Goal: Task Accomplishment & Management: Manage account settings

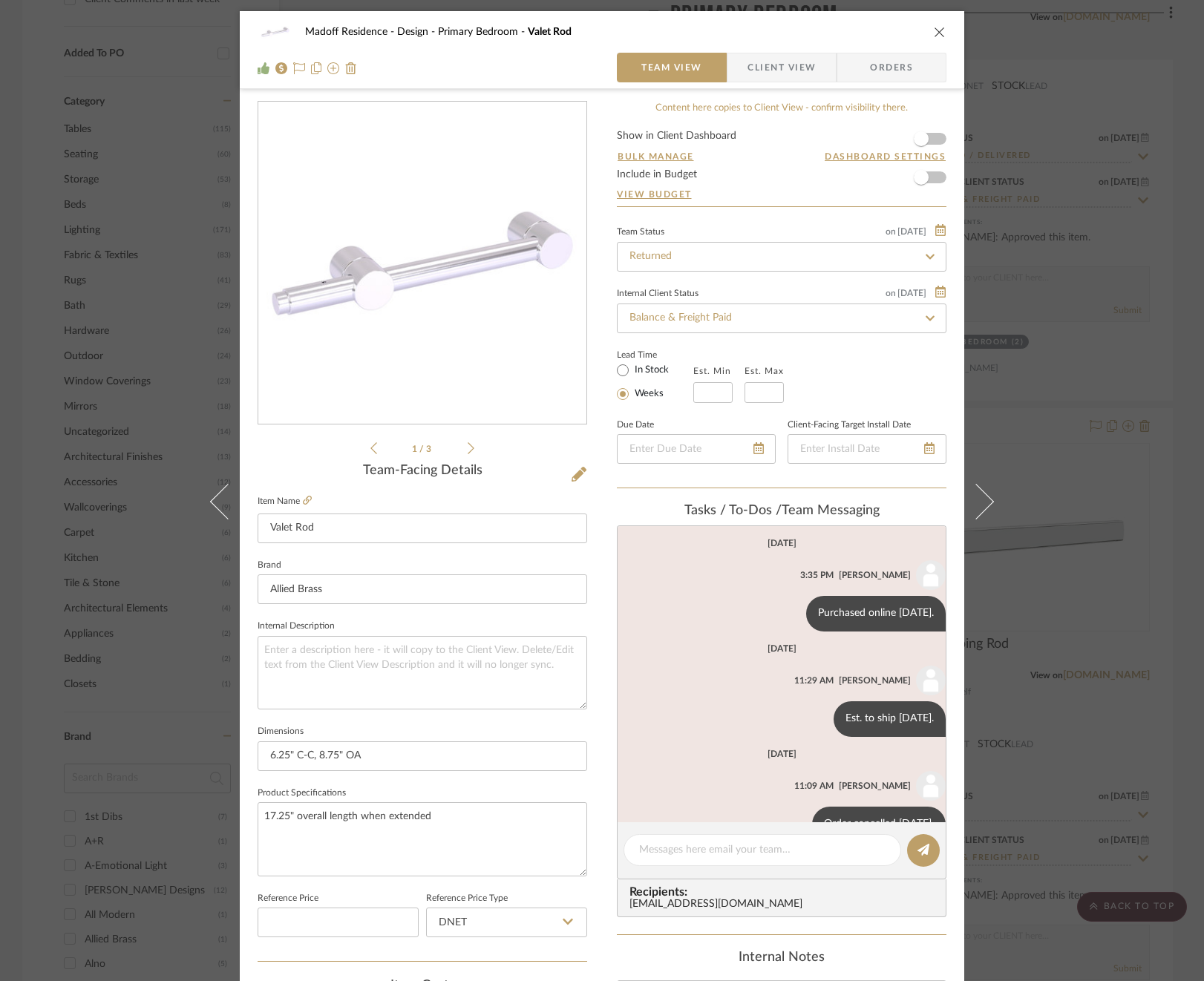
scroll to position [144, 0]
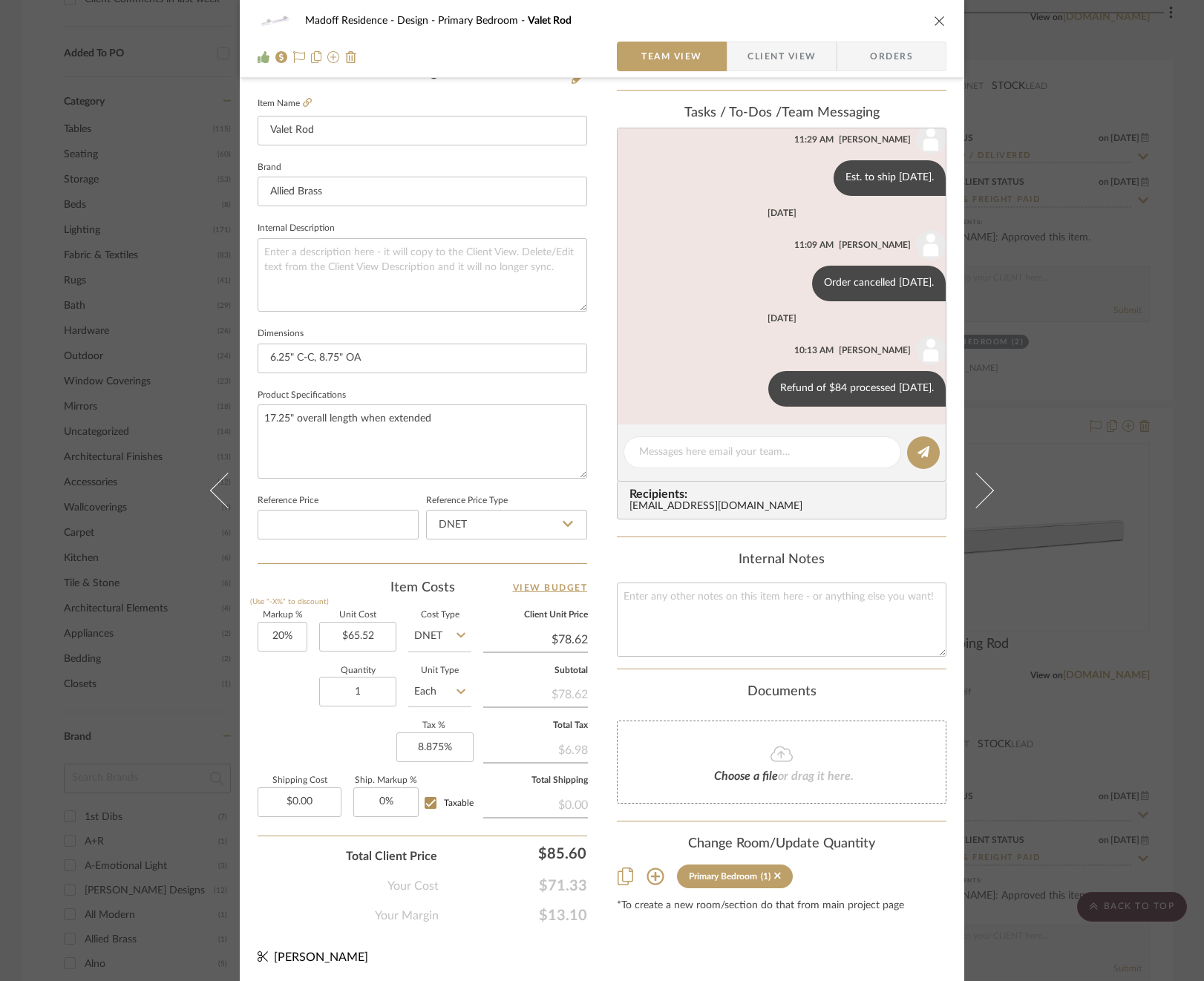
drag, startPoint x: 564, startPoint y: 46, endPoint x: 651, endPoint y: 59, distance: 88.0
click at [564, 46] on div at bounding box center [422, 56] width 329 height 29
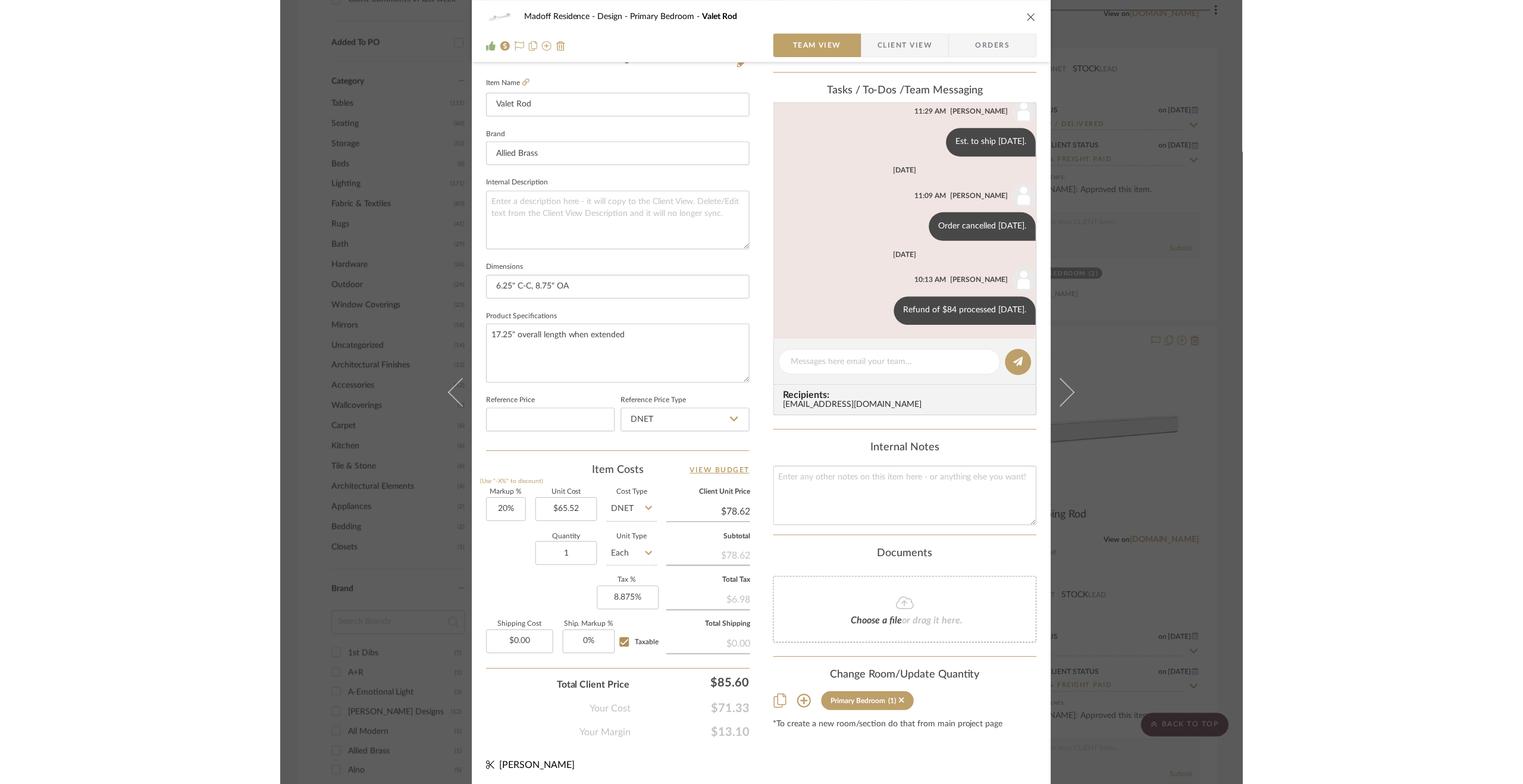
scroll to position [321, 0]
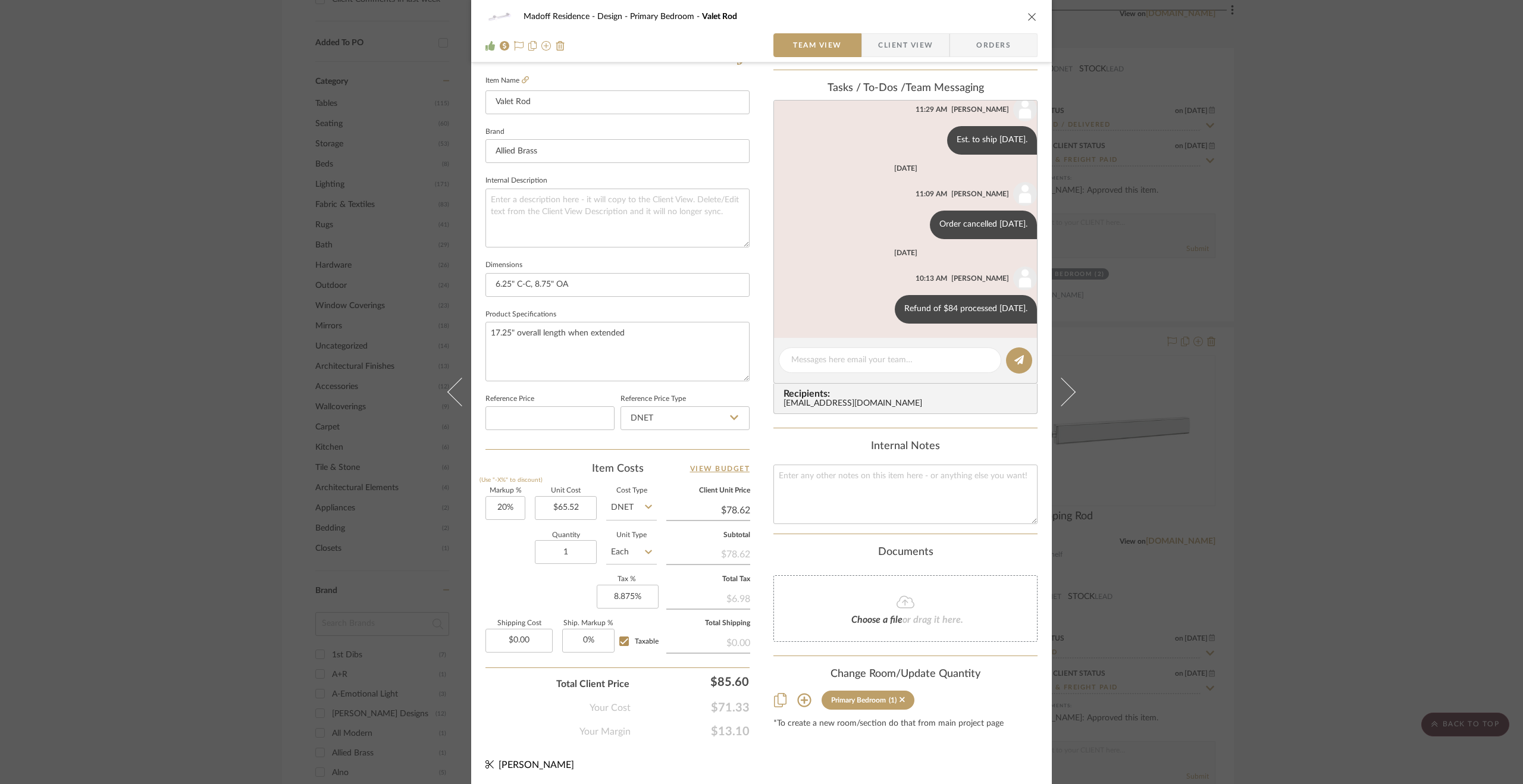
click at [964, 297] on div "Madoff Residence - Design Primary Bedroom Valet Rod Team View Client View Order…" at bounding box center [761, 392] width 1523 height 784
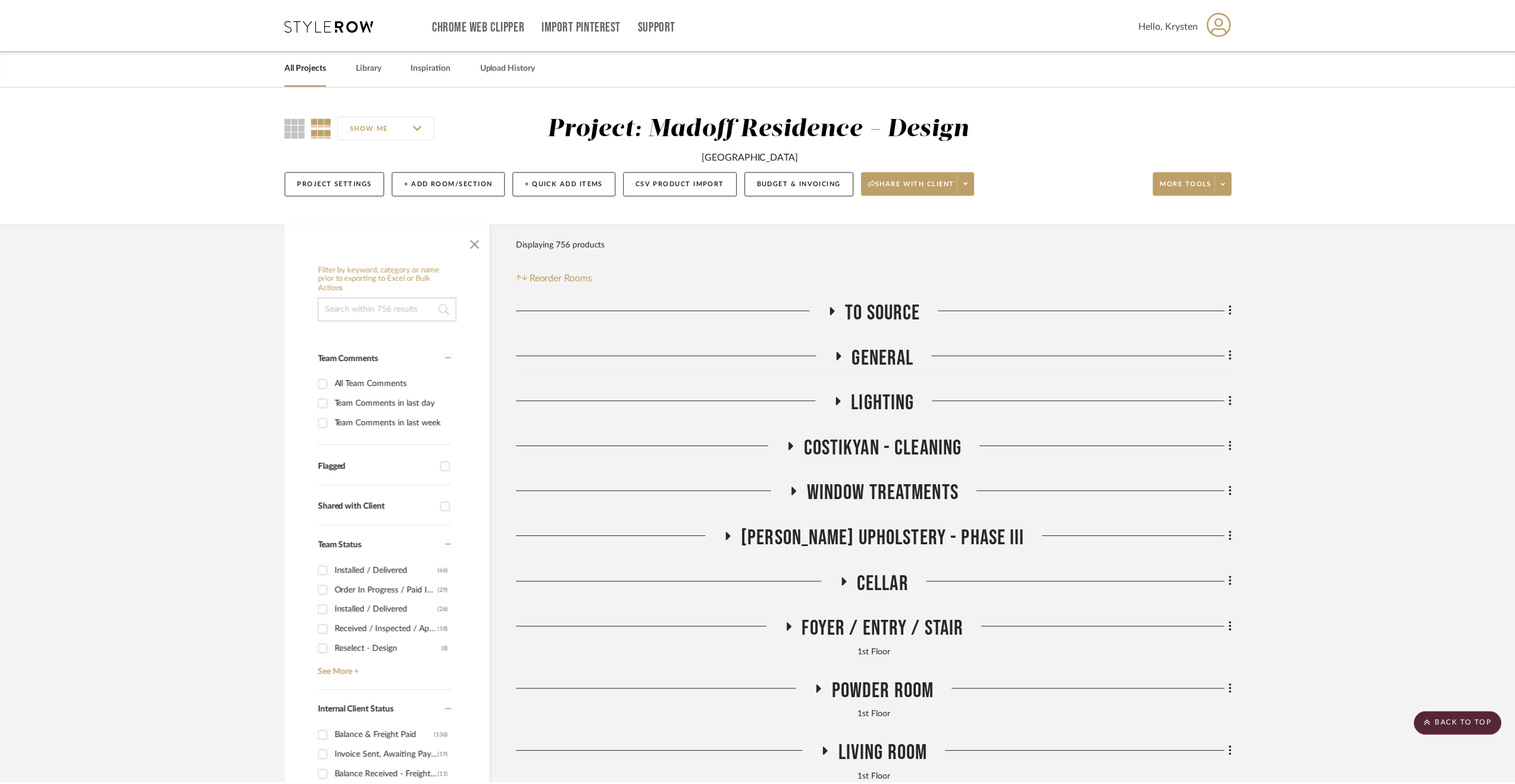
scroll to position [1130, 0]
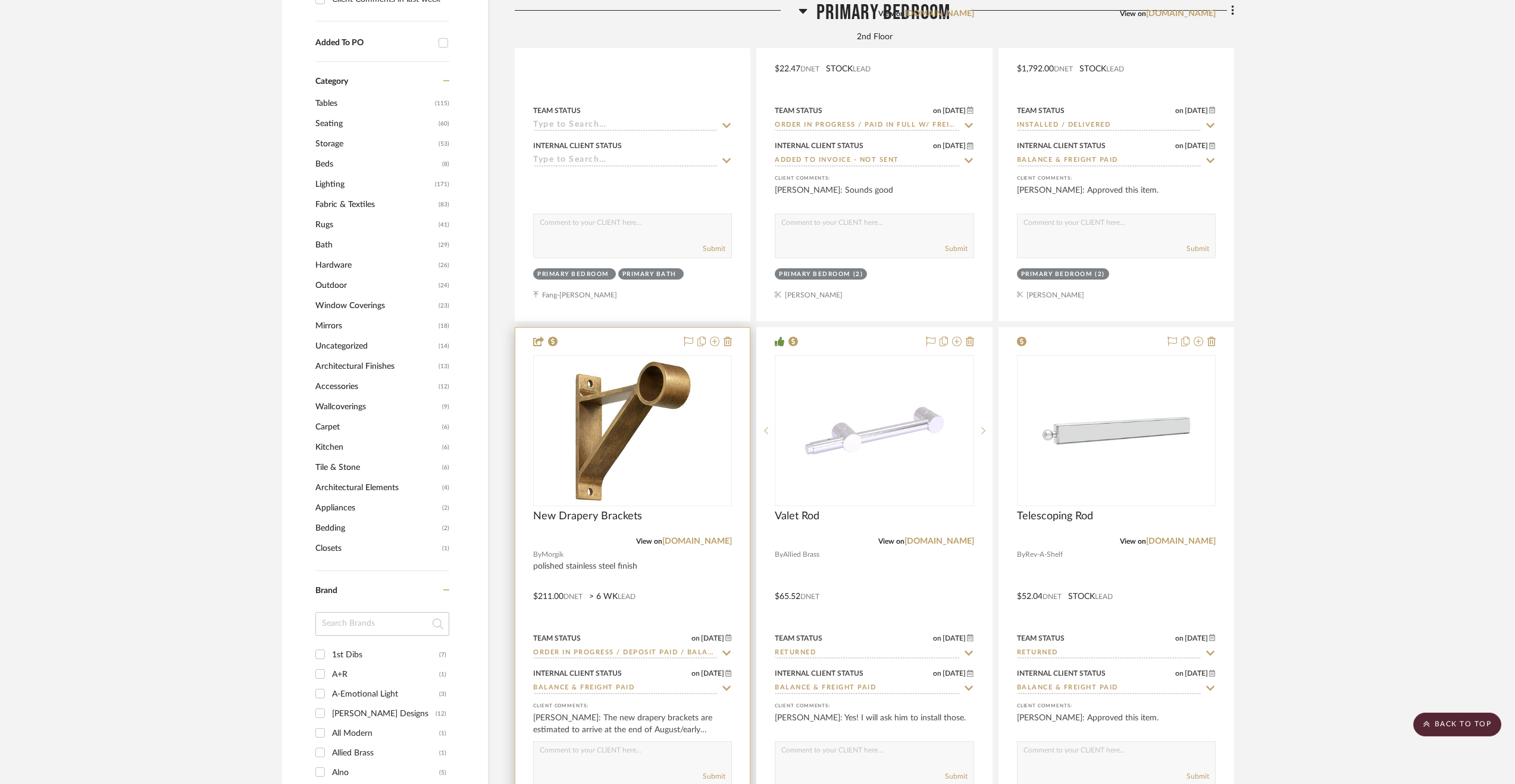
click at [659, 649] on input "Order in Progress / Deposit Paid / Balance due" at bounding box center [625, 653] width 185 height 11
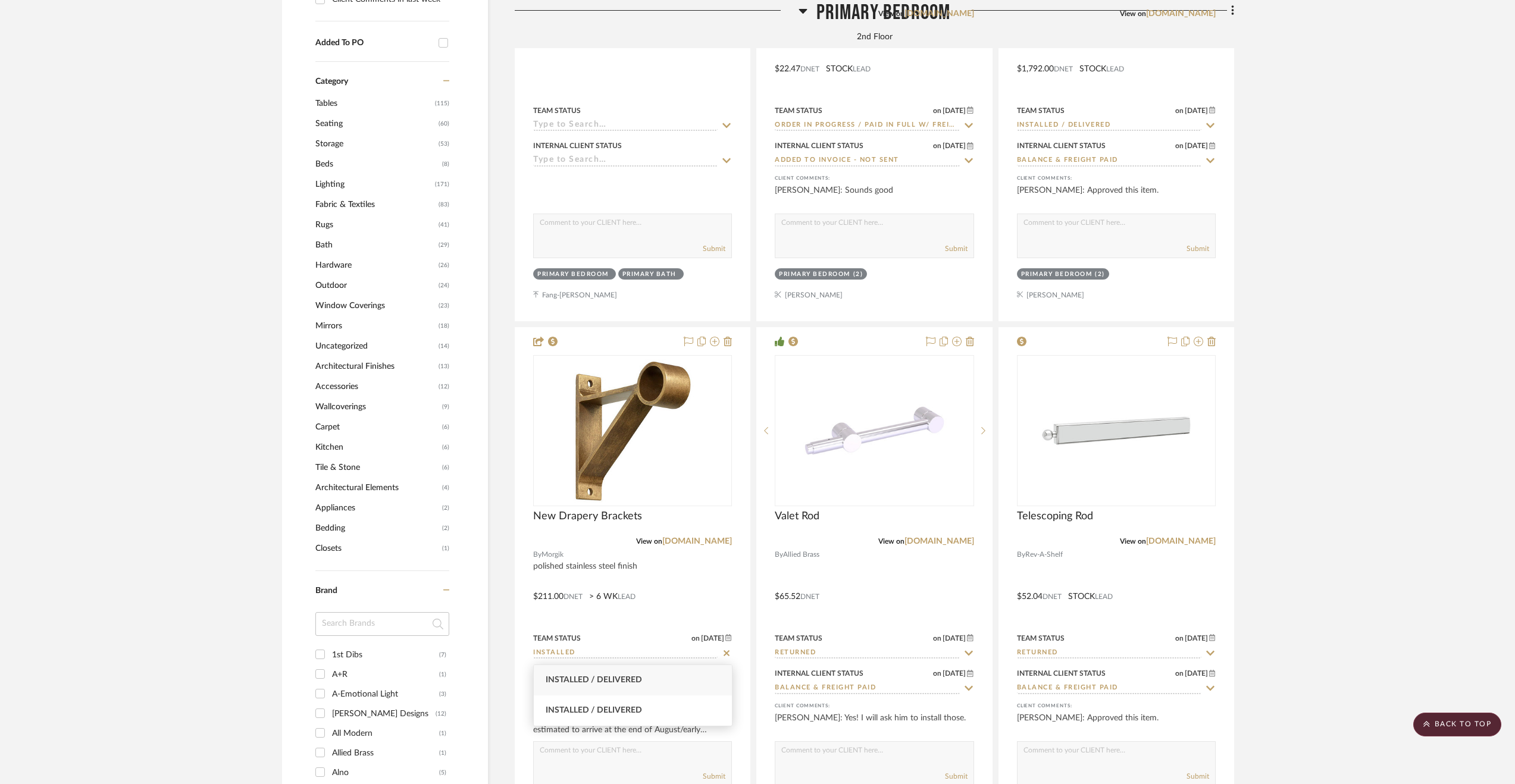
type input "INSTALLED"
click at [659, 675] on div "Installed / Delivered" at bounding box center [633, 680] width 198 height 30
type input "[DATE]"
type input "Installed / Delivered"
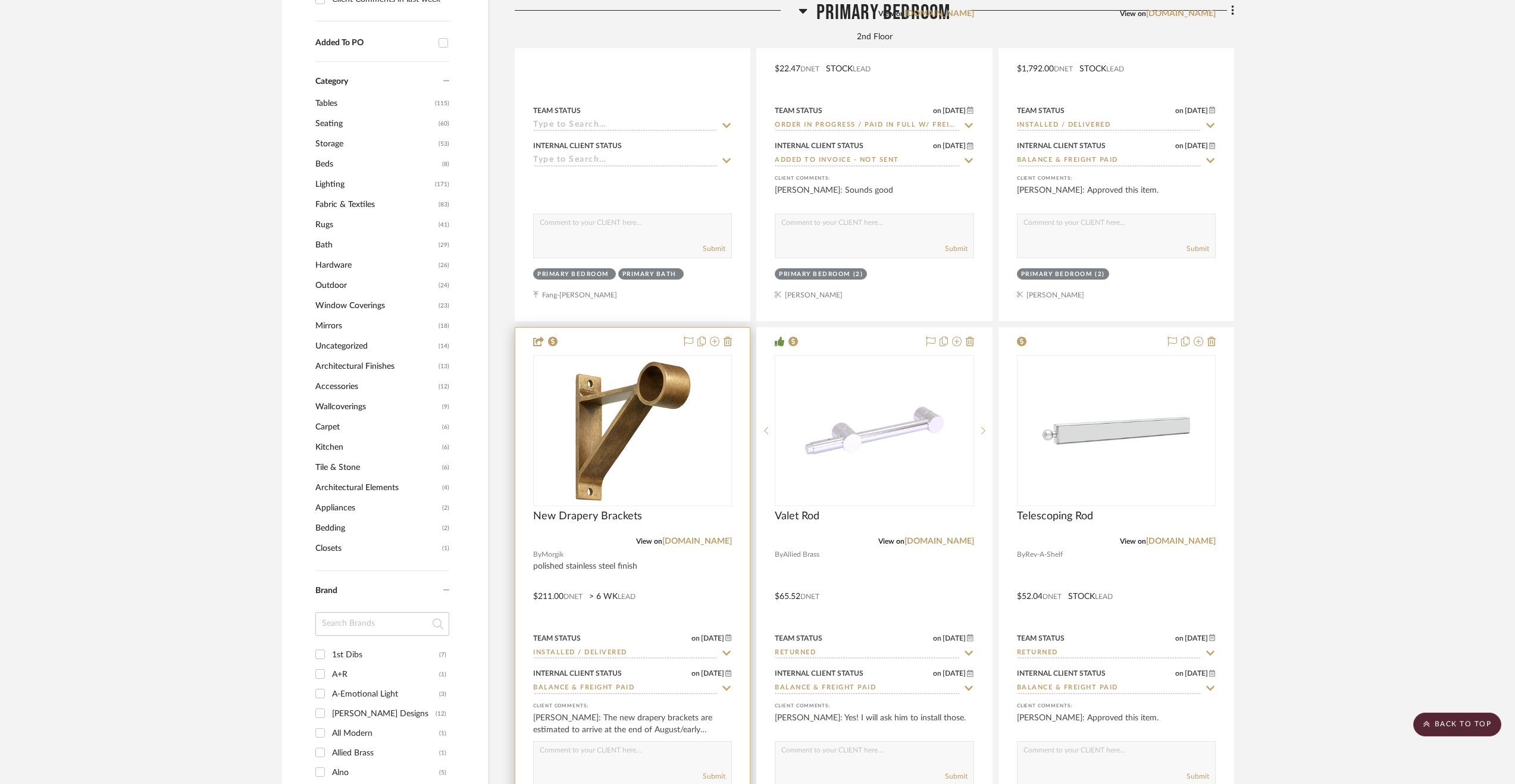
click at [667, 604] on div at bounding box center [633, 588] width 234 height 520
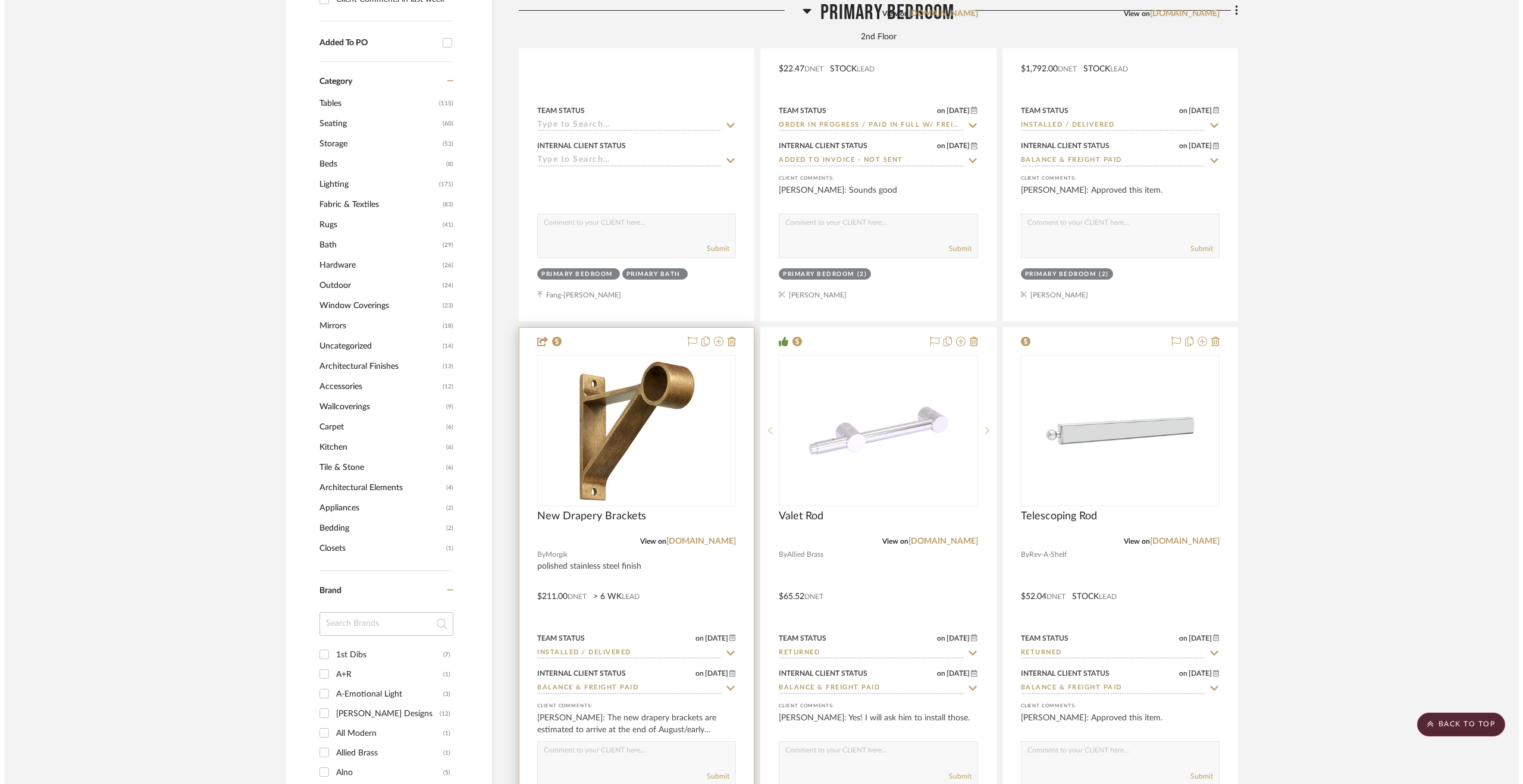
scroll to position [0, 0]
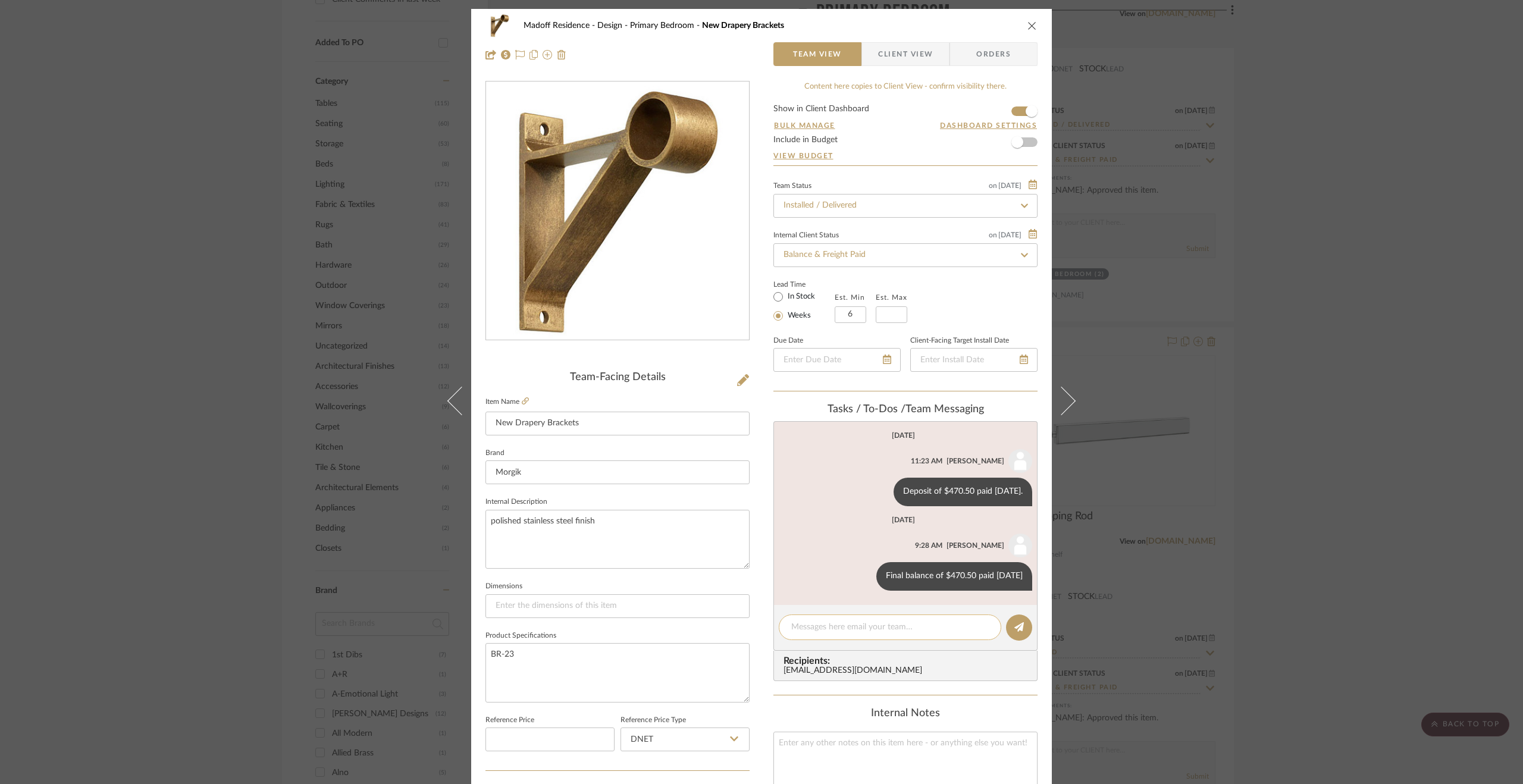
click at [917, 626] on textarea at bounding box center [889, 627] width 198 height 12
drag, startPoint x: 827, startPoint y: 629, endPoint x: 743, endPoint y: 628, distance: 84.0
click at [743, 628] on div "Madoff Residence - Design Primary Bedroom New Drapery Brackets Team View Client…" at bounding box center [761, 558] width 580 height 1099
type textarea "Installed [DATE]"
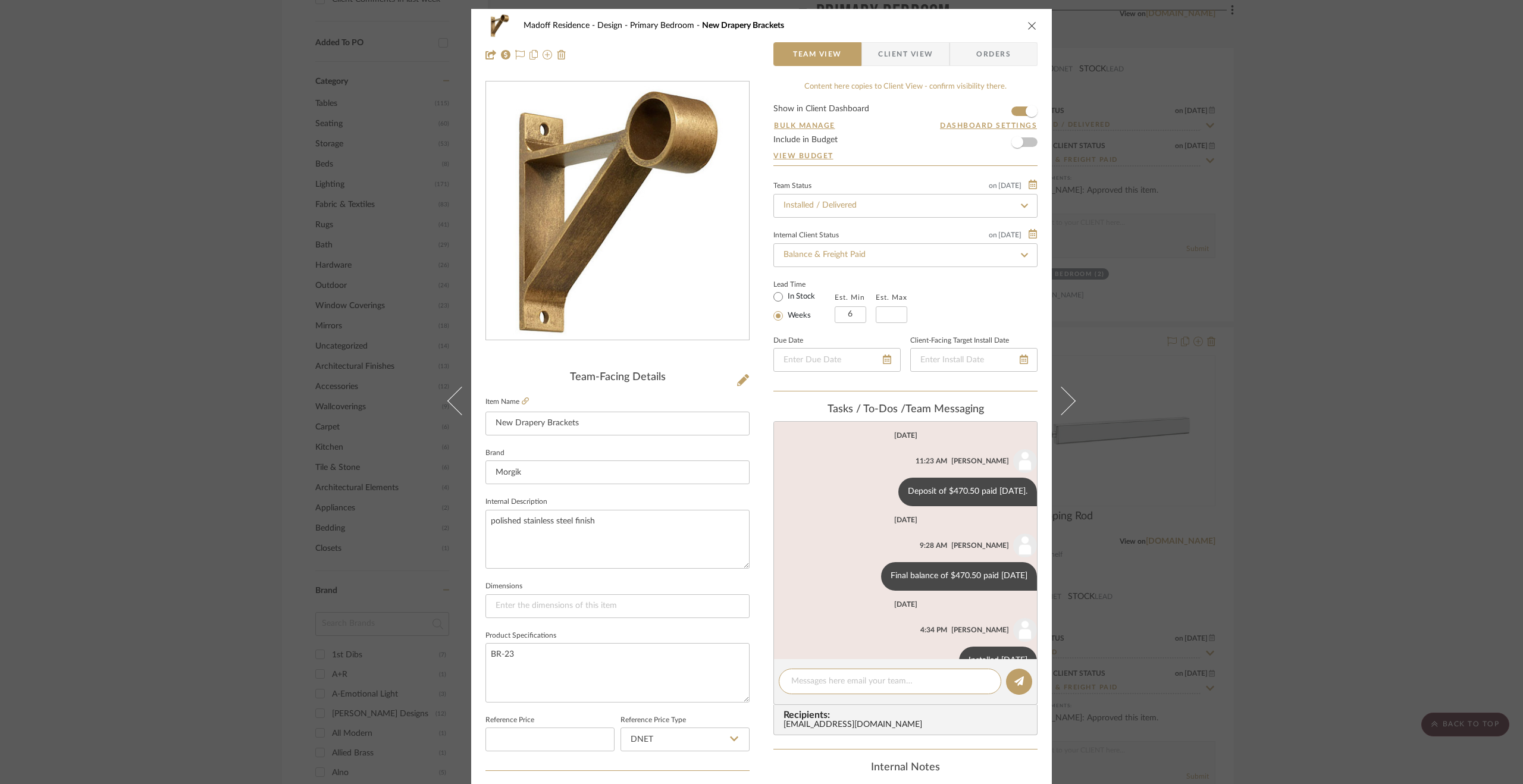
scroll to position [31, 0]
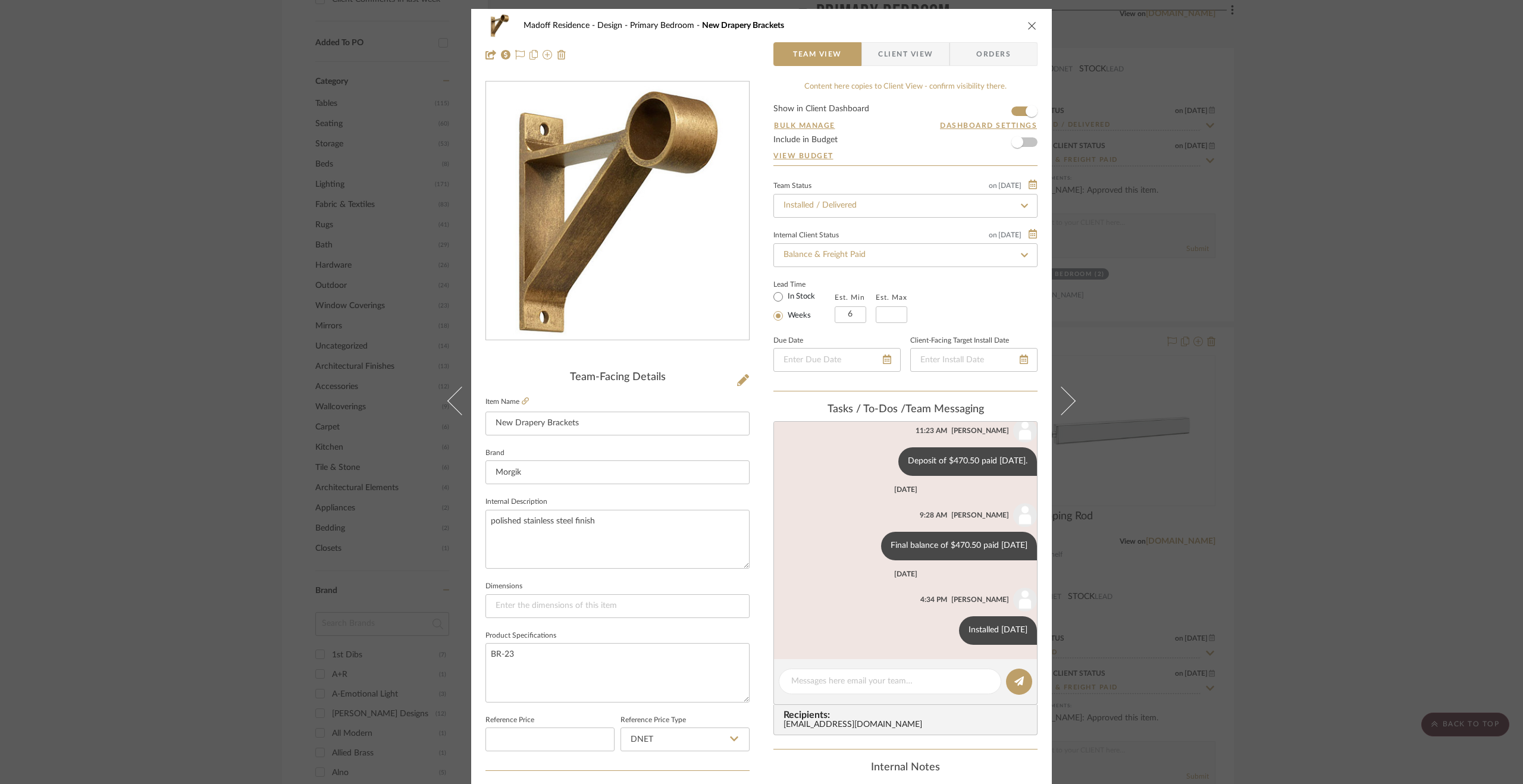
click at [964, 481] on div "Madoff Residence - Design Primary Bedroom New Drapery Brackets Team View Client…" at bounding box center [761, 392] width 1523 height 784
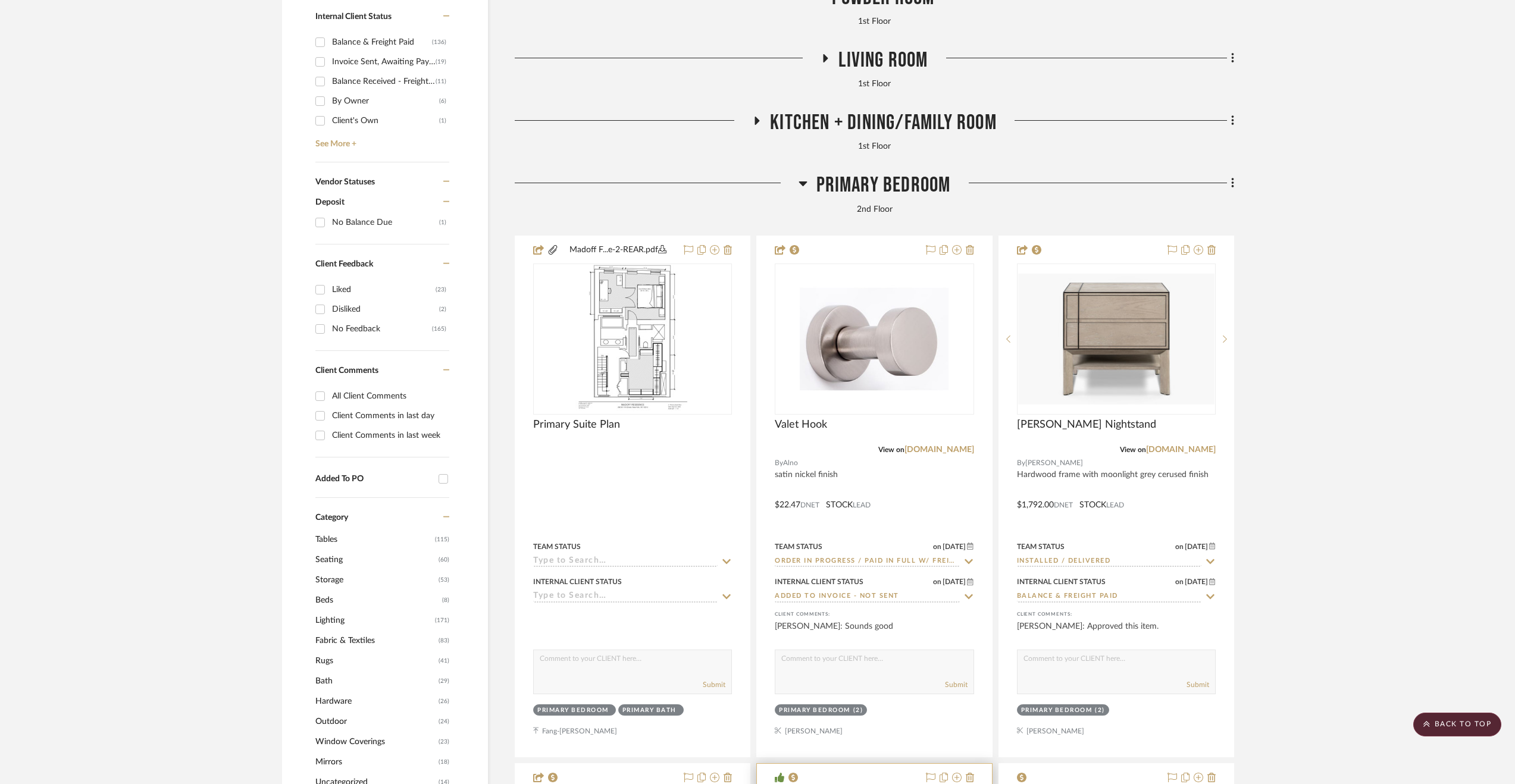
scroll to position [654, 0]
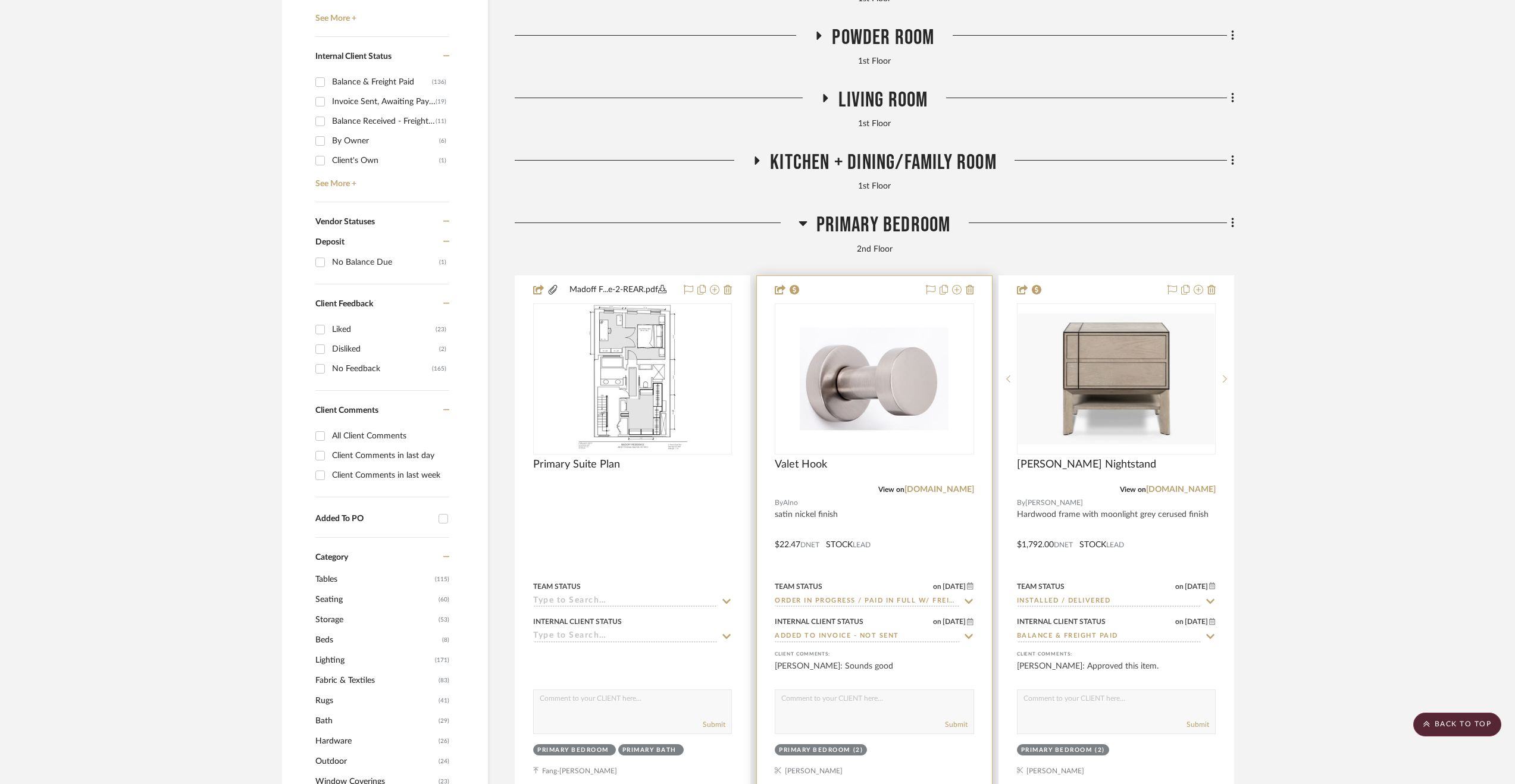
click at [915, 564] on div at bounding box center [874, 536] width 234 height 520
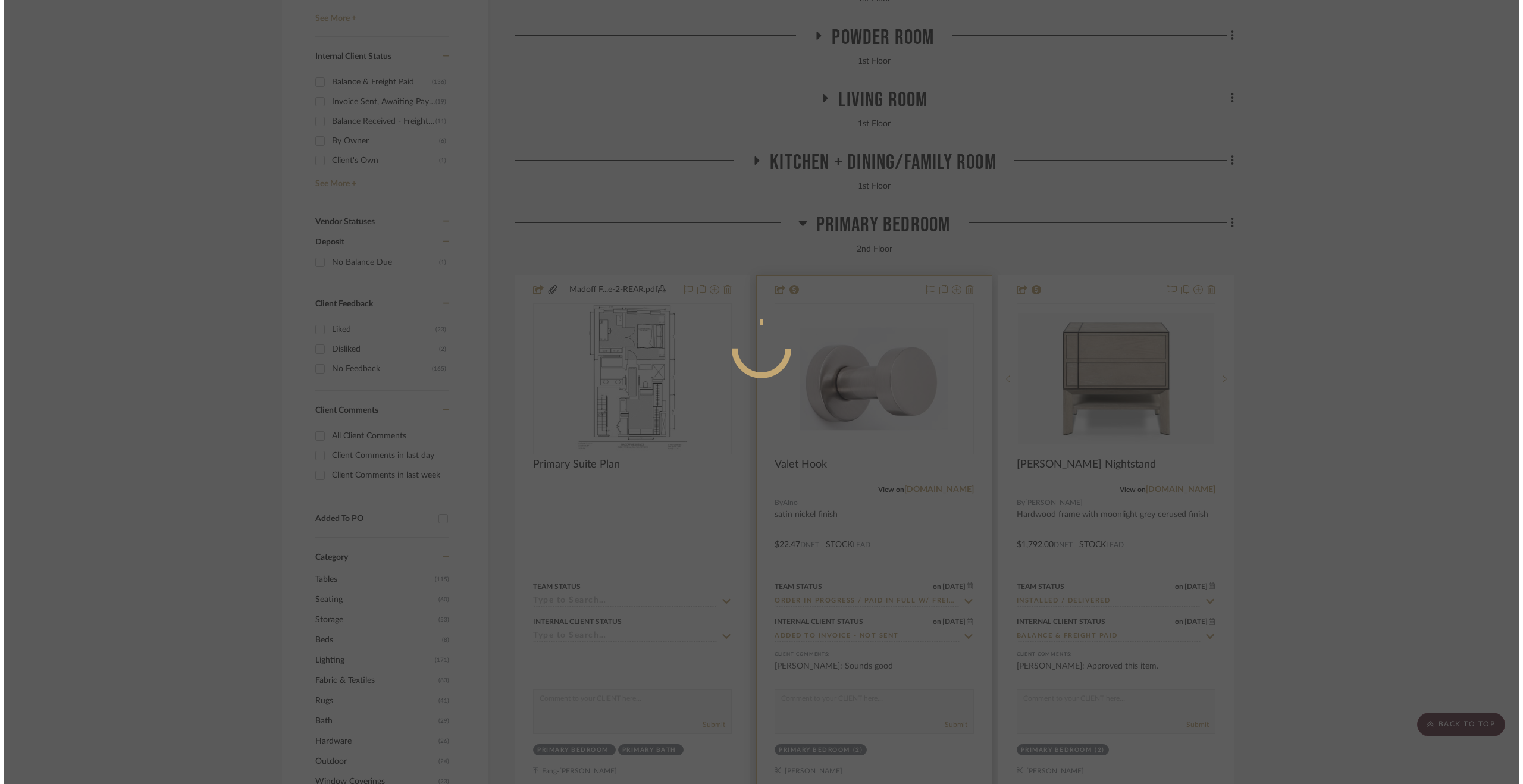
scroll to position [0, 0]
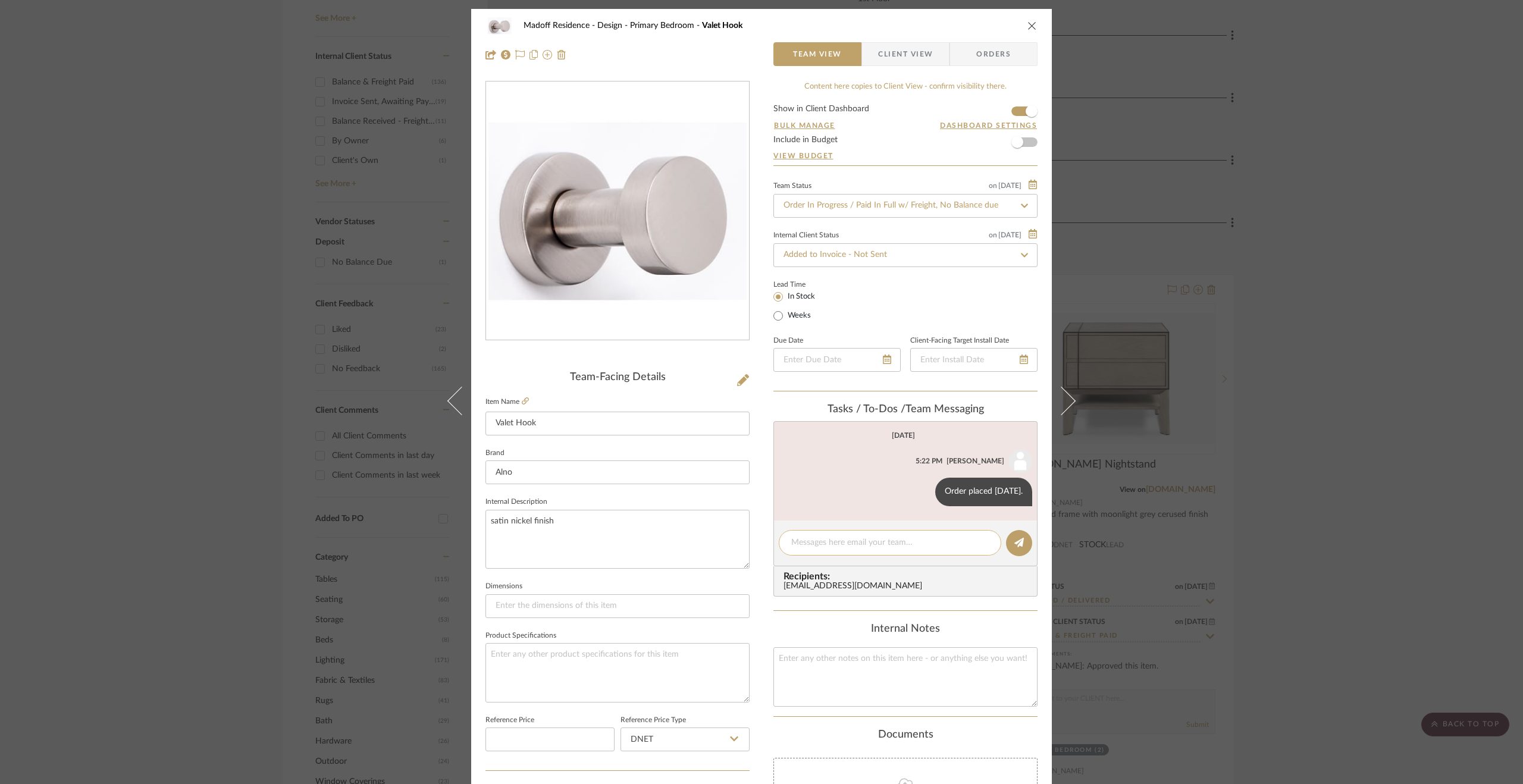
click at [922, 541] on textarea at bounding box center [889, 542] width 198 height 12
drag, startPoint x: 888, startPoint y: 542, endPoint x: 760, endPoint y: 540, distance: 128.0
click at [760, 540] on div "Madoff Residence - Design Primary Bedroom Valet Hook Team View Client View Orde…" at bounding box center [761, 558] width 580 height 1099
type textarea "Delivered to site [DATE]."
click at [964, 541] on icon at bounding box center [1018, 542] width 9 height 9
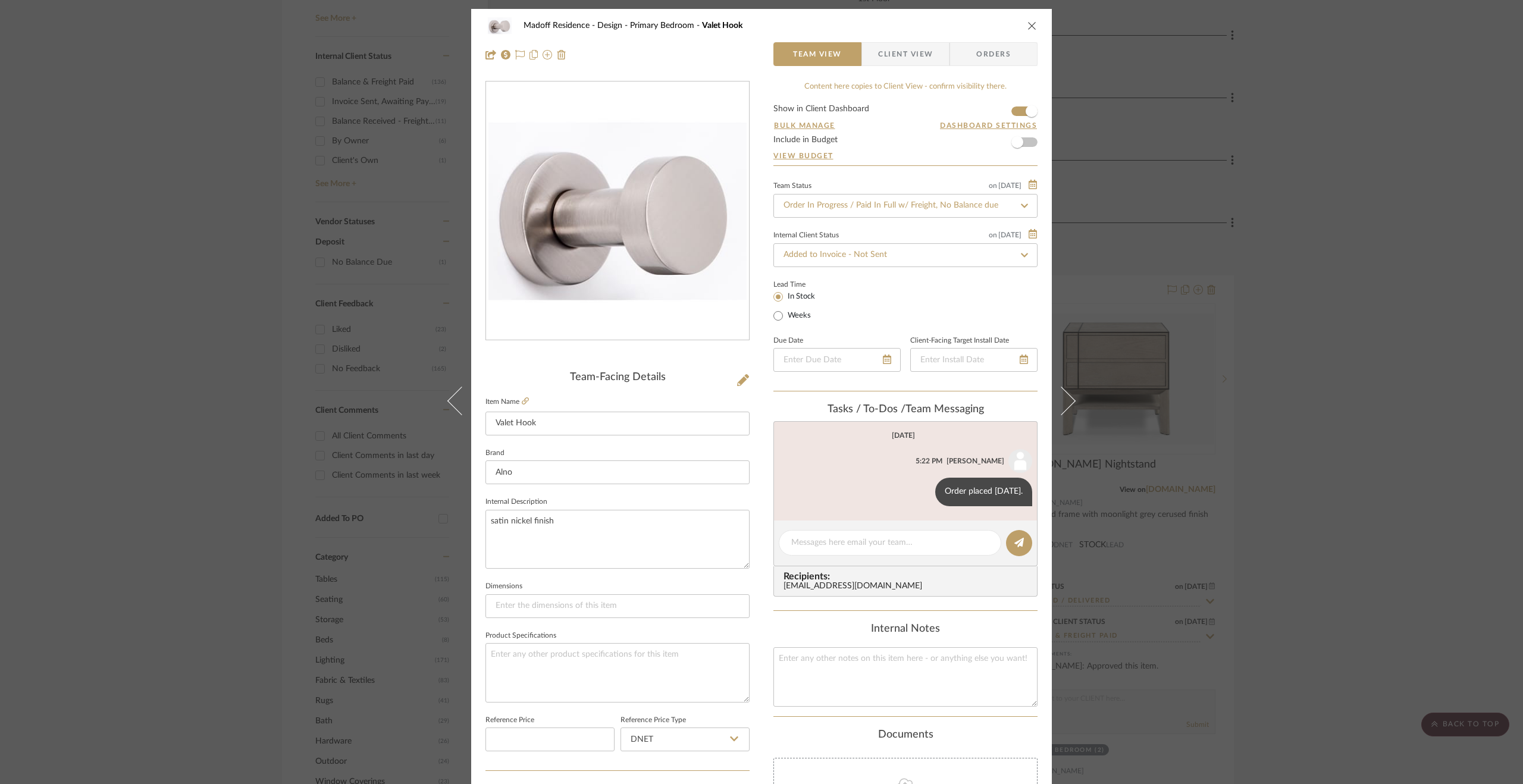
click at [964, 331] on div "Madoff Residence - Design Primary Bedroom Valet Hook Team View Client View Orde…" at bounding box center [761, 392] width 1523 height 784
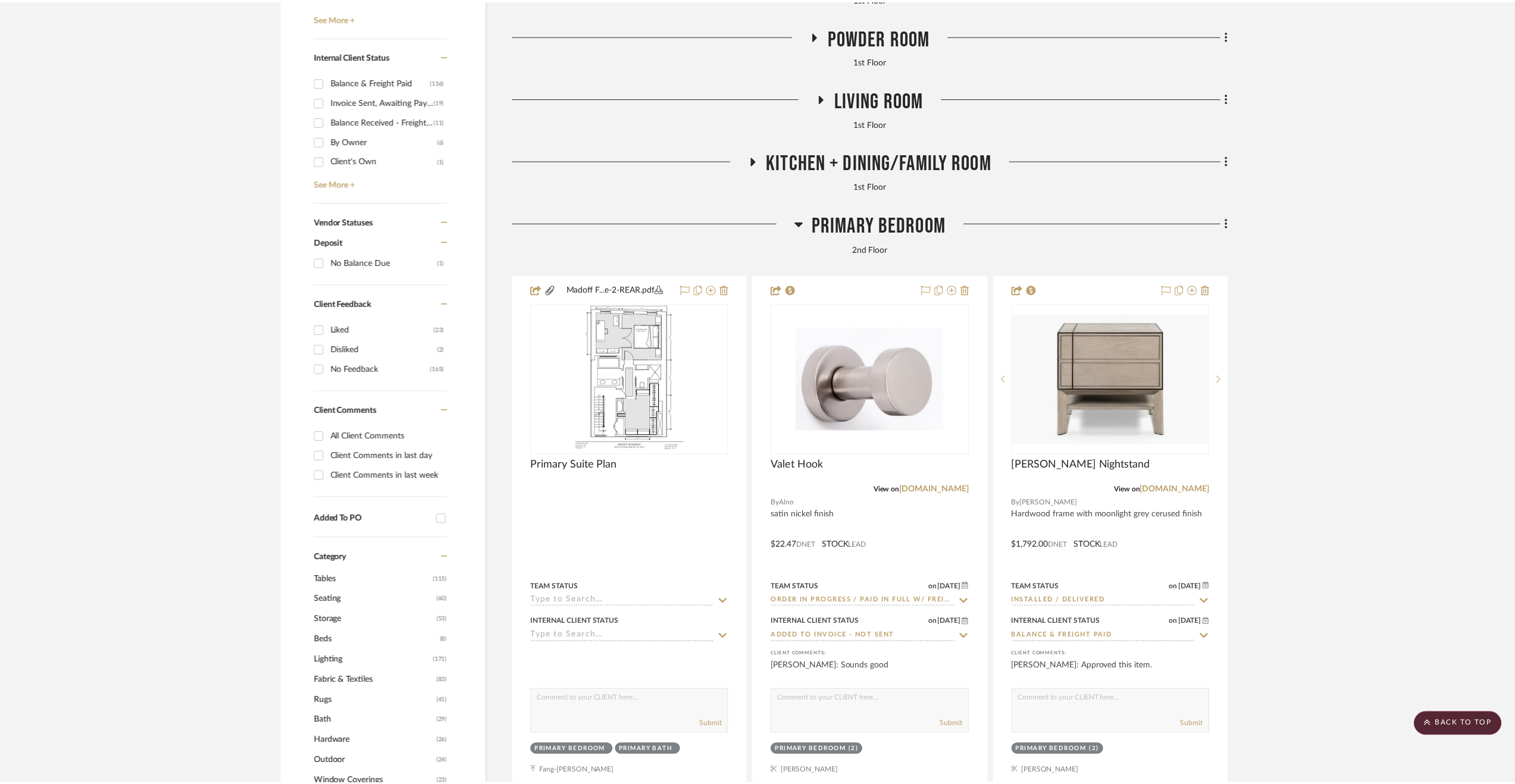
scroll to position [654, 0]
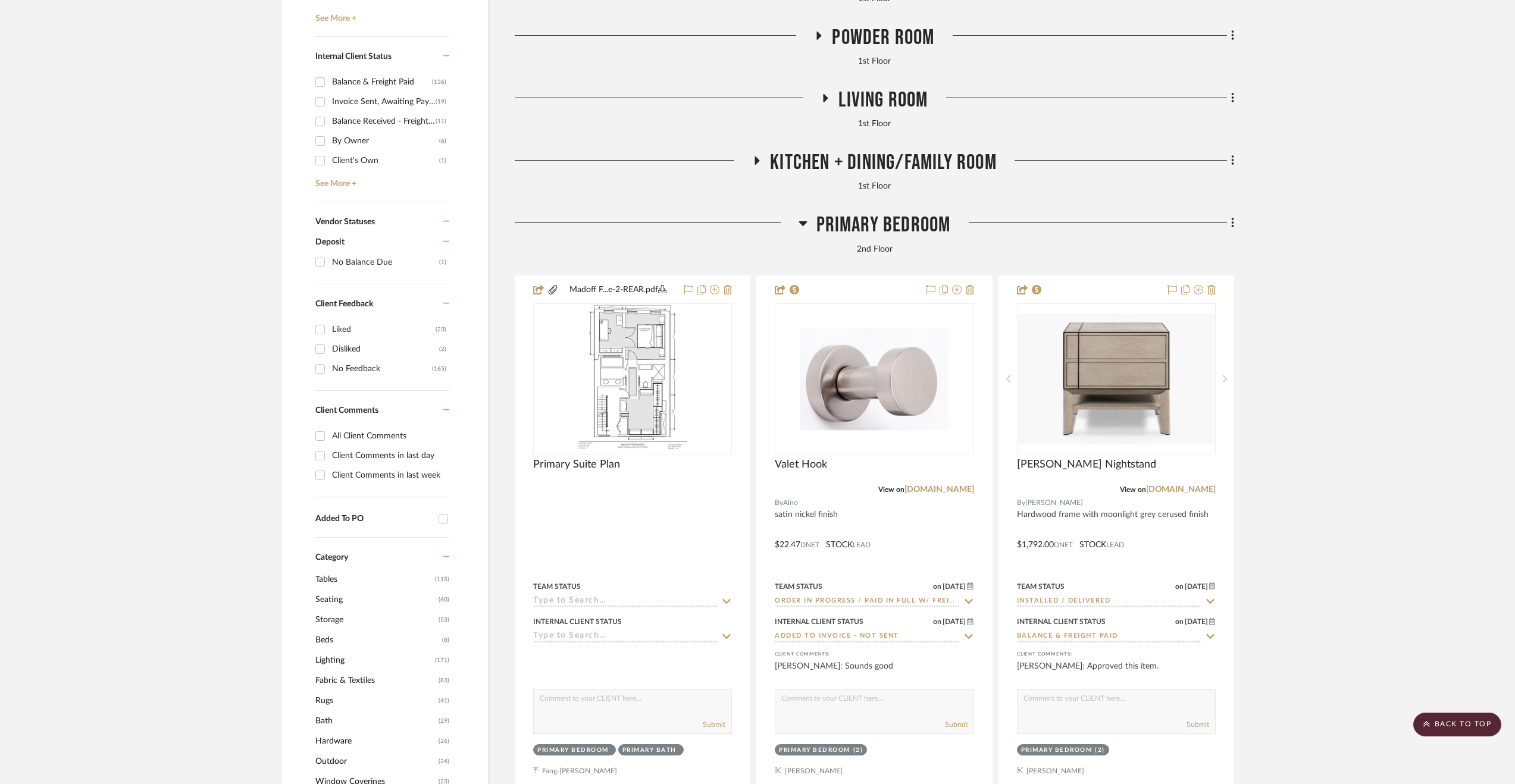
click at [909, 157] on span "Kitchen + Dining/Family Room" at bounding box center [884, 162] width 227 height 25
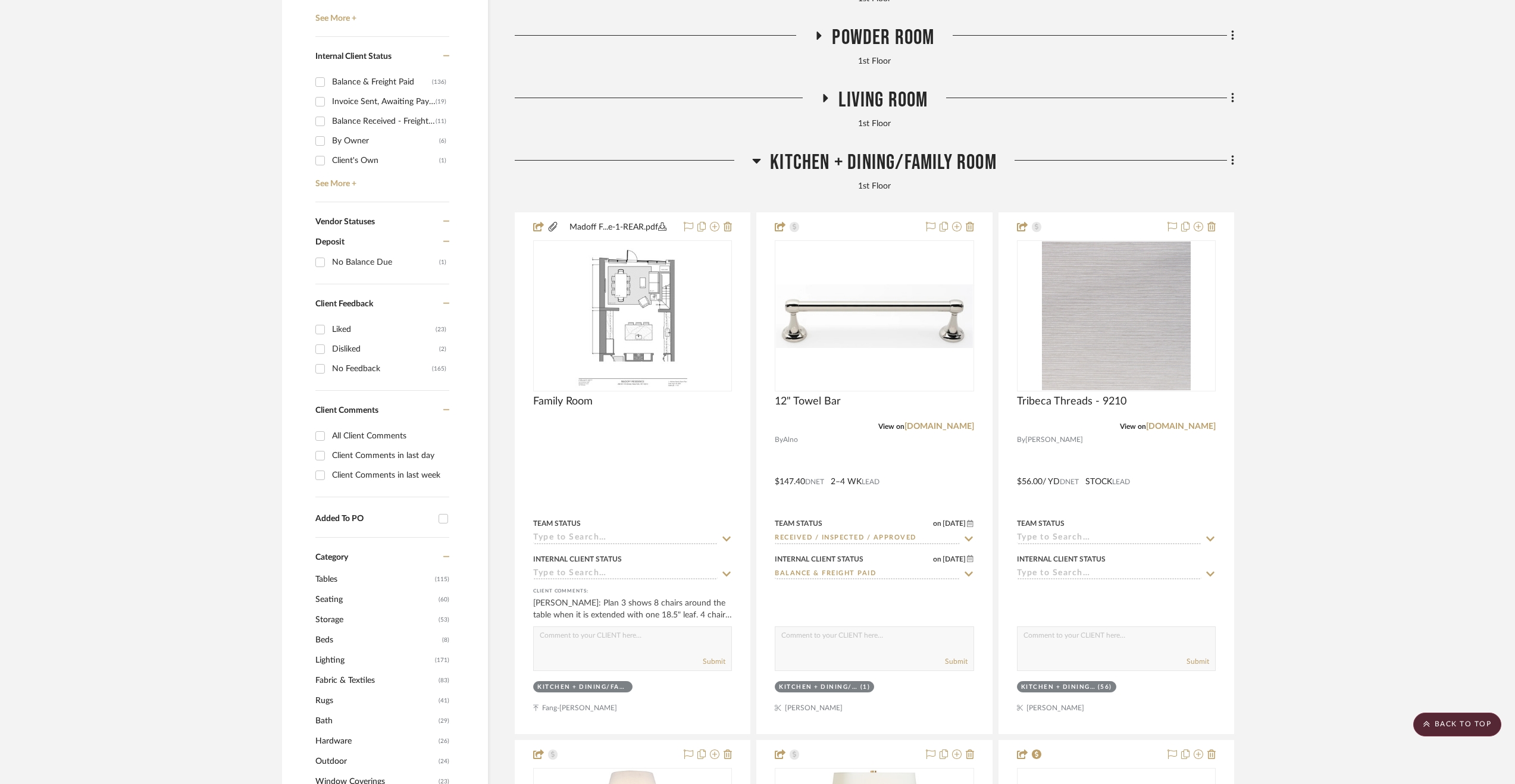
click at [907, 157] on span "Kitchen + Dining/Family Room" at bounding box center [884, 162] width 227 height 25
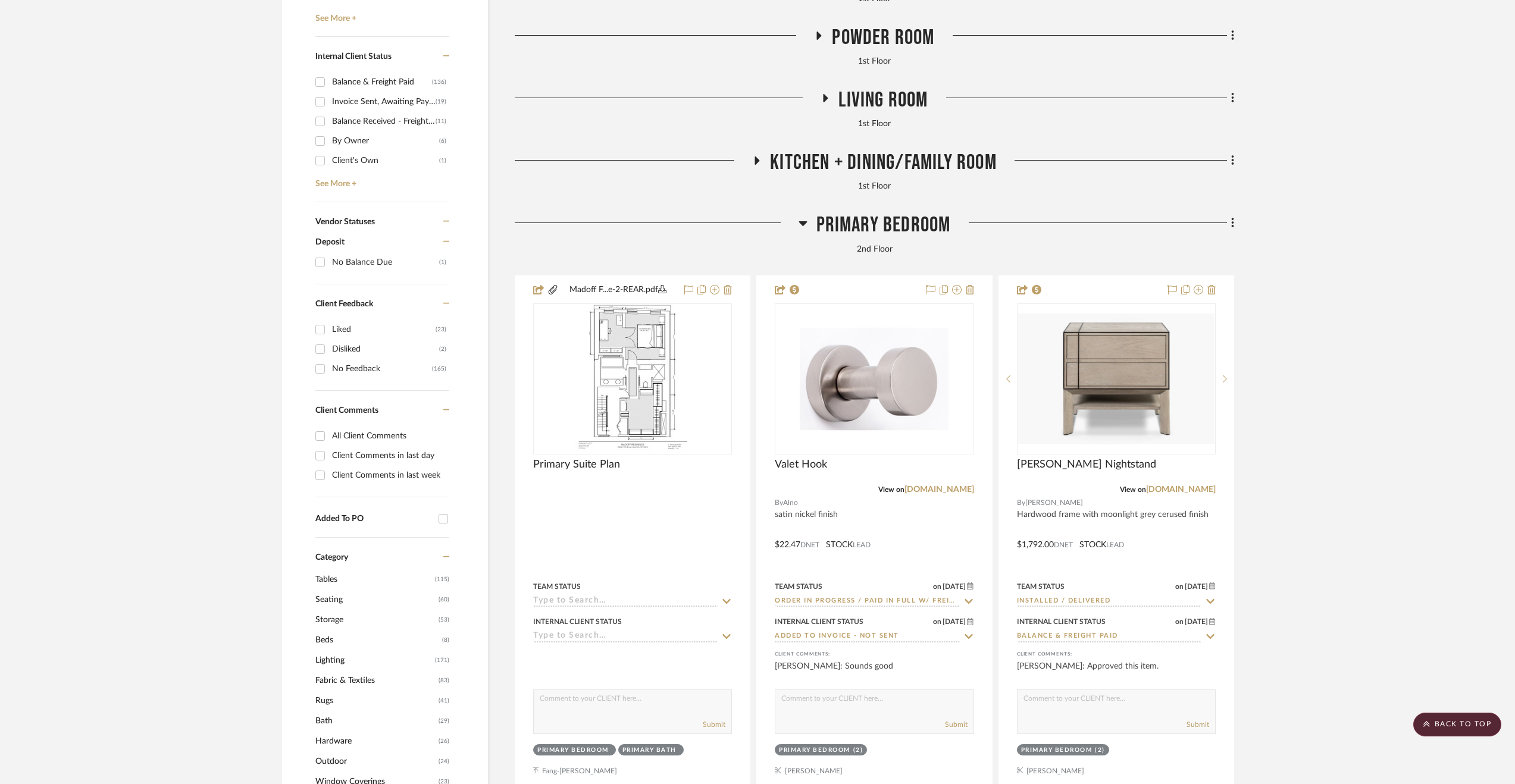
click at [893, 227] on span "Primary Bedroom" at bounding box center [884, 225] width 134 height 25
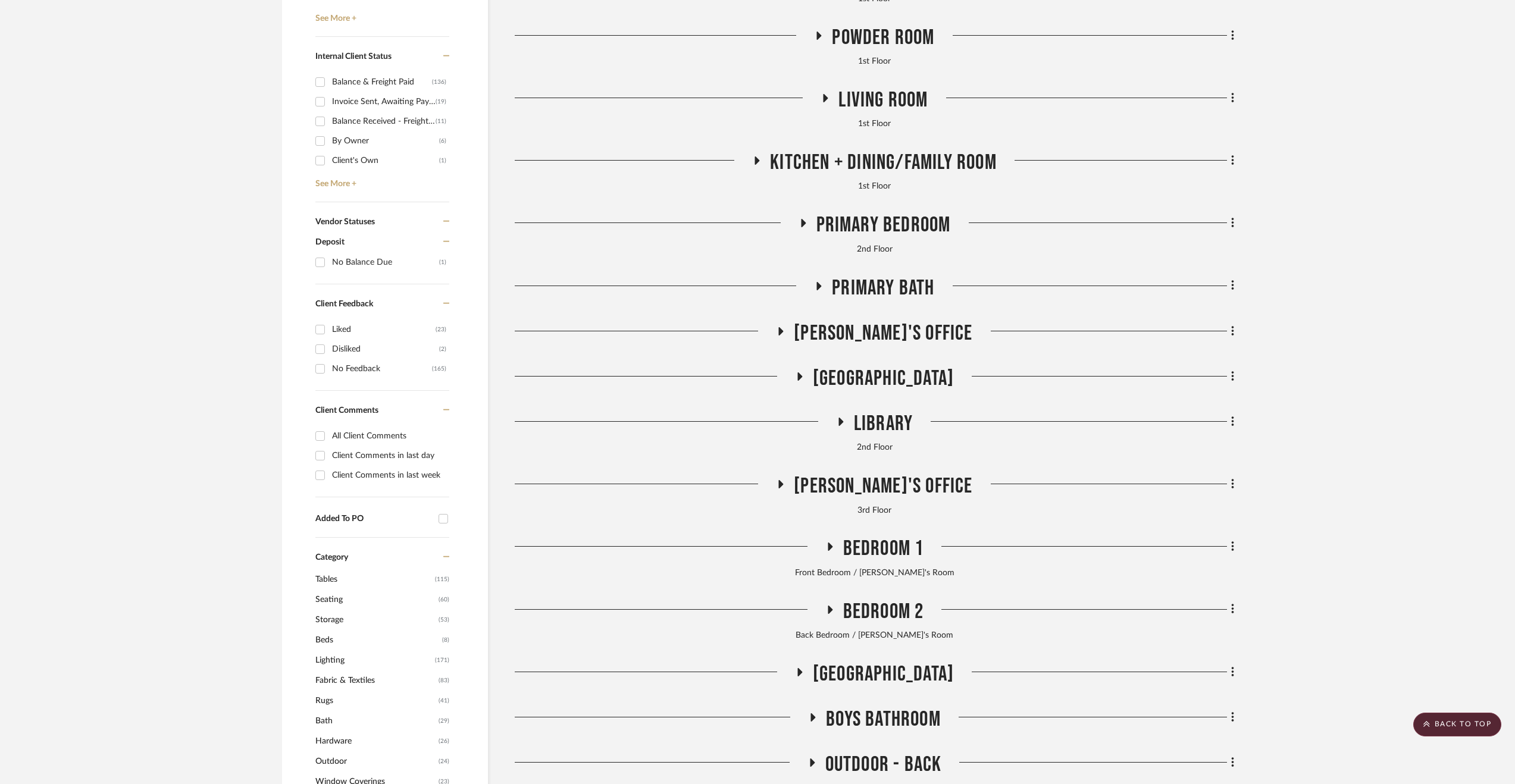
click at [915, 294] on span "Primary Bath" at bounding box center [883, 288] width 102 height 25
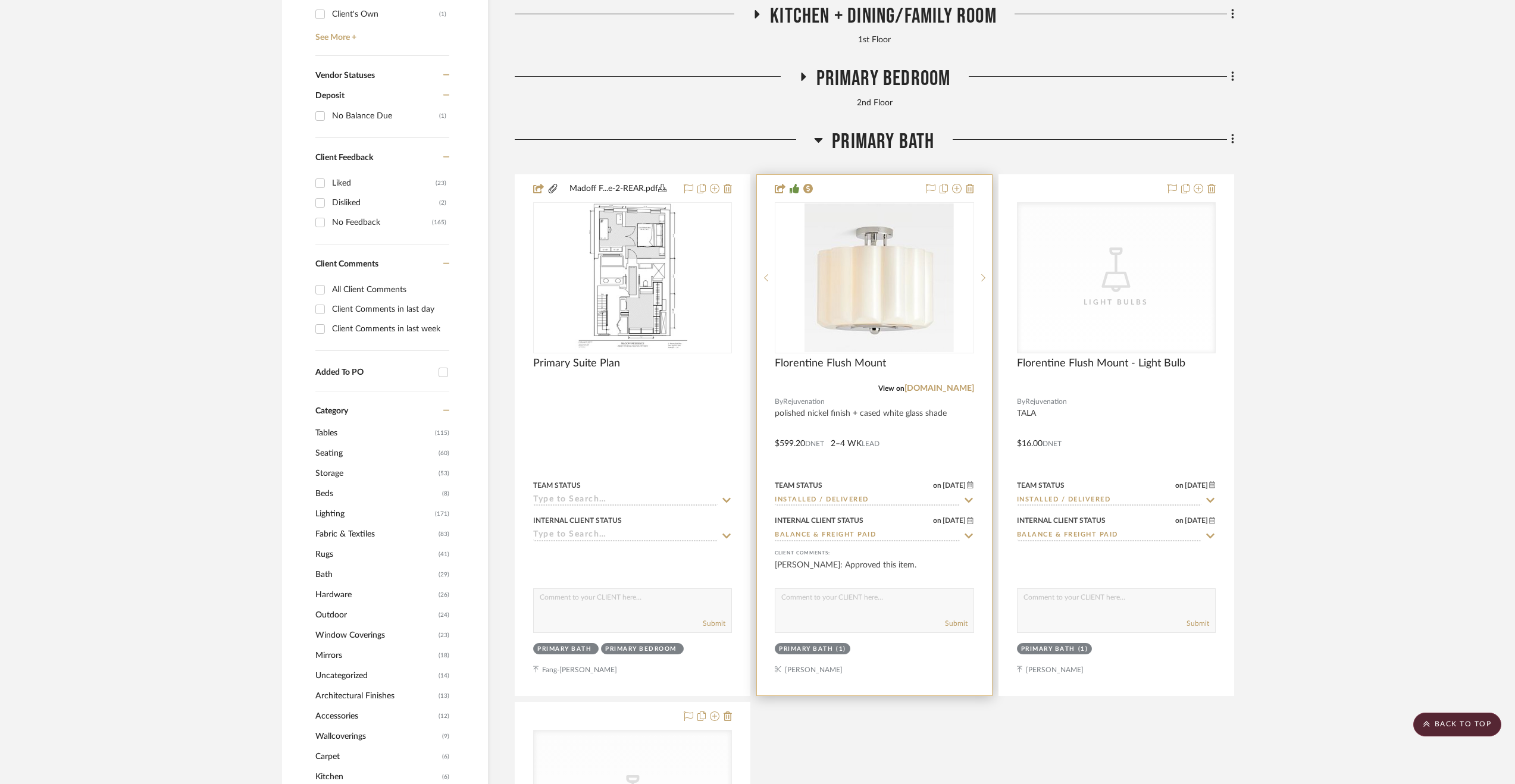
scroll to position [892, 0]
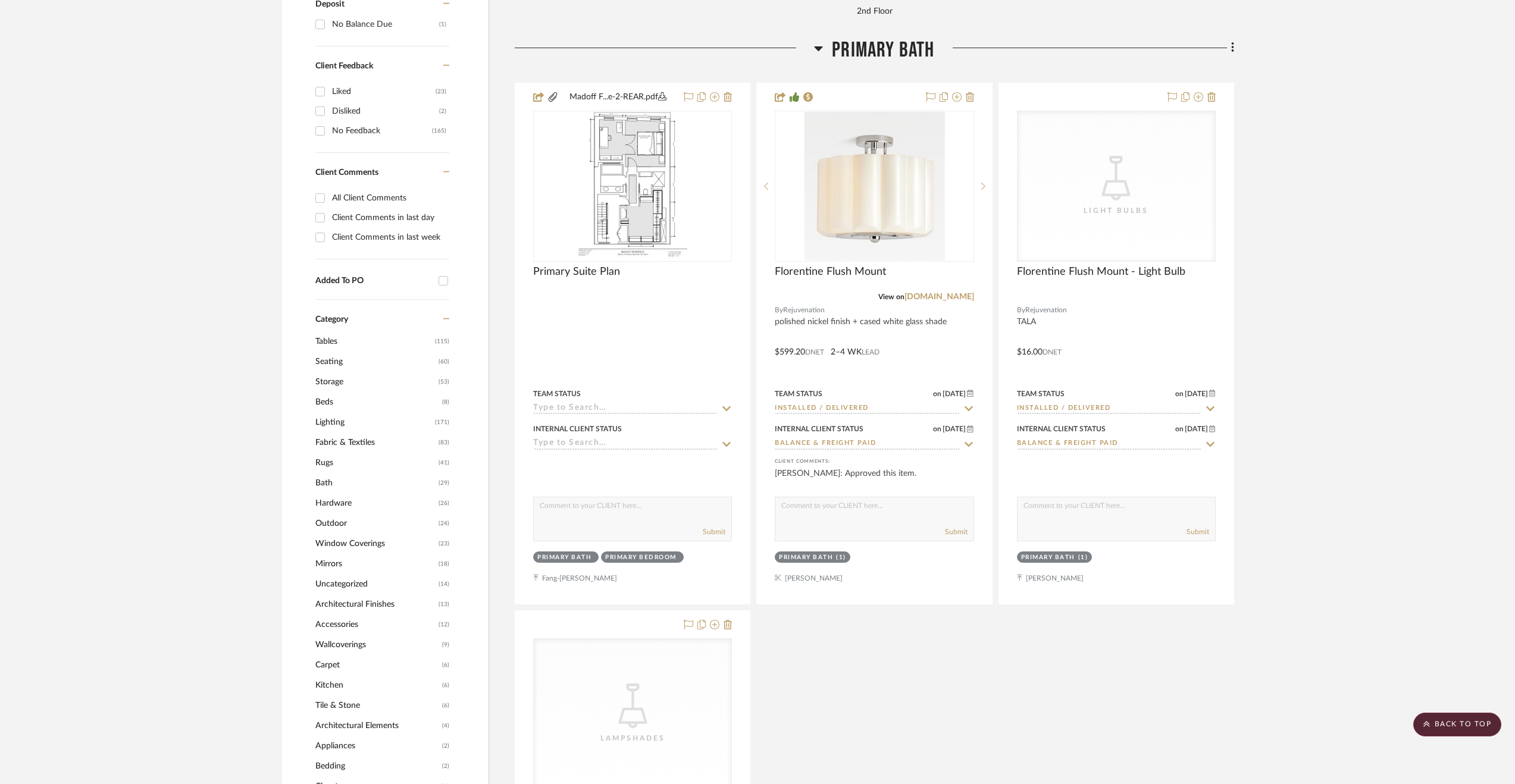
click at [832, 50] on span "Primary Bath" at bounding box center [883, 50] width 102 height 25
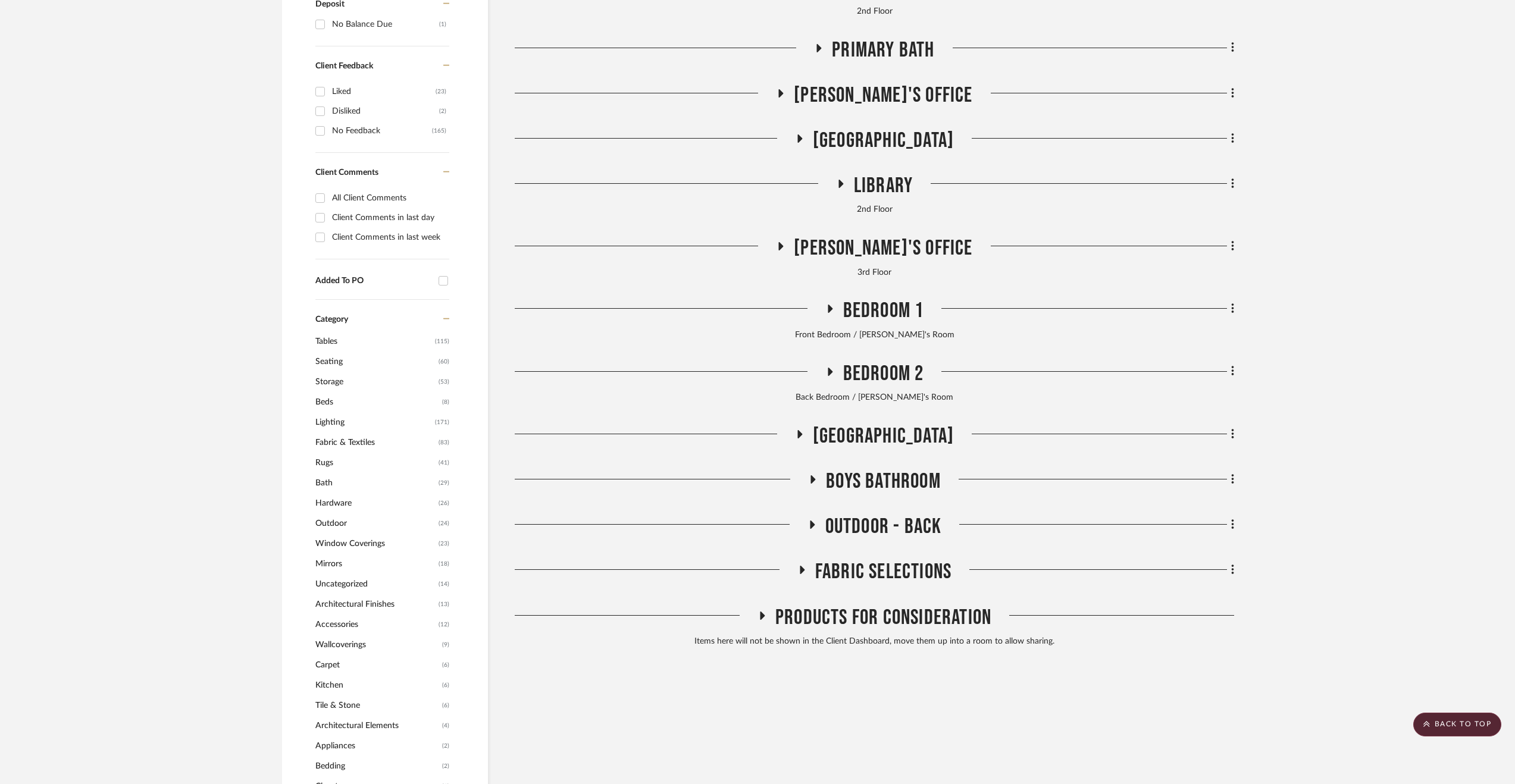
click at [839, 78] on div "To Source General Lighting Costikyan - Cleaning Window Treatments [PERSON_NAME]…" at bounding box center [874, 30] width 719 height 1245
click at [839, 95] on span "[PERSON_NAME]'s Office" at bounding box center [883, 95] width 178 height 25
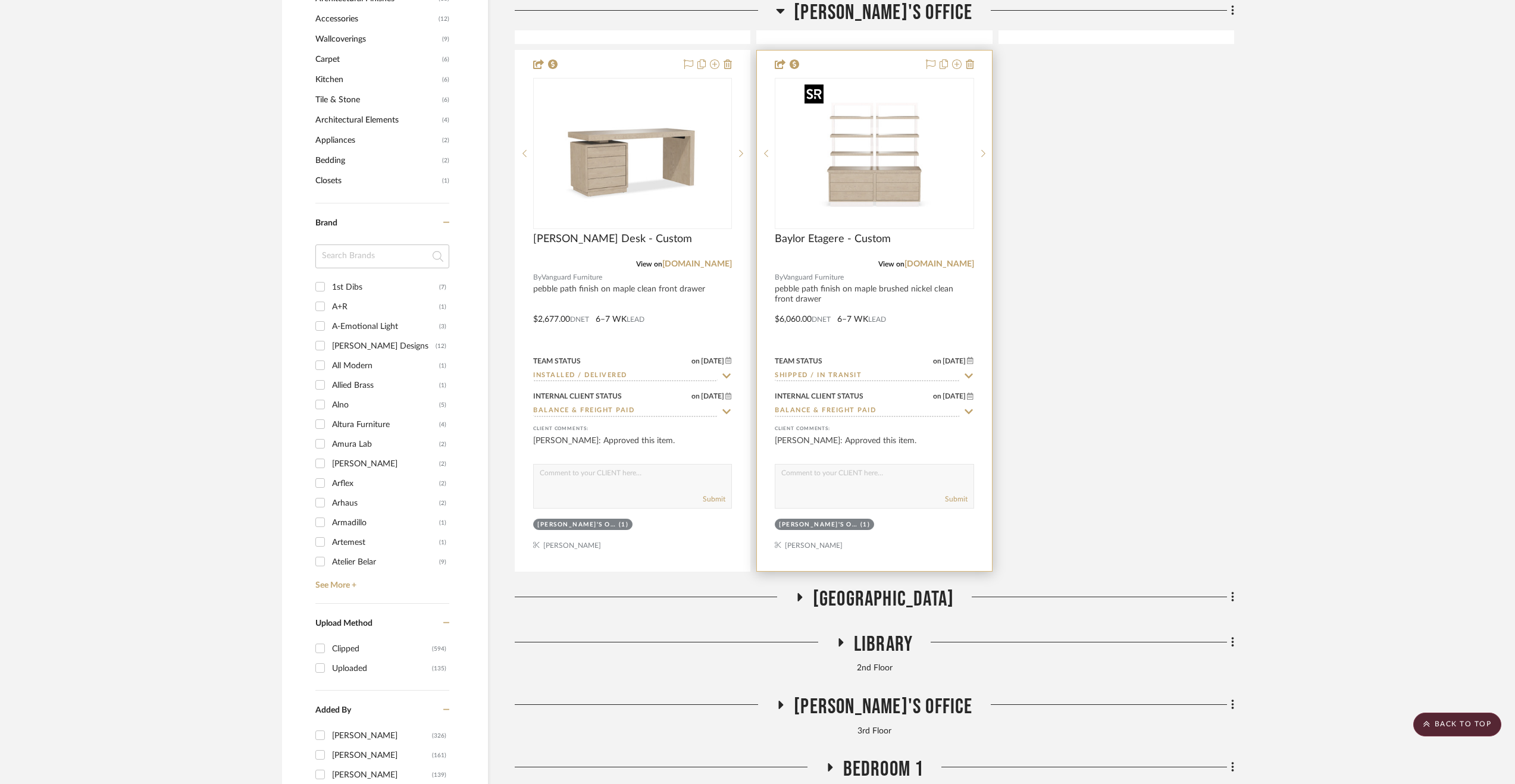
scroll to position [1606, 0]
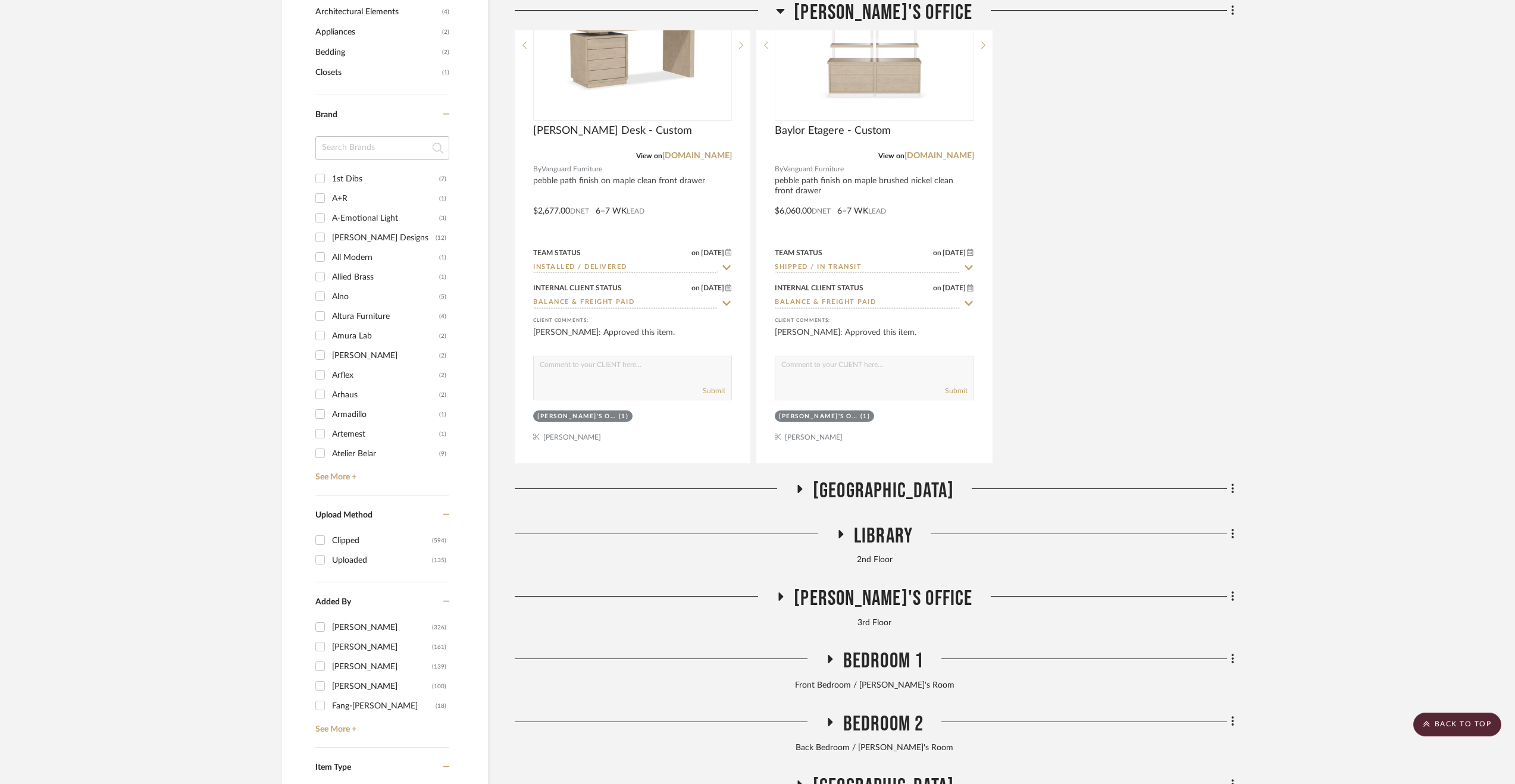
click at [911, 494] on span "[GEOGRAPHIC_DATA]" at bounding box center [884, 490] width 141 height 25
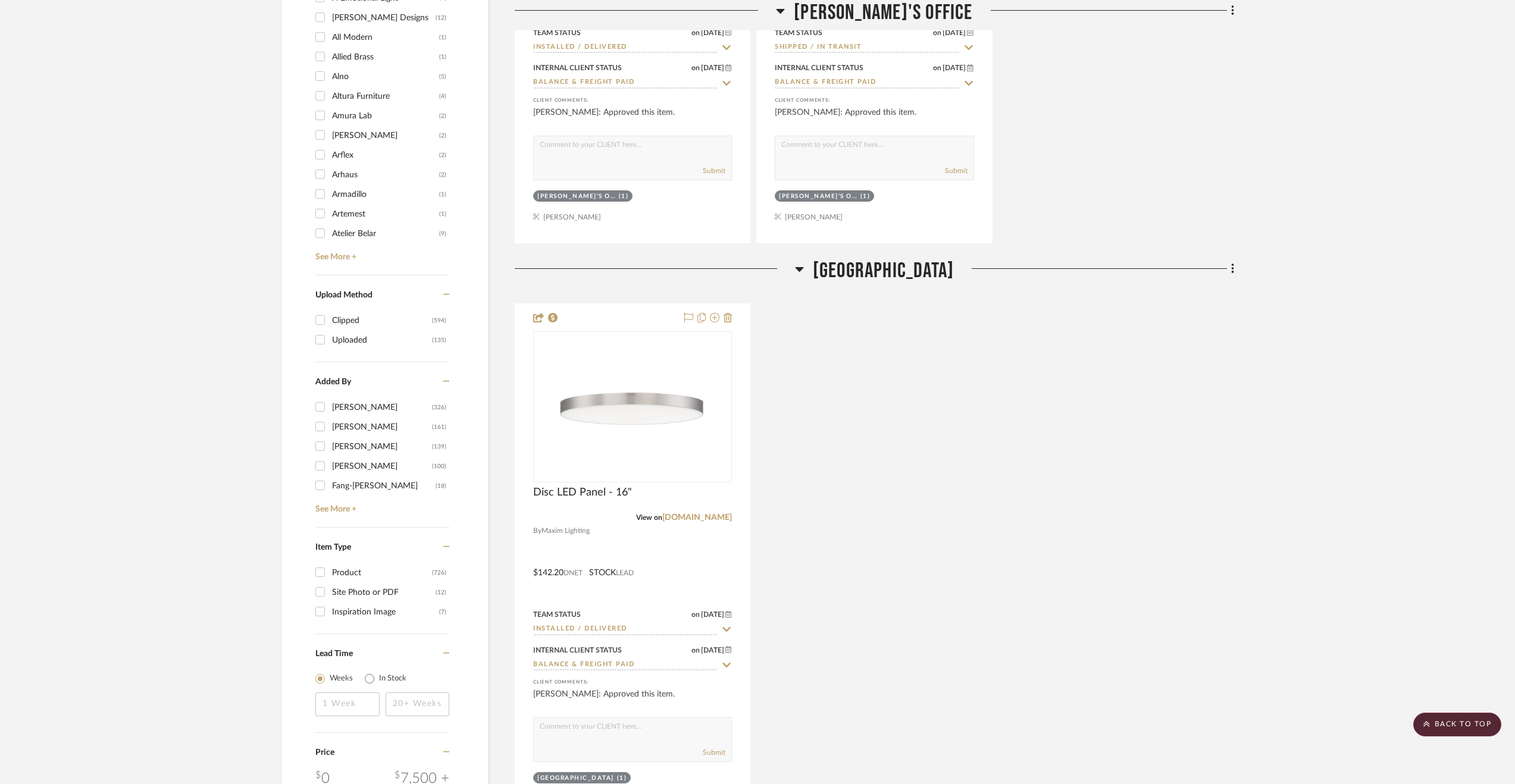
scroll to position [1903, 0]
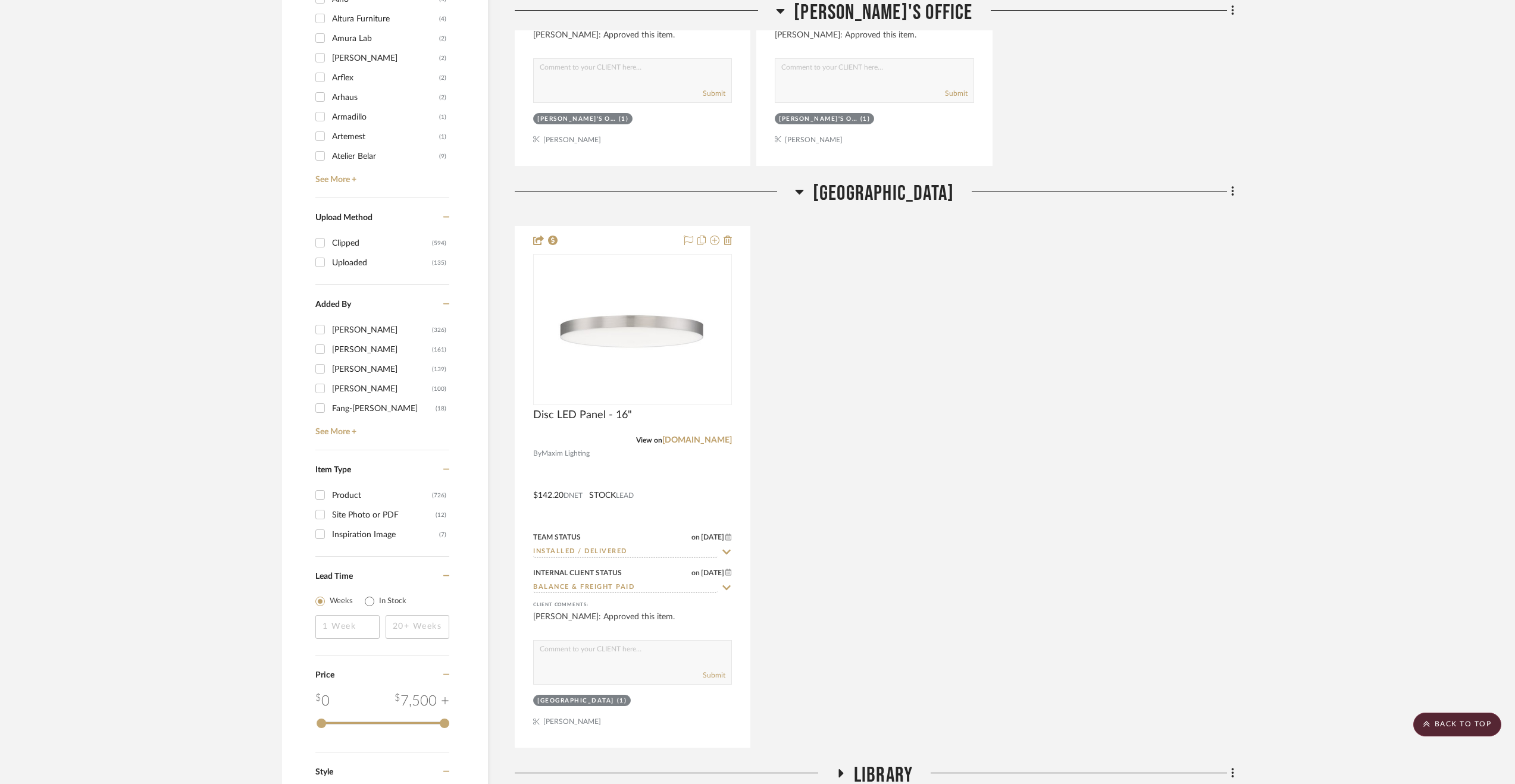
click at [837, 201] on span "[GEOGRAPHIC_DATA]" at bounding box center [884, 193] width 141 height 25
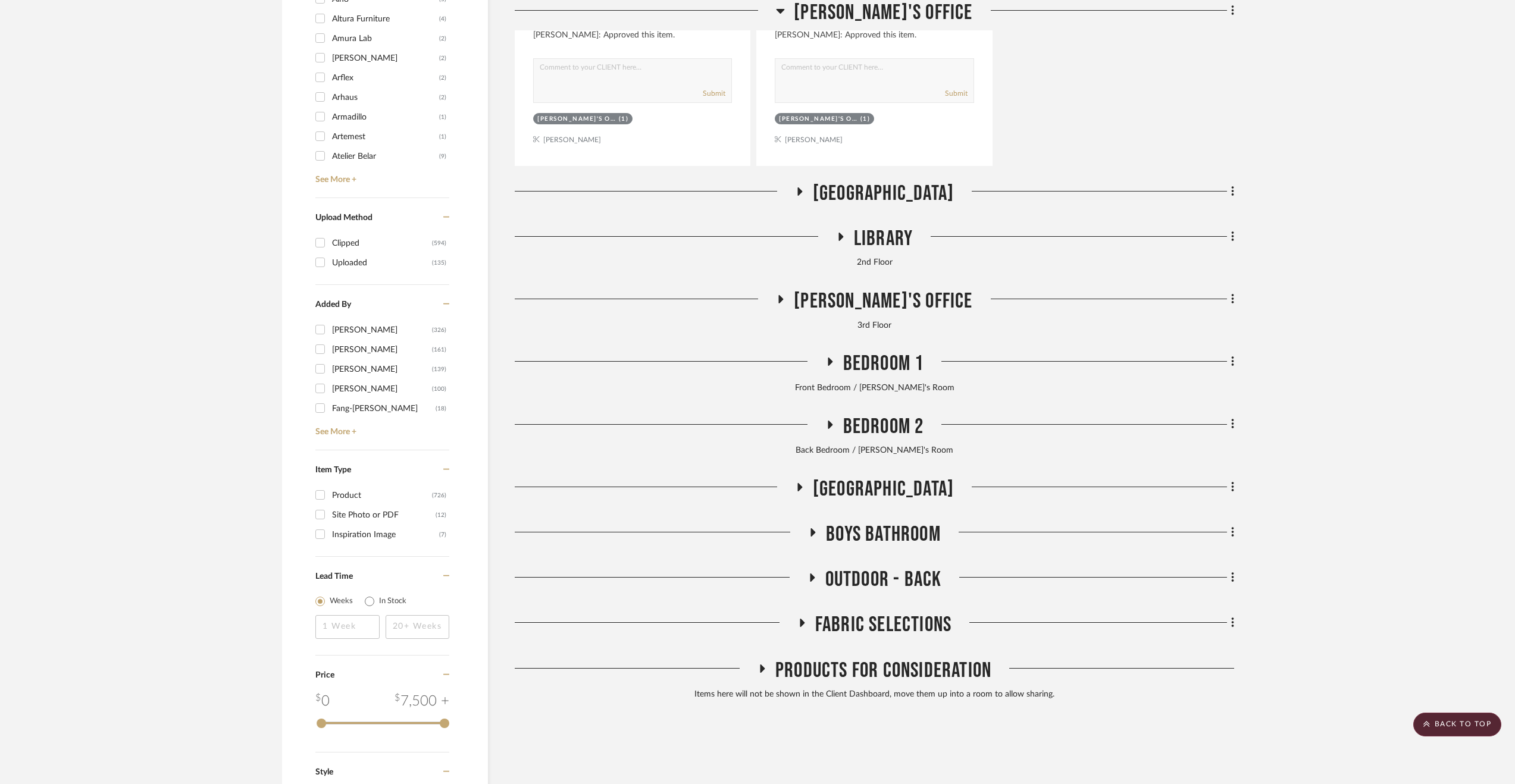
click at [889, 238] on span "Library" at bounding box center [883, 238] width 59 height 25
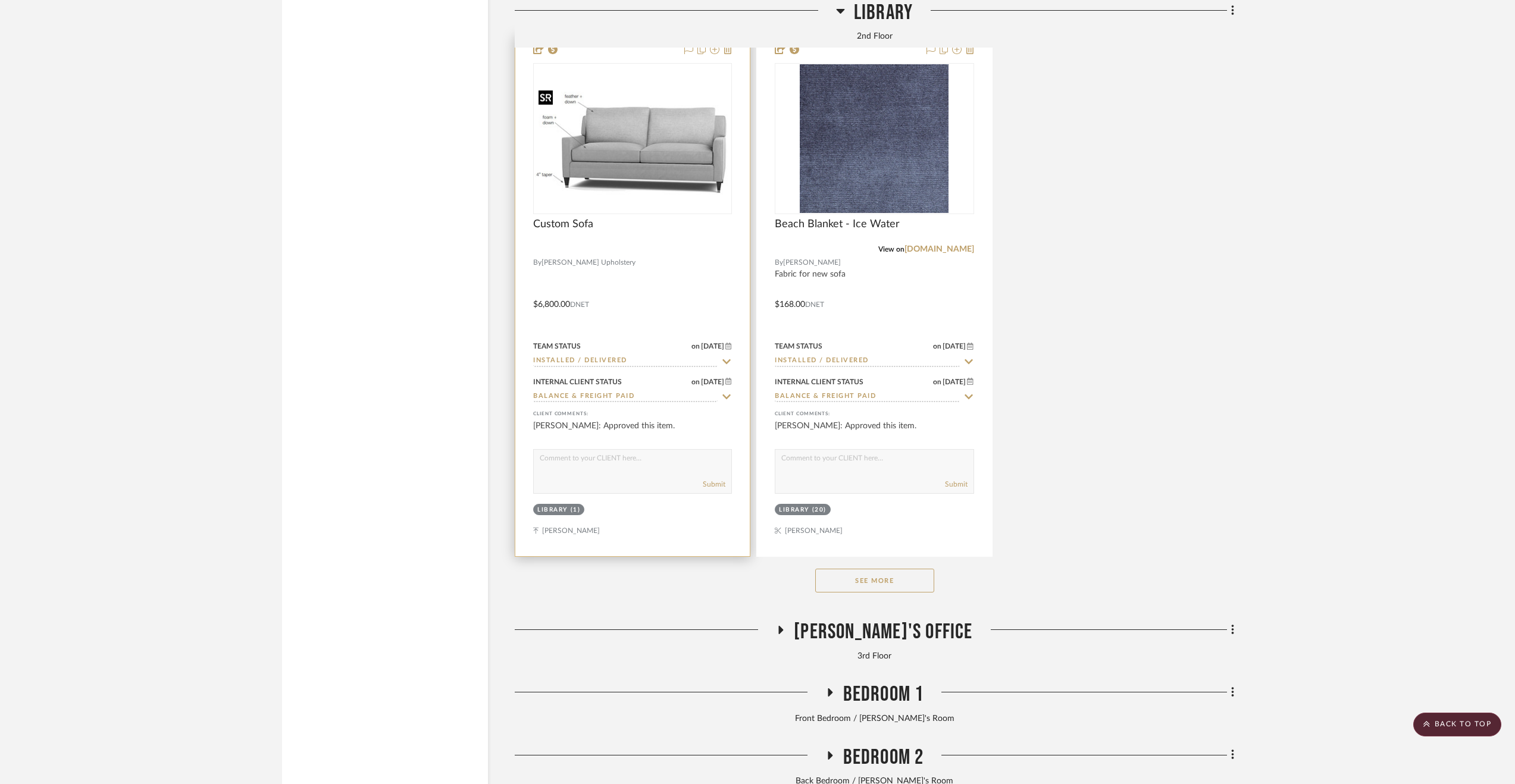
scroll to position [3271, 0]
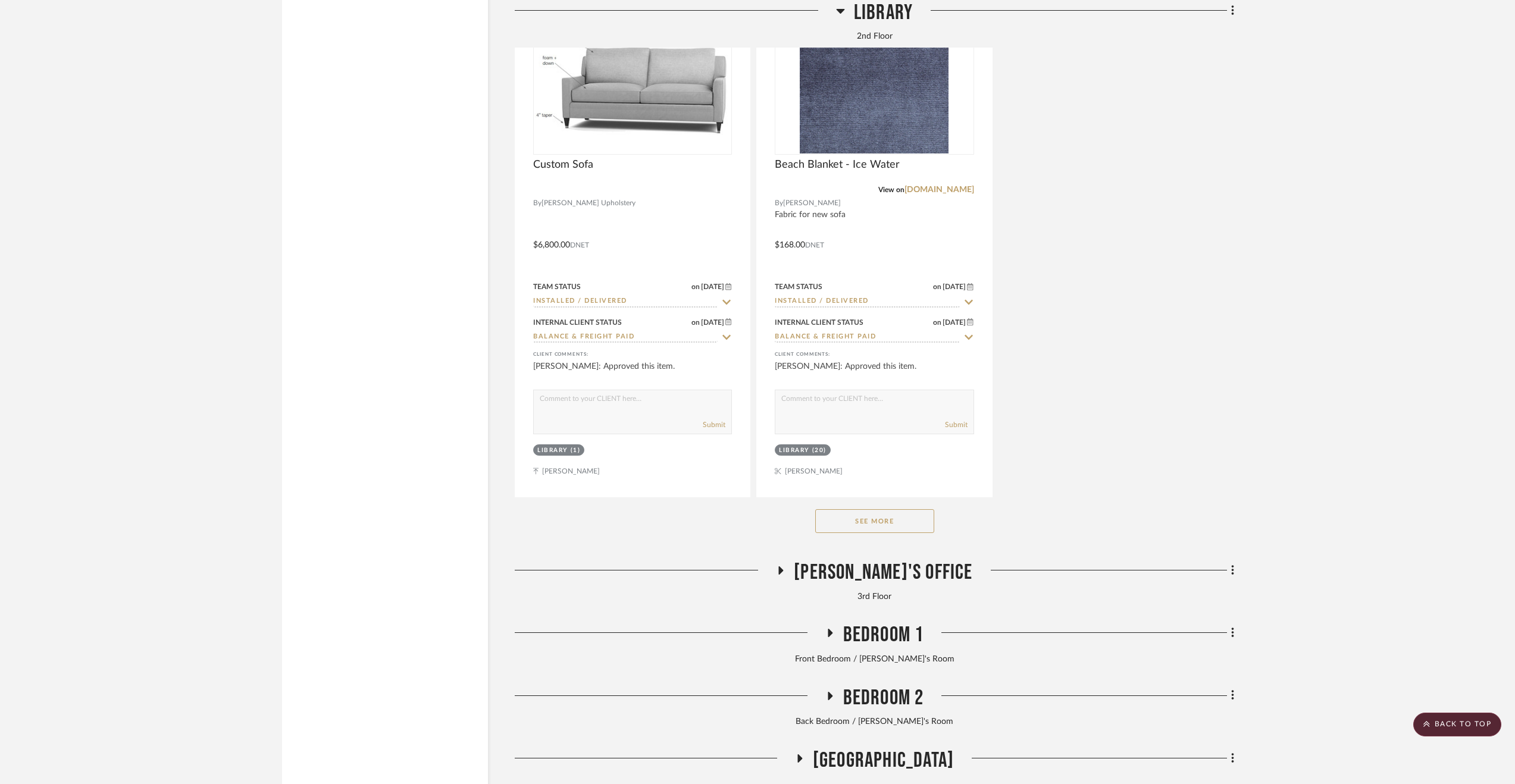
click at [929, 570] on span "[PERSON_NAME]'s Office" at bounding box center [883, 572] width 178 height 25
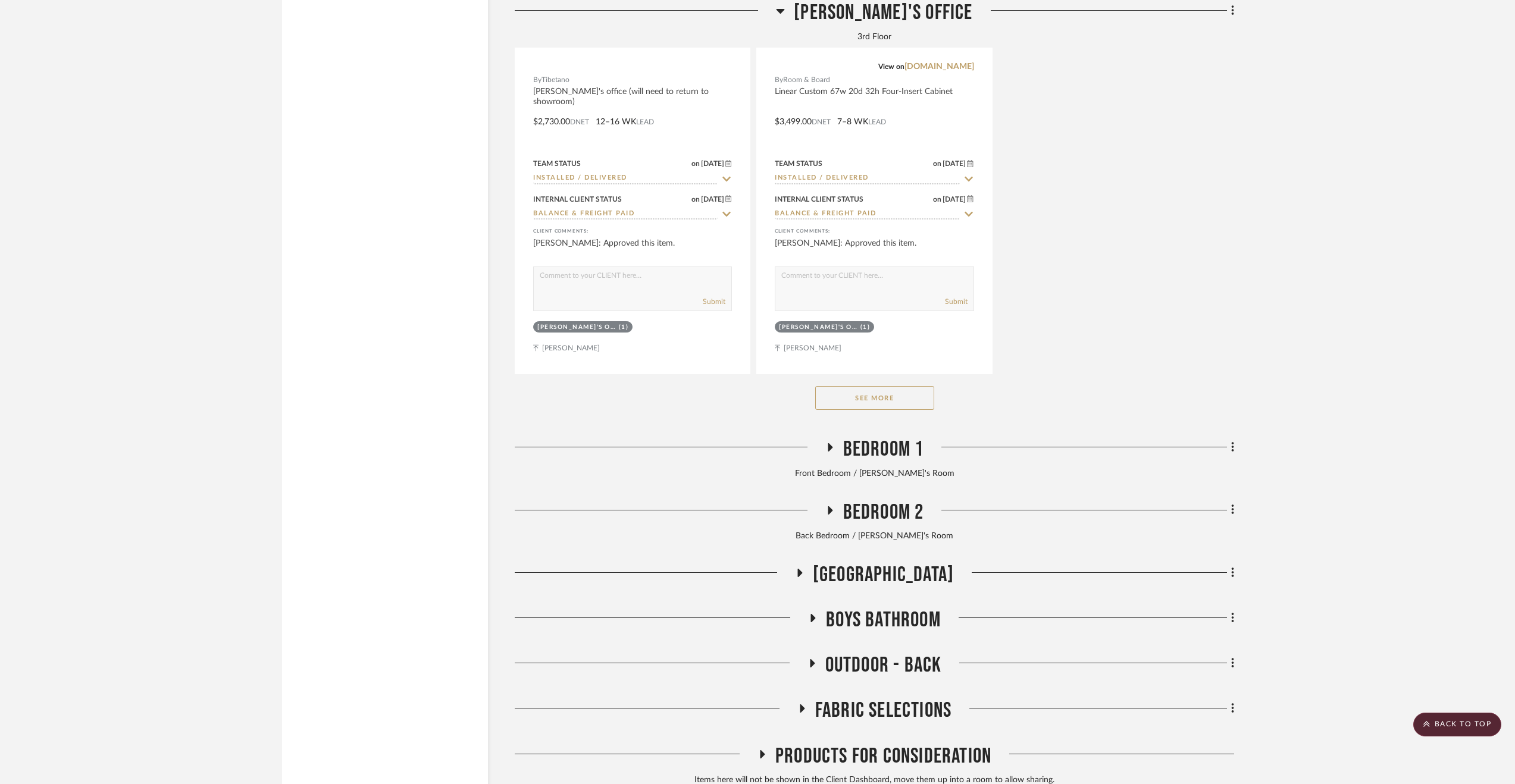
scroll to position [5174, 0]
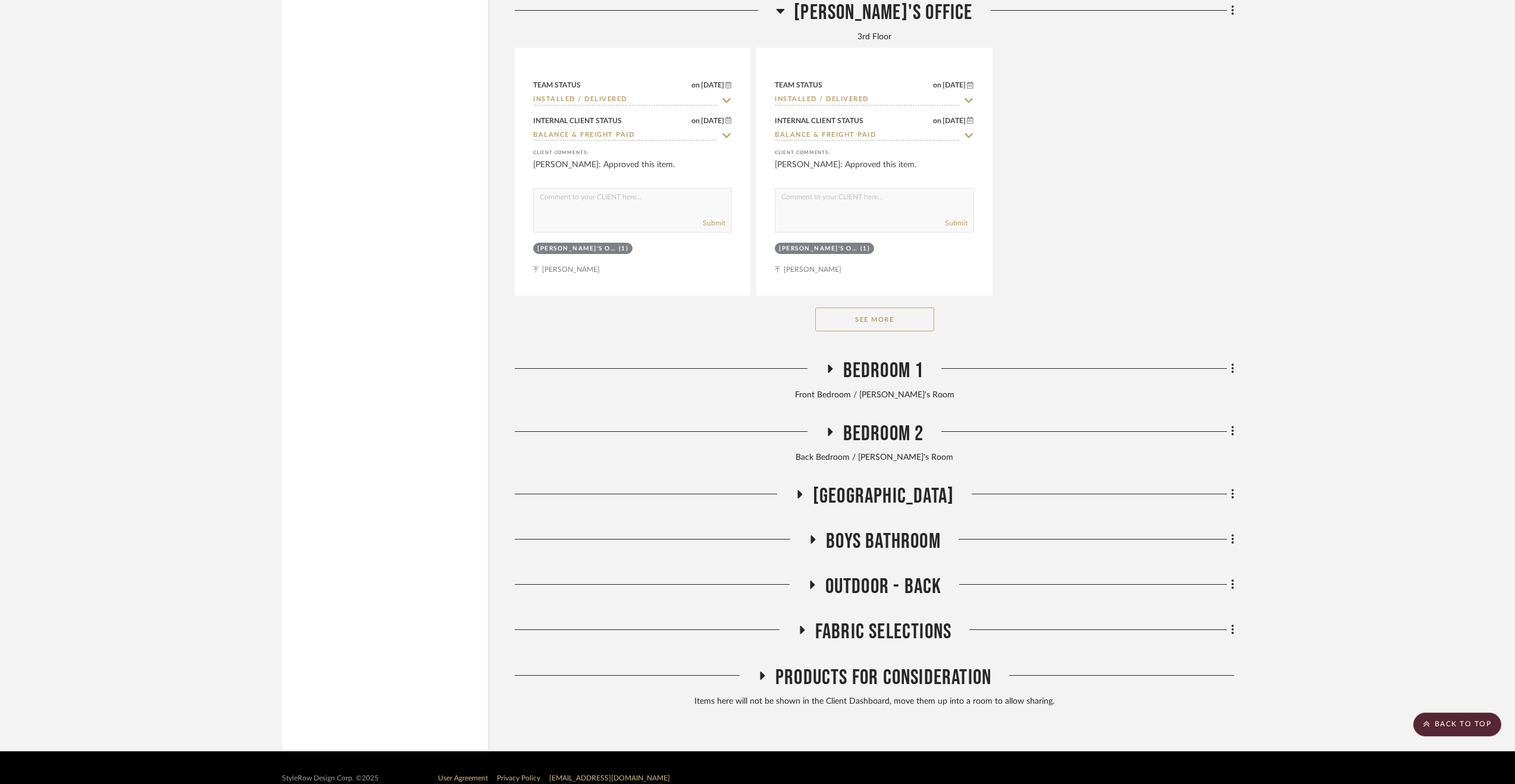
click at [877, 373] on span "Bedroom 1" at bounding box center [884, 370] width 81 height 25
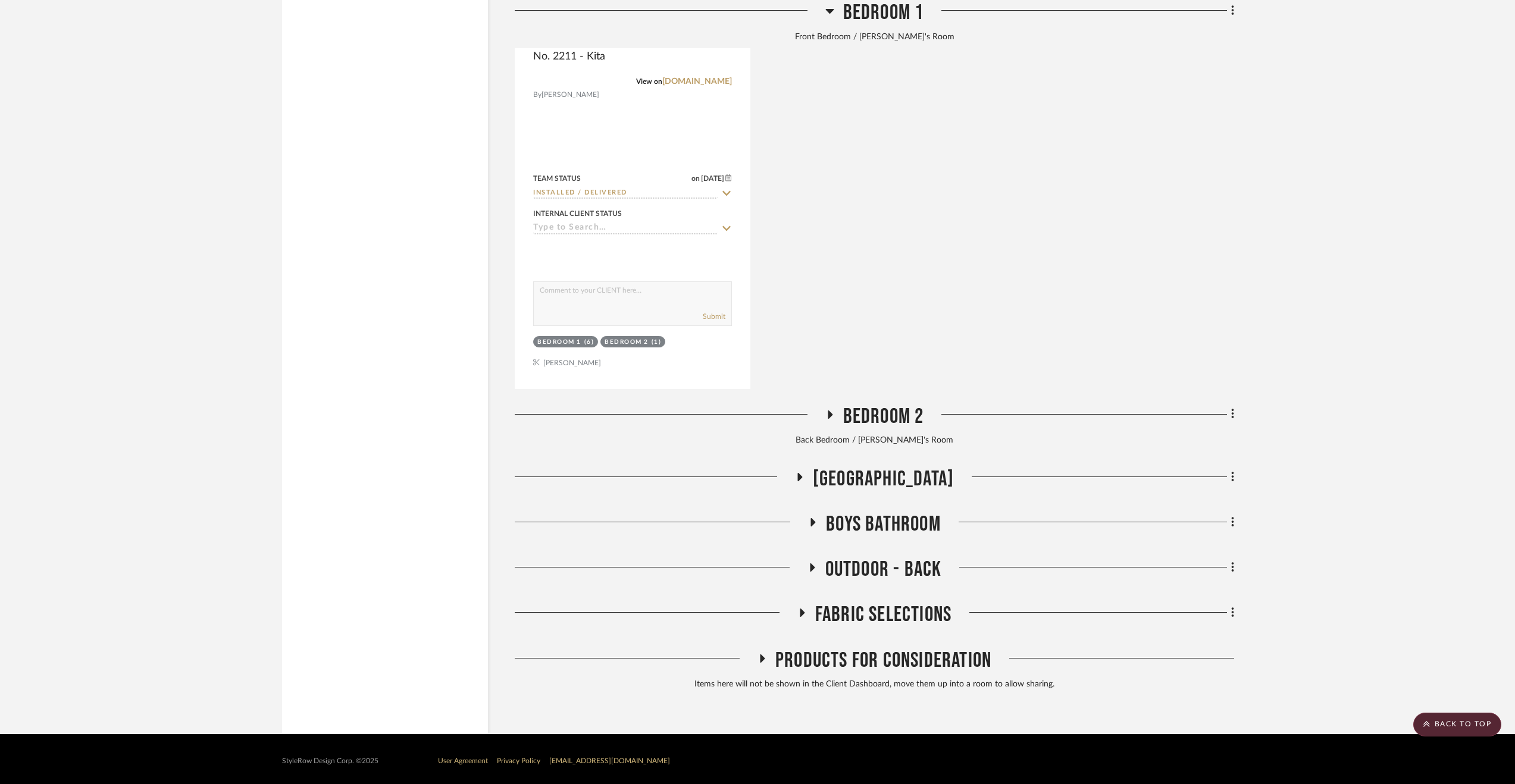
scroll to position [6266, 0]
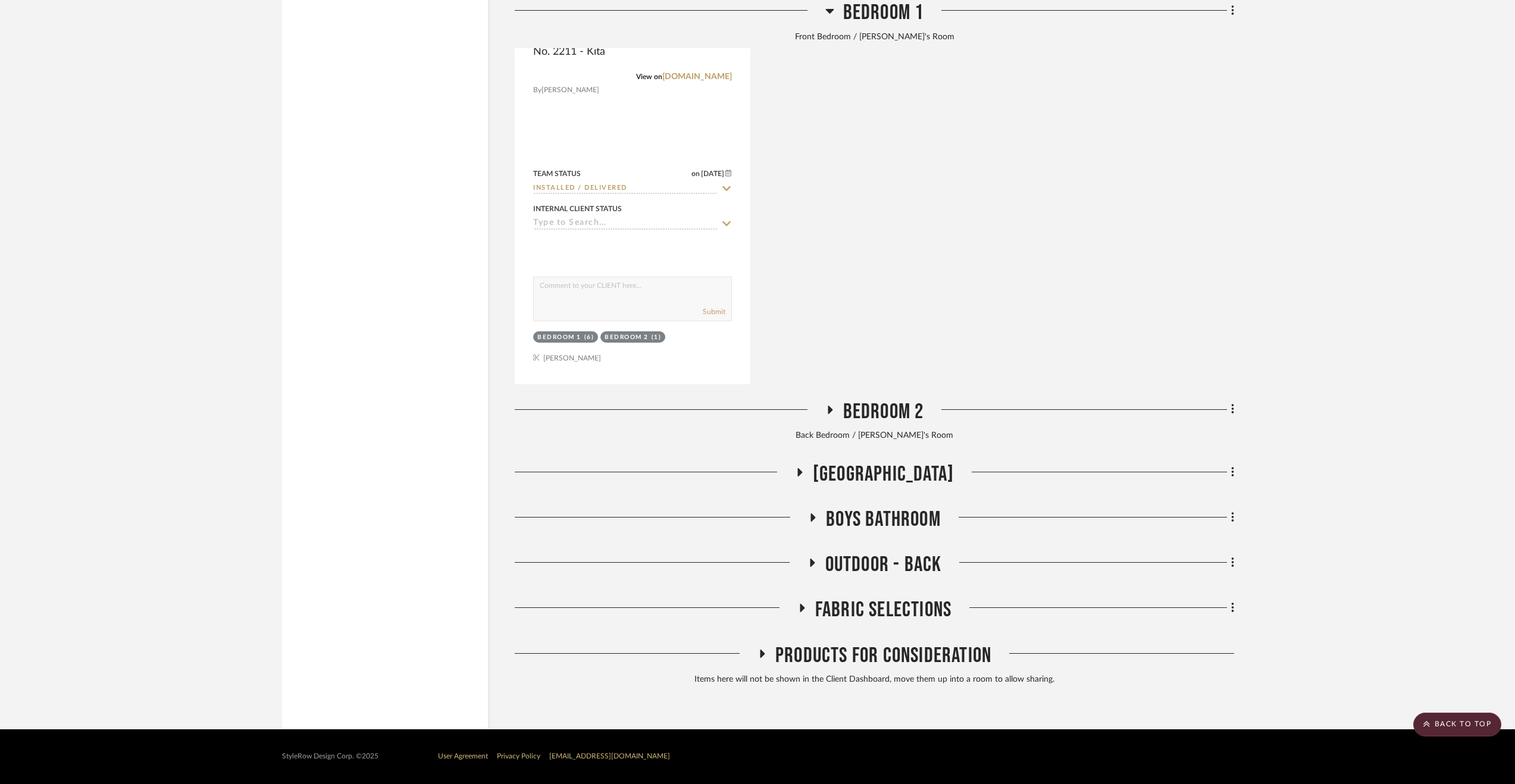
click at [892, 603] on span "Fabric Selections" at bounding box center [884, 609] width 136 height 25
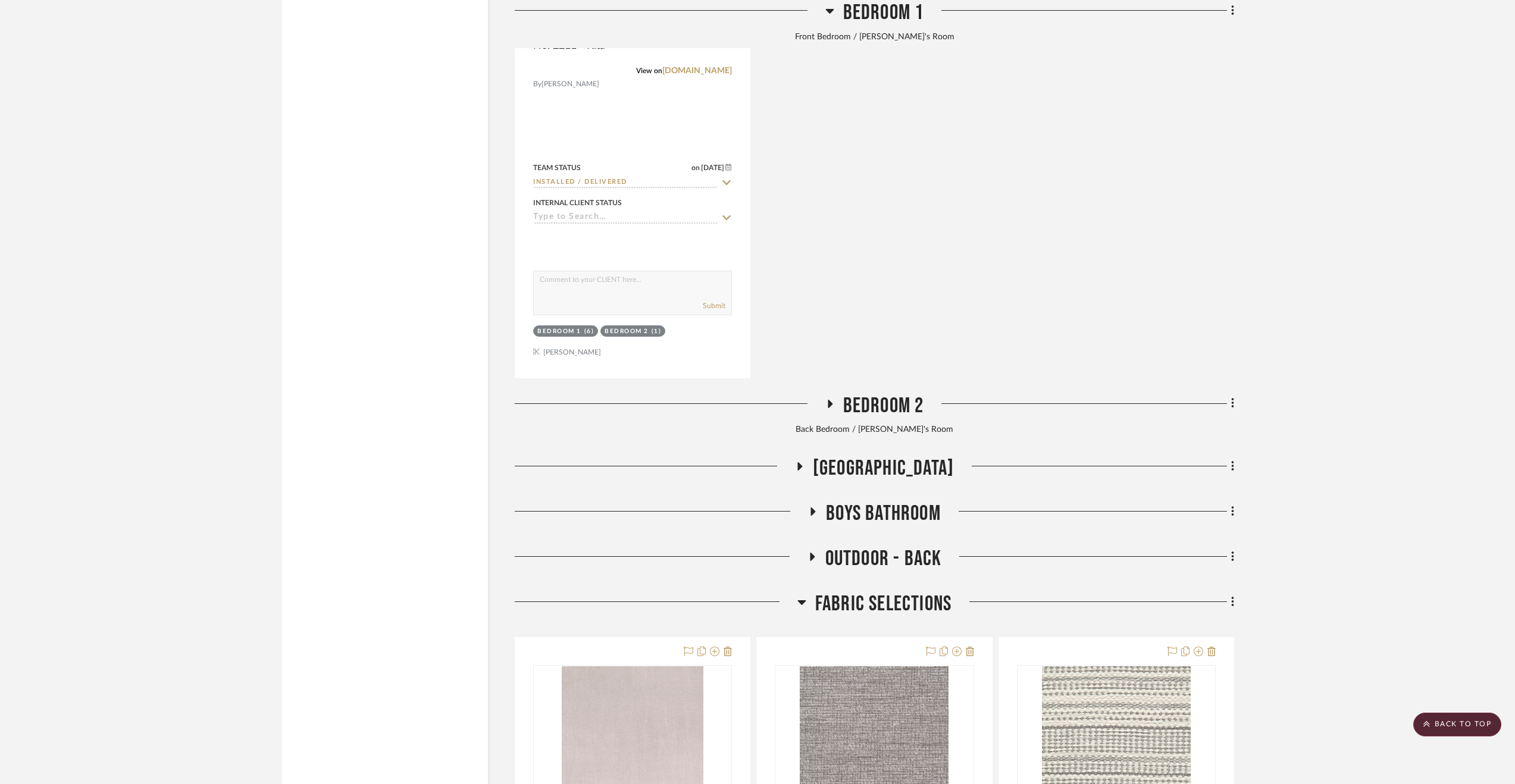
click at [892, 603] on span "Fabric Selections" at bounding box center [884, 604] width 136 height 25
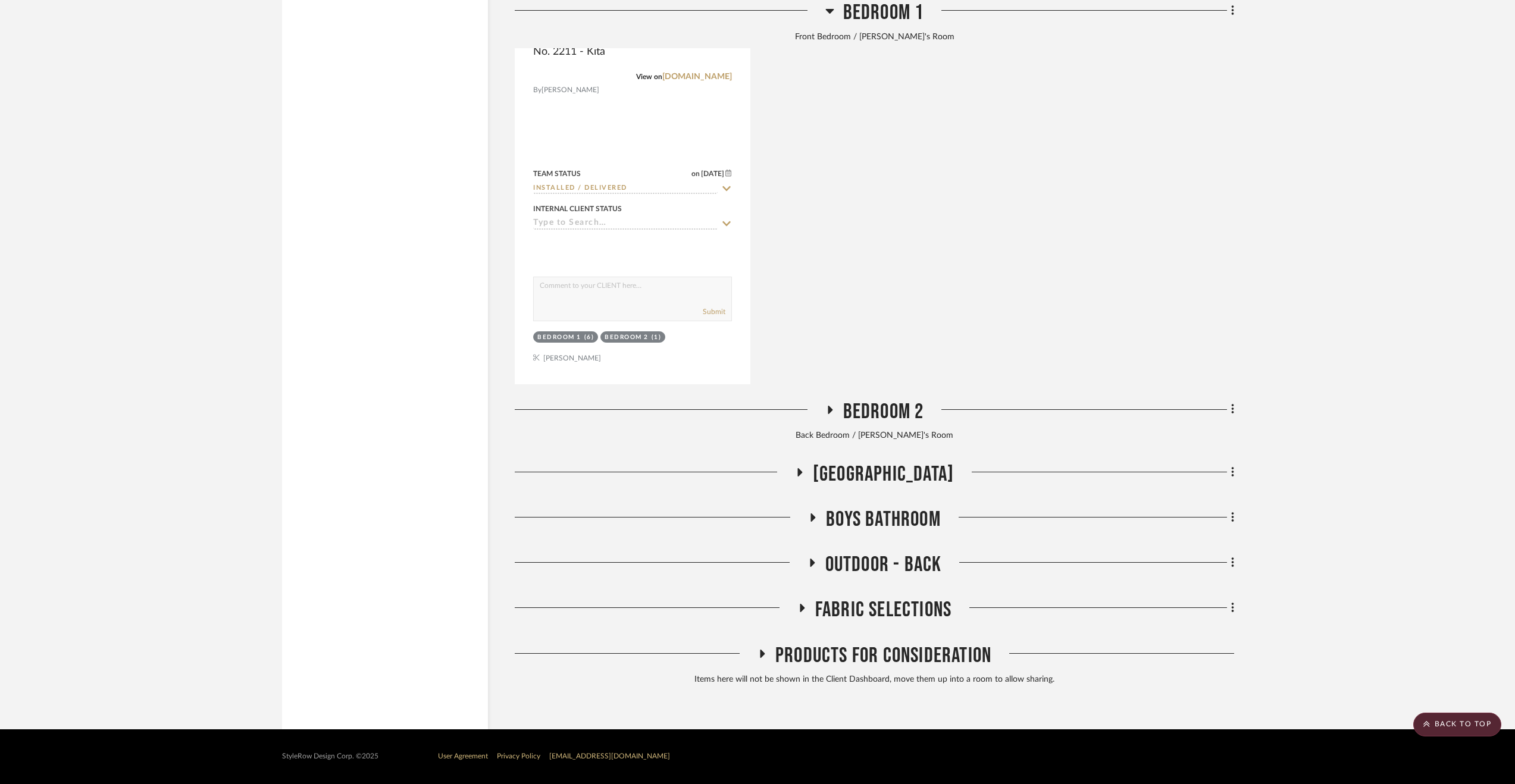
click at [893, 560] on span "Outdoor - Back" at bounding box center [884, 564] width 116 height 25
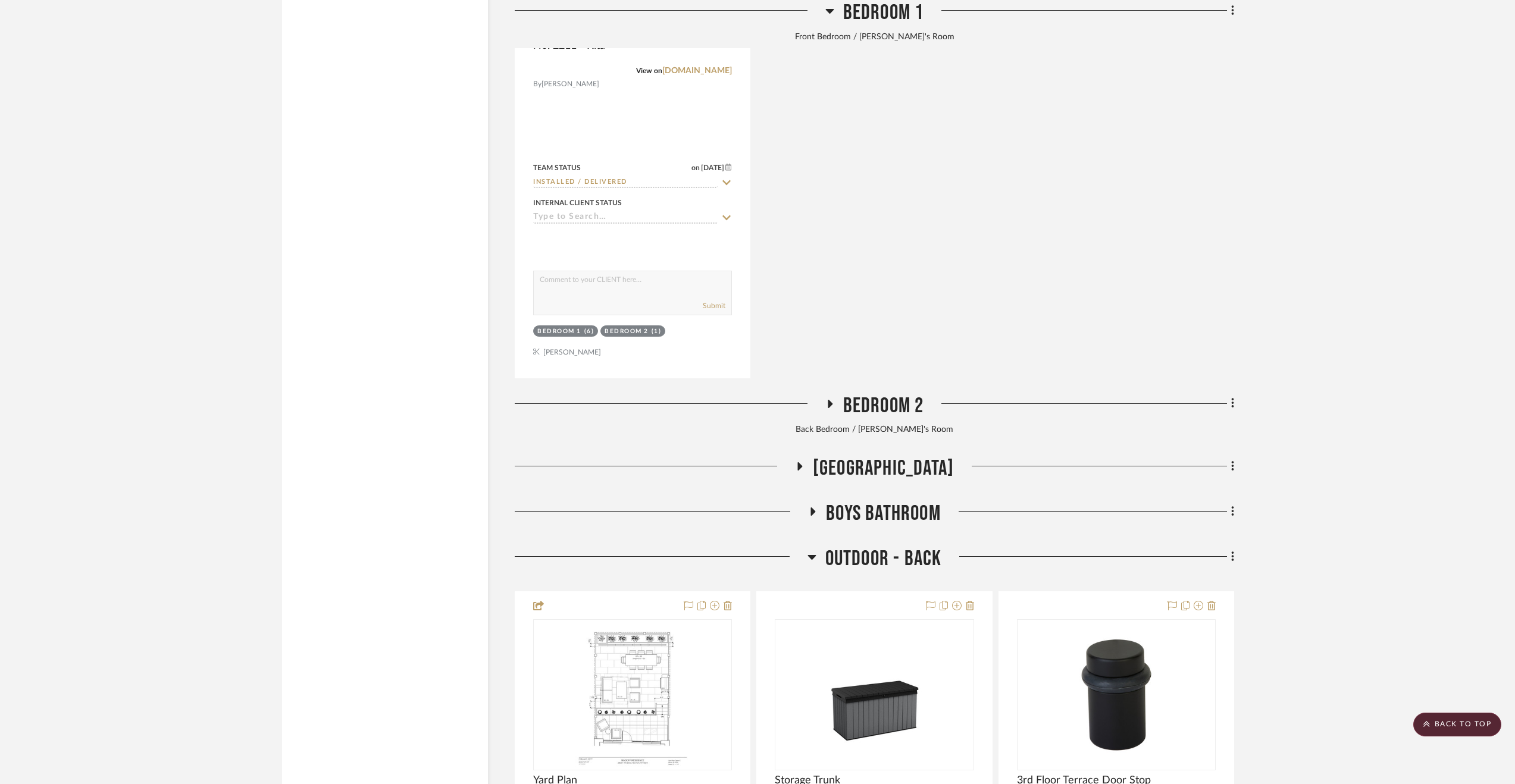
click at [893, 560] on span "Outdoor - Back" at bounding box center [884, 559] width 116 height 25
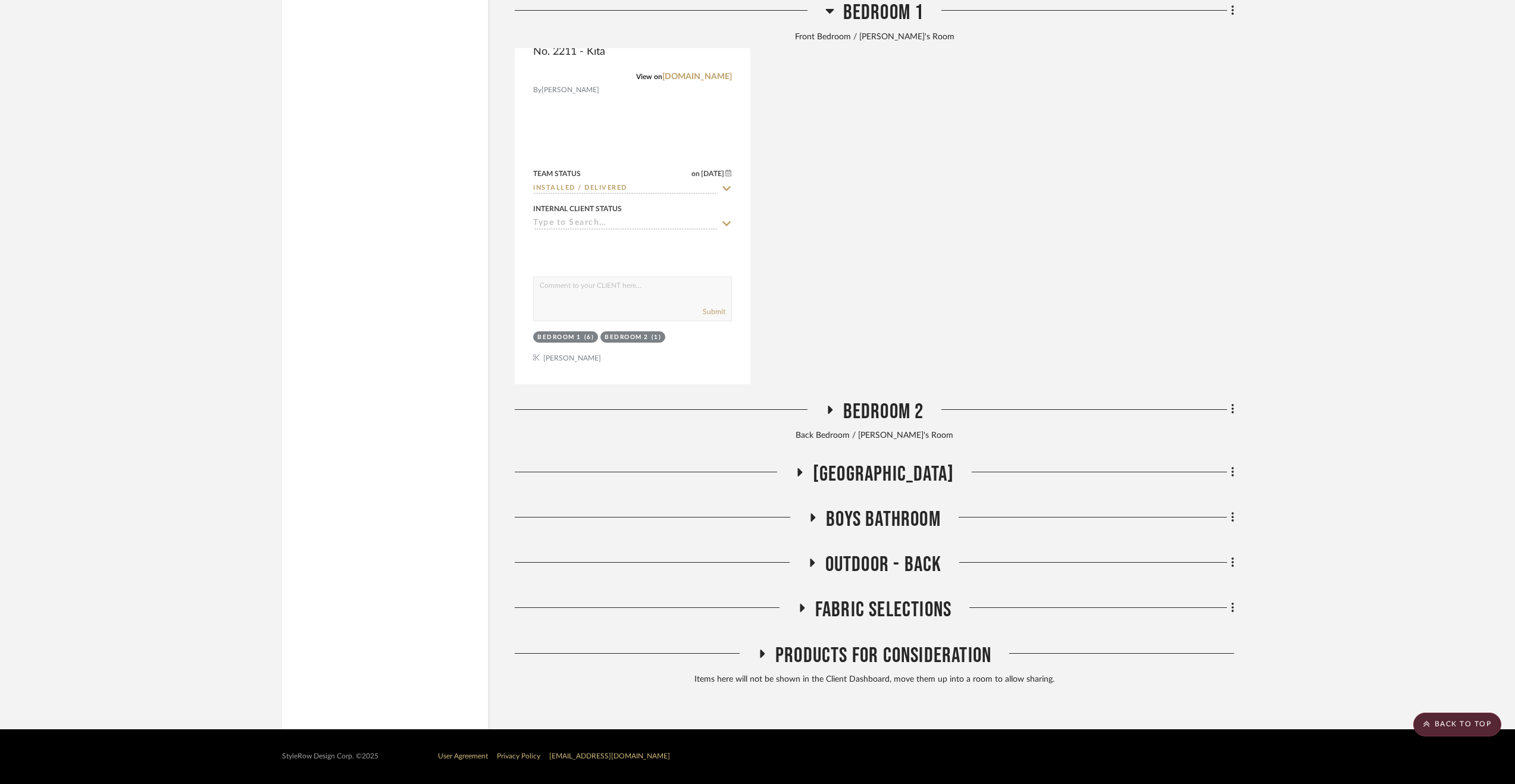
click at [849, 564] on span "Outdoor - Back" at bounding box center [884, 564] width 116 height 25
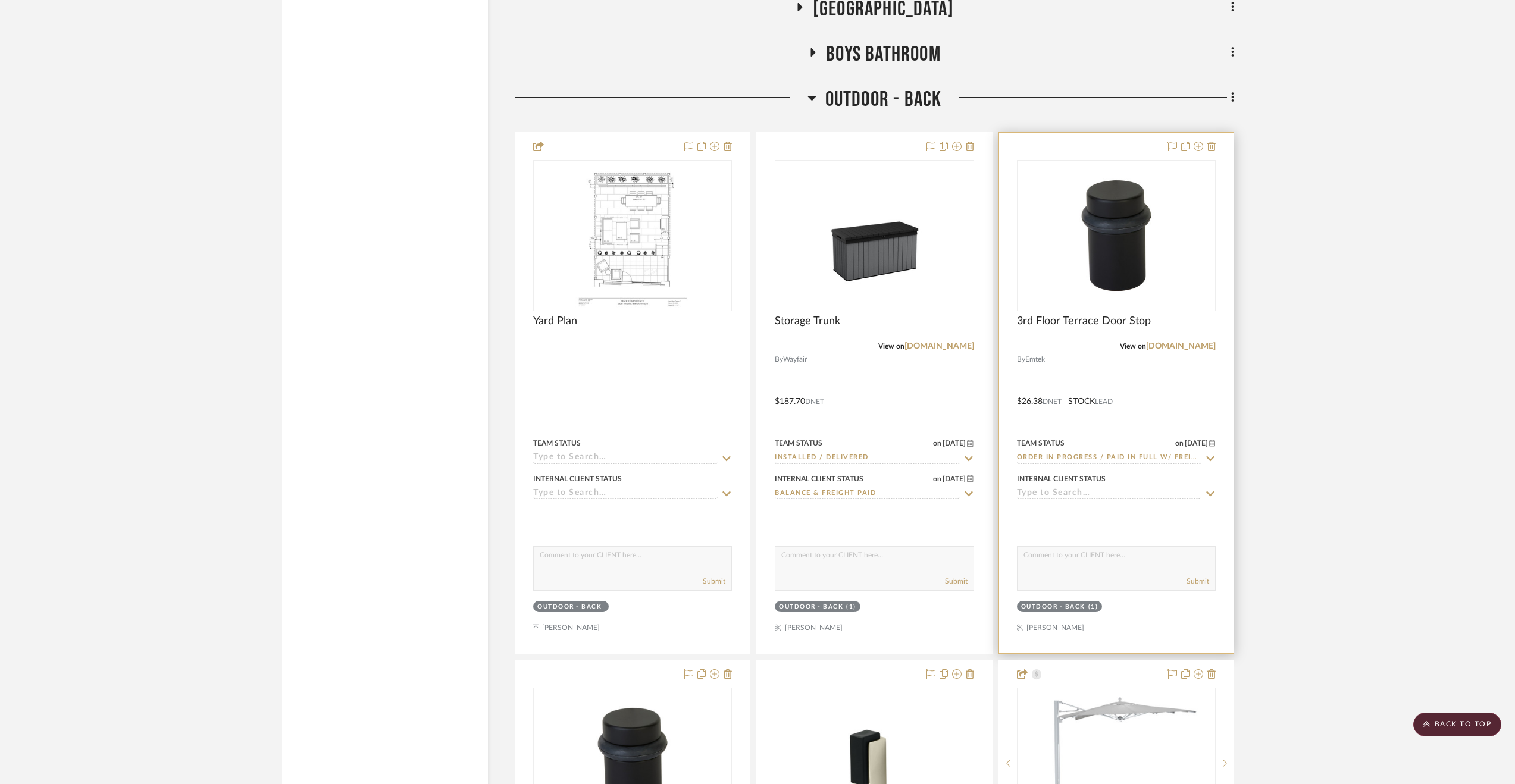
scroll to position [6742, 0]
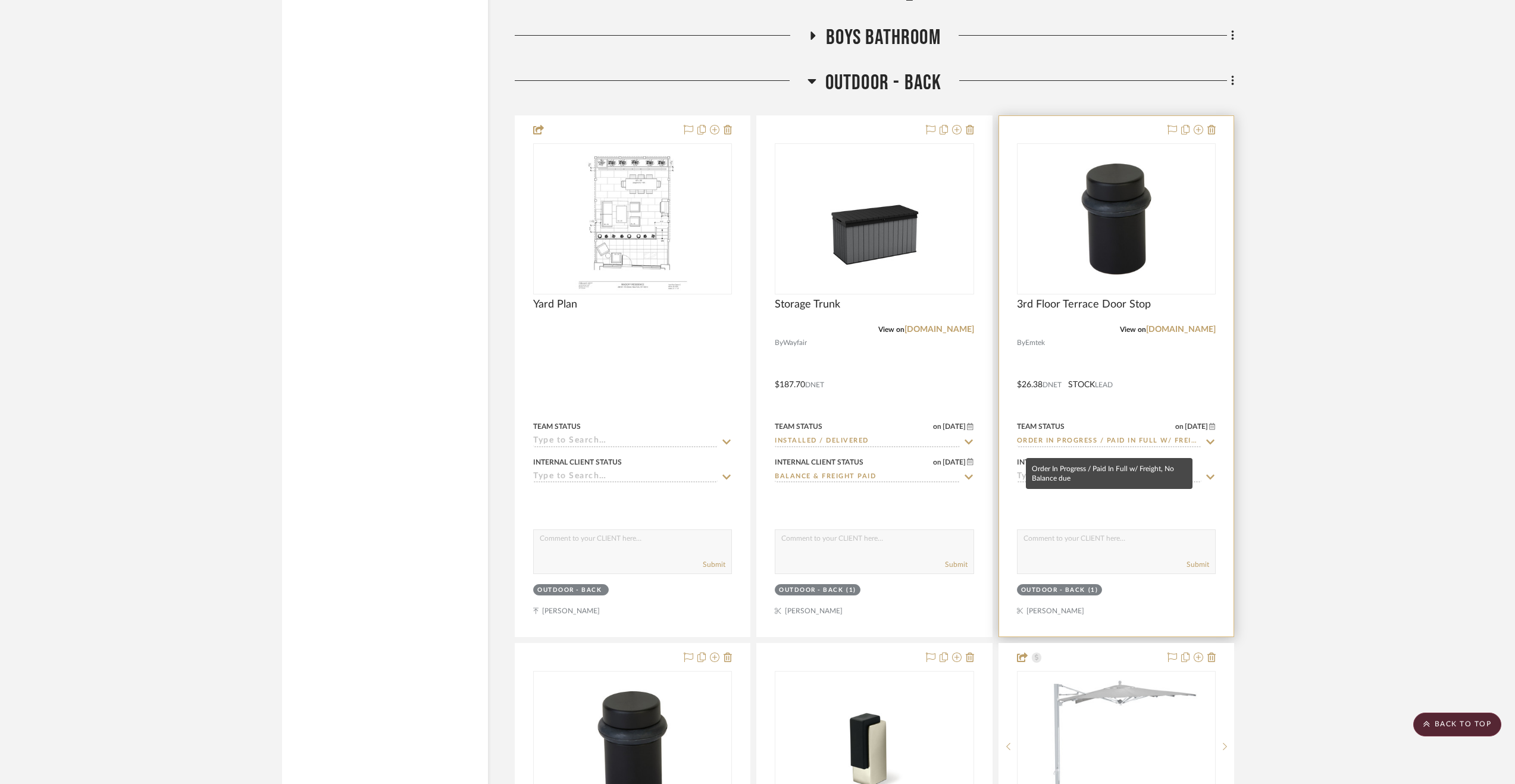
click at [965, 446] on input "Order In Progress / Paid In Full w/ Freight, No Balance due" at bounding box center [1109, 442] width 185 height 11
click at [965, 407] on div at bounding box center [1116, 376] width 234 height 520
click at [965, 360] on div at bounding box center [1116, 376] width 234 height 520
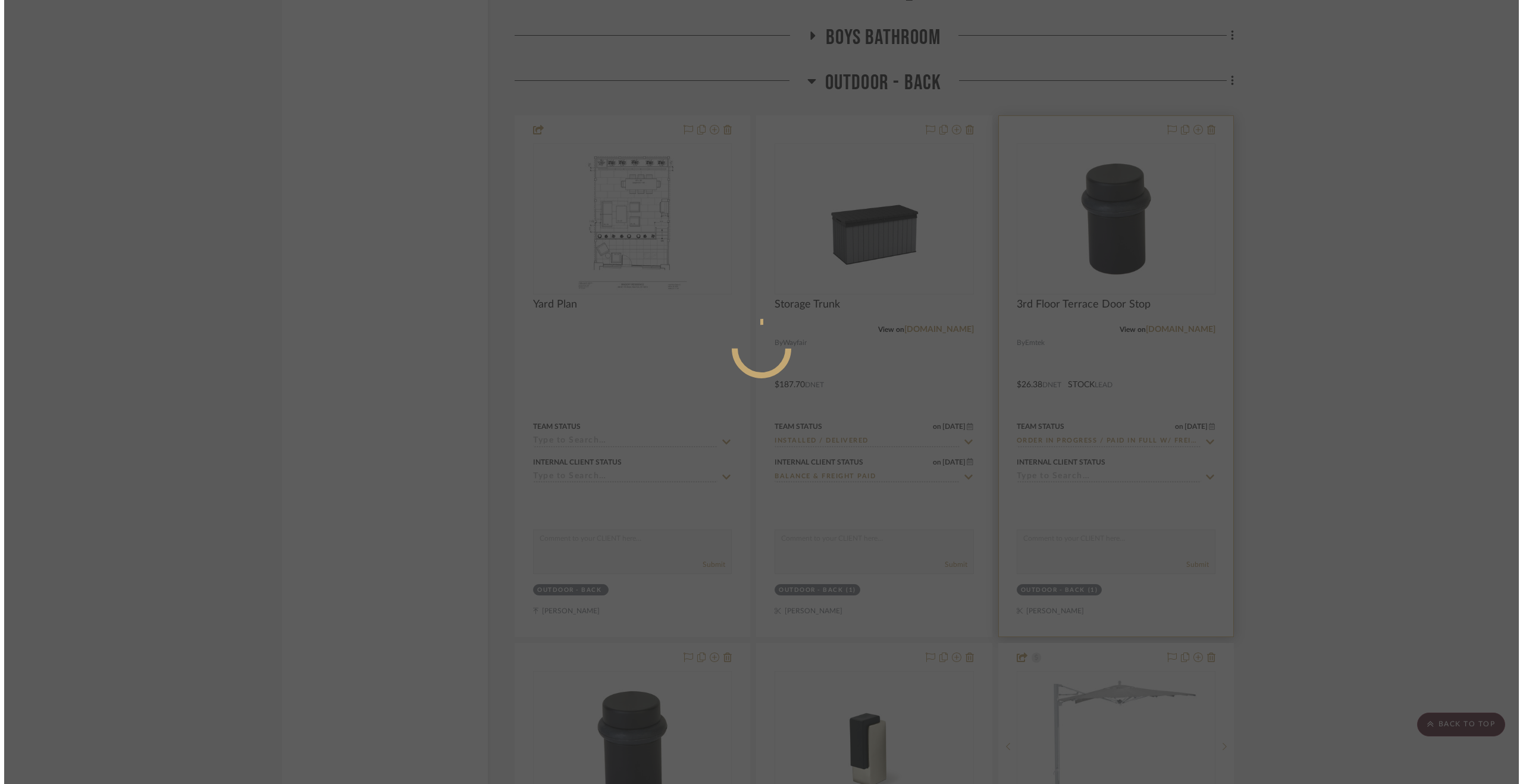
scroll to position [0, 0]
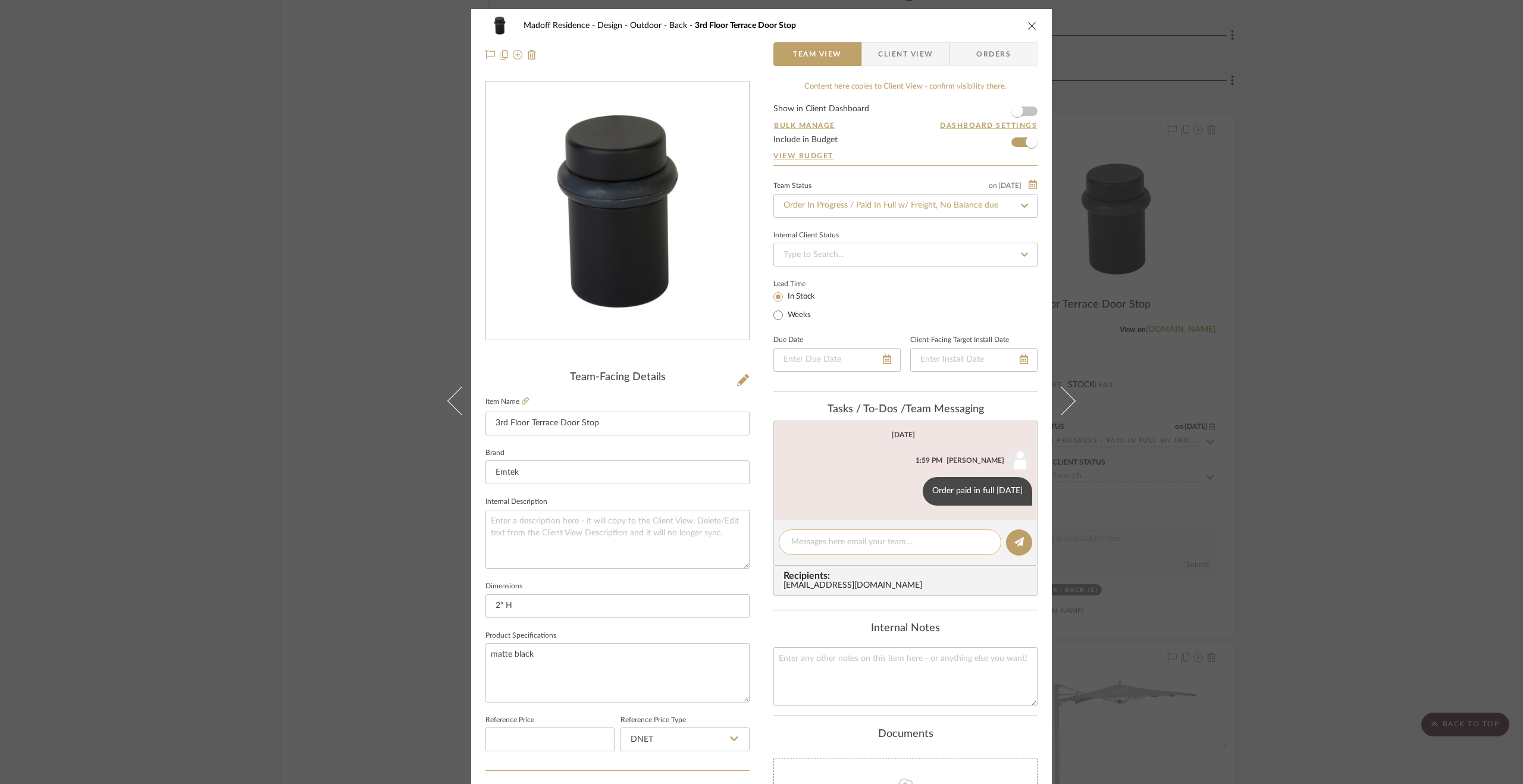
click at [827, 544] on textarea at bounding box center [889, 542] width 198 height 12
paste textarea "Delivered to site [DATE]."
type textarea "Delivered to site [DATE]."
click at [964, 543] on icon at bounding box center [1018, 541] width 9 height 9
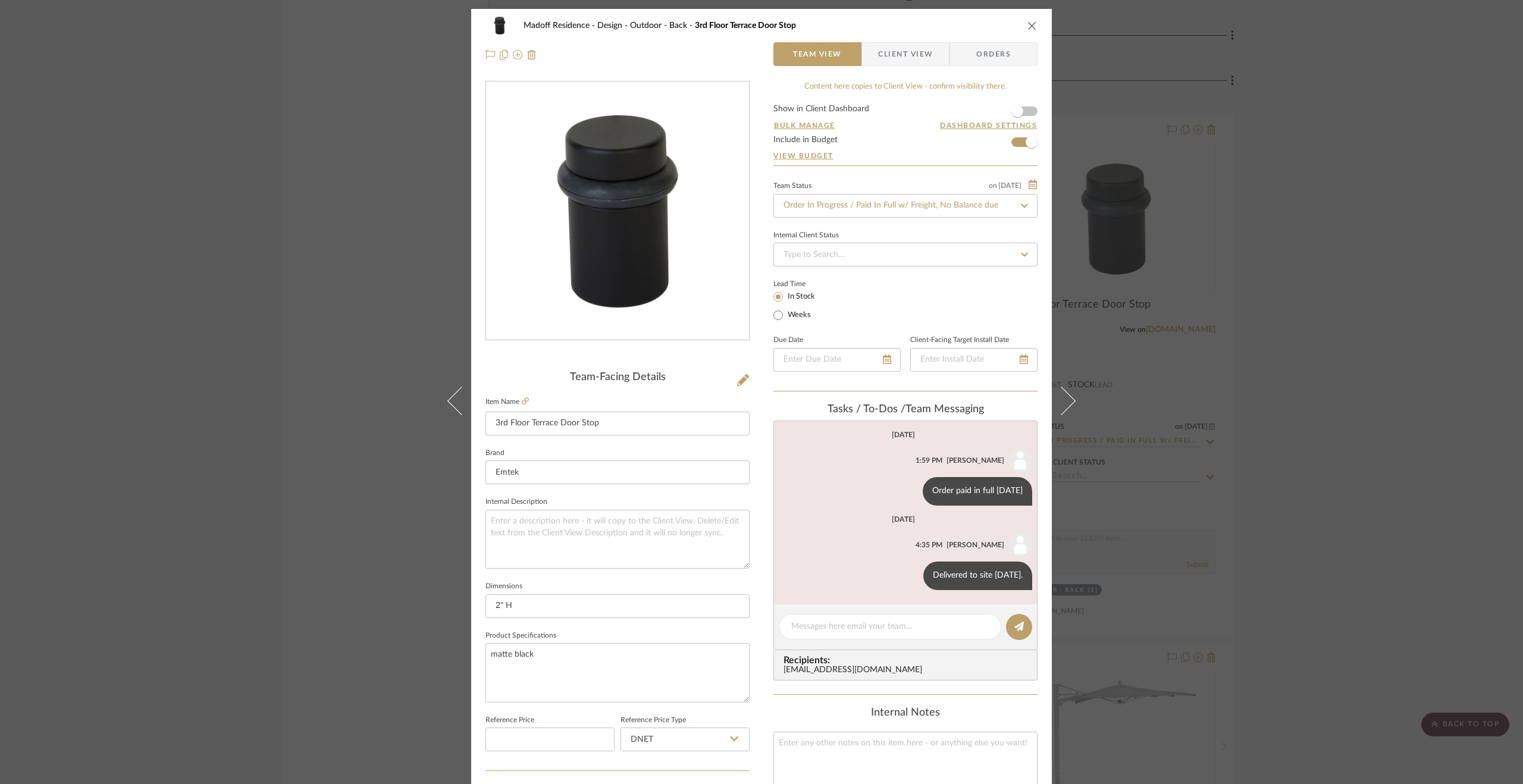
click at [964, 478] on div "Madoff Residence - Design Outdoor - Back 3rd Floor Terrace Door Stop Team View …" at bounding box center [761, 392] width 1523 height 784
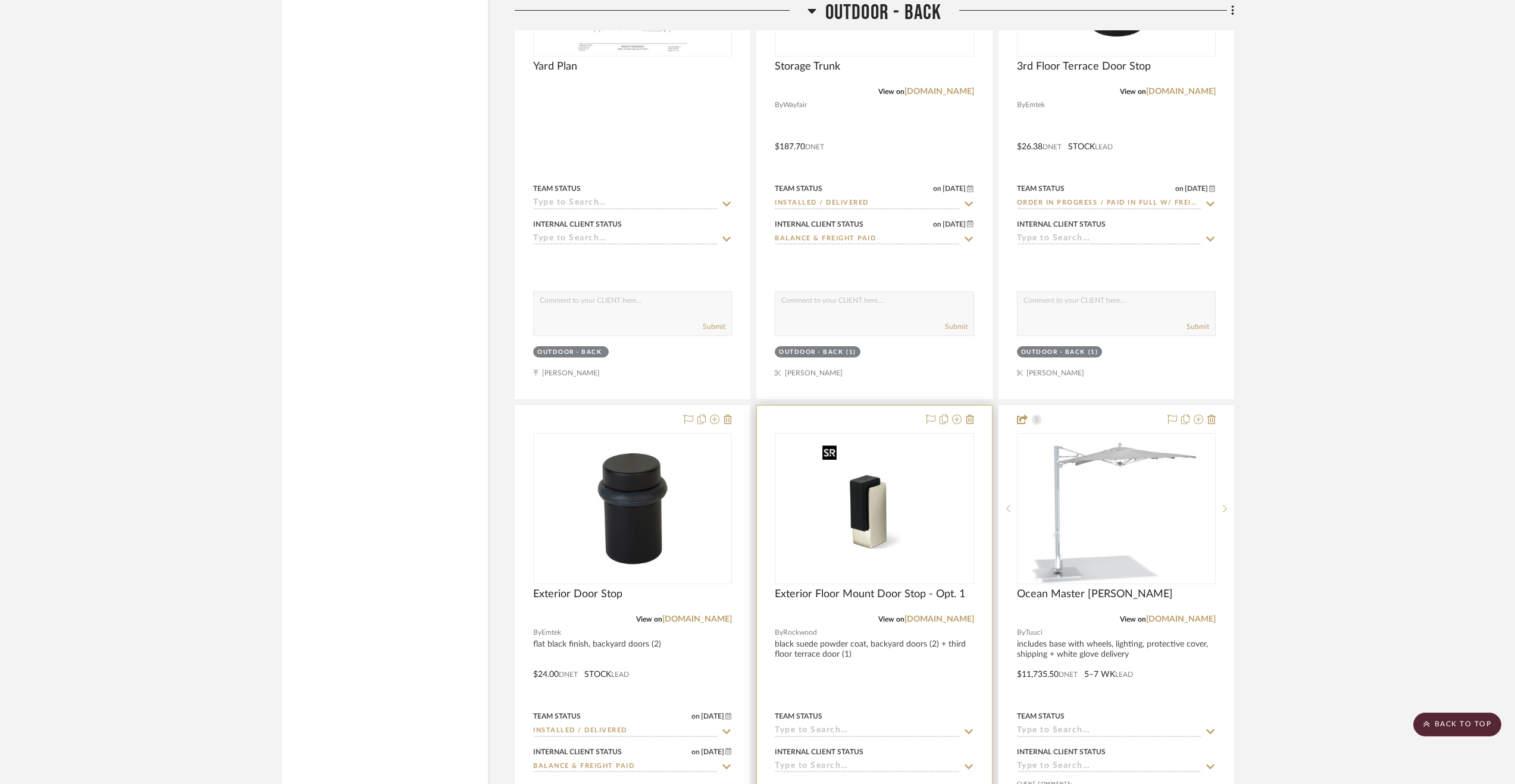
scroll to position [7218, 0]
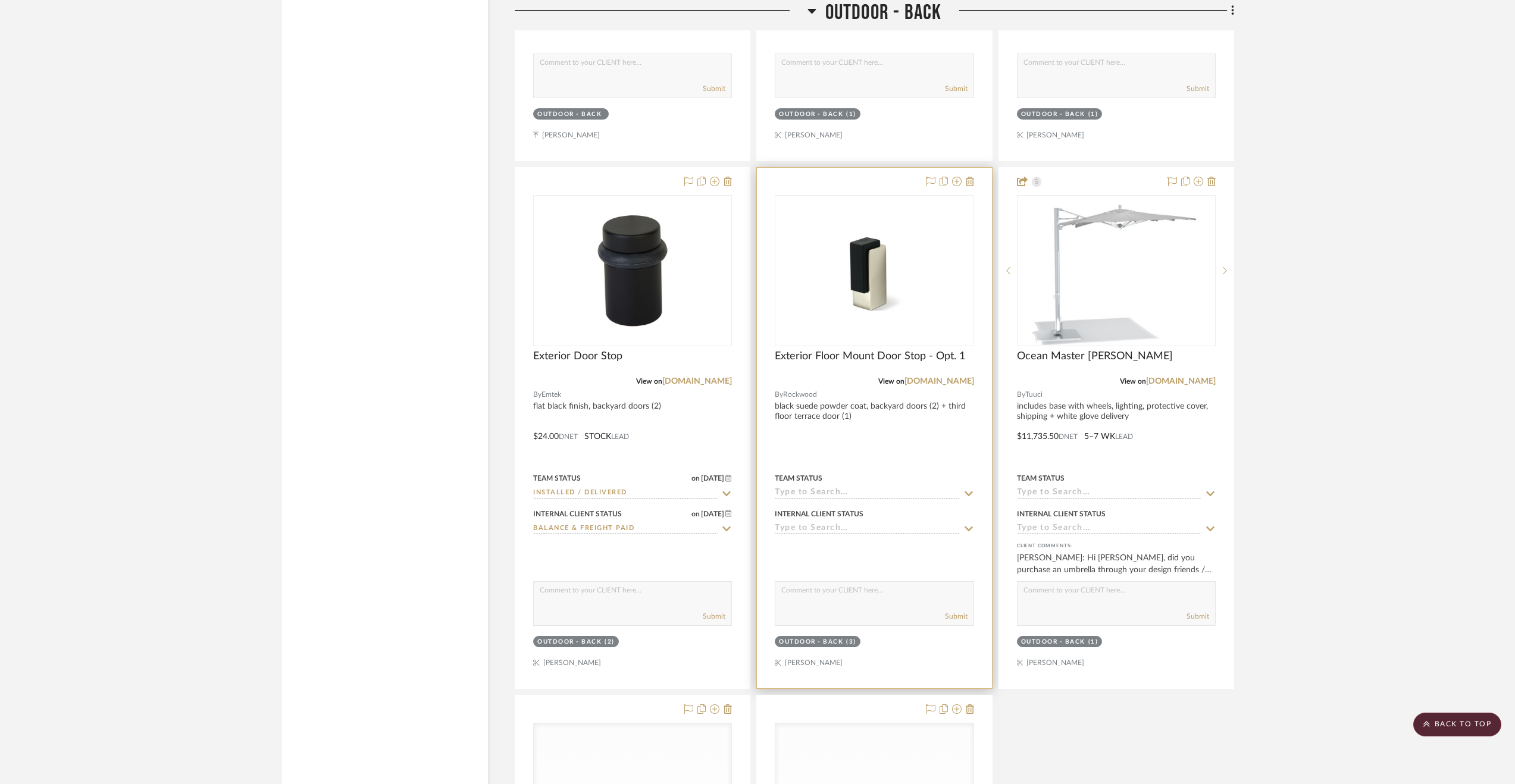
click at [880, 432] on div at bounding box center [874, 428] width 234 height 520
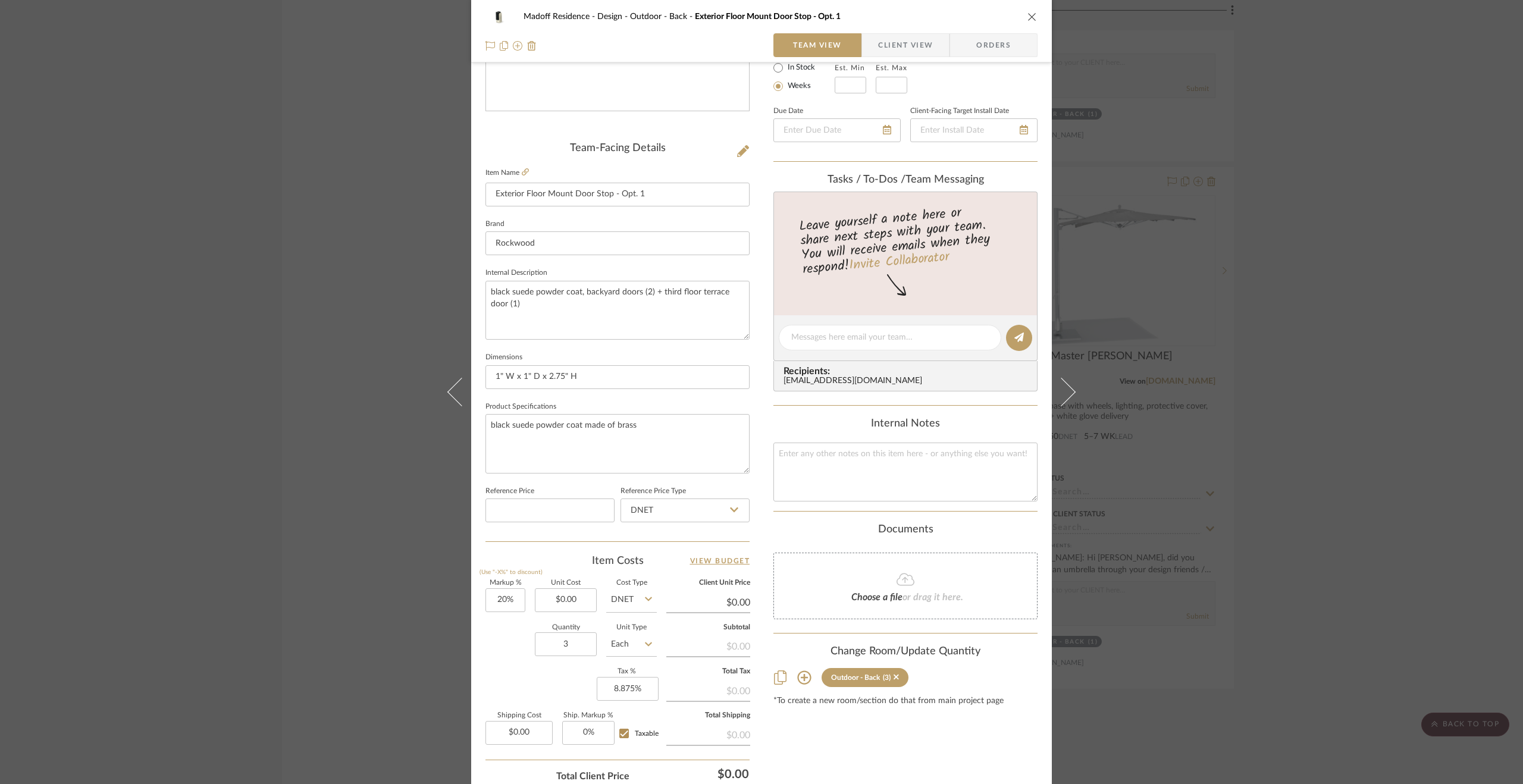
scroll to position [297, 0]
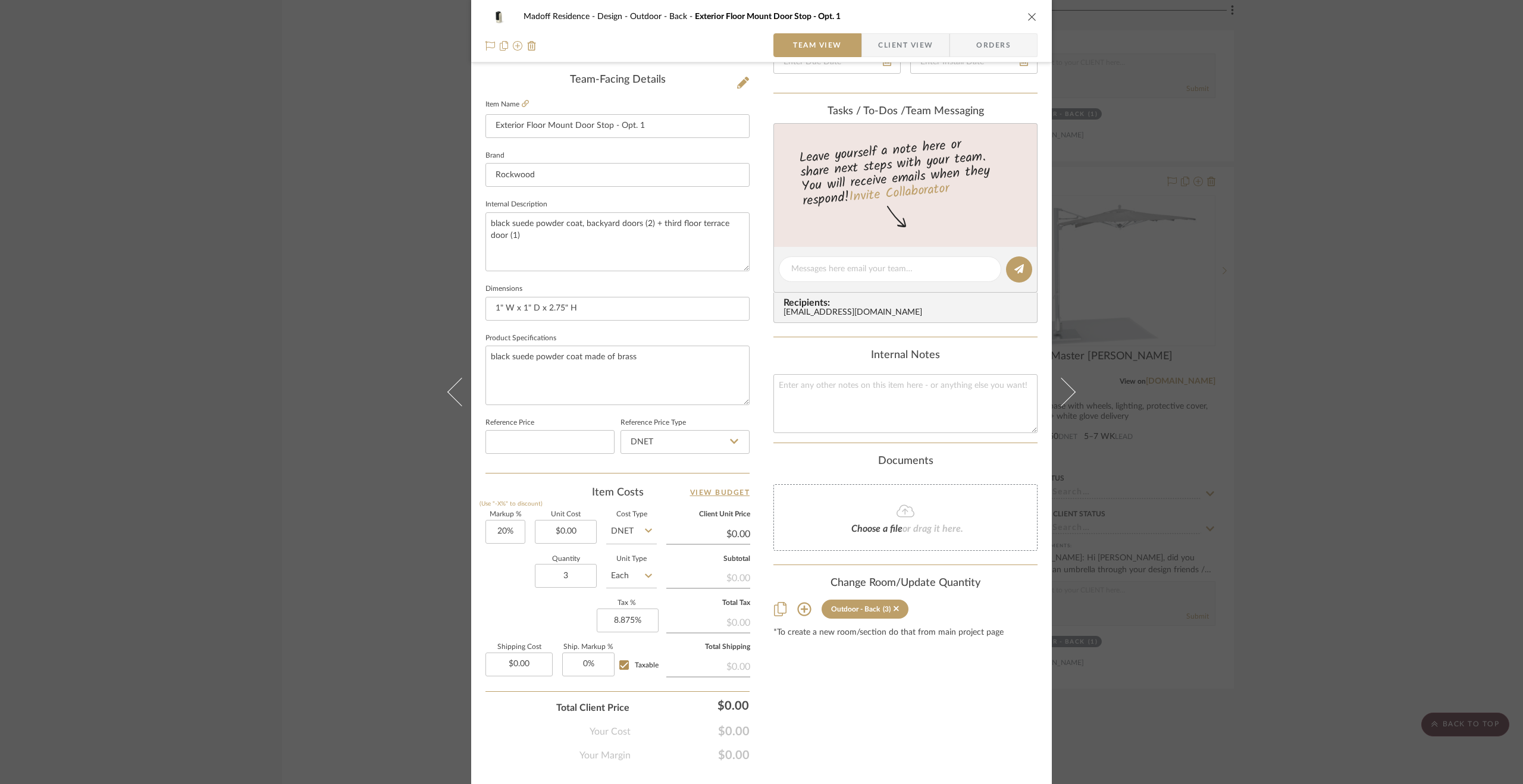
click at [896, 608] on sr-tag "Outdoor - Back (3)" at bounding box center [865, 609] width 87 height 19
click at [893, 607] on icon at bounding box center [896, 608] width 6 height 8
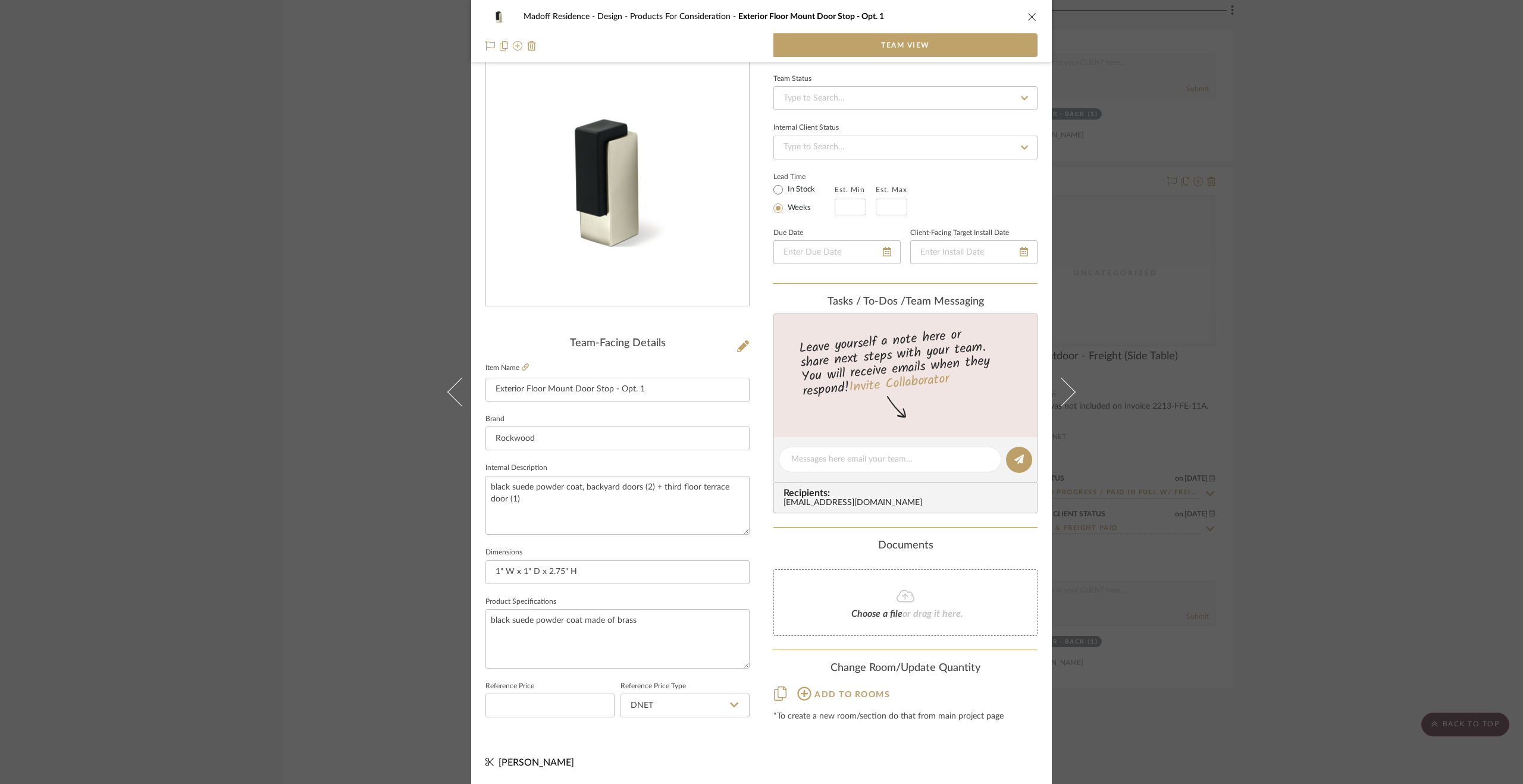
scroll to position [32, 0]
drag, startPoint x: 1340, startPoint y: 474, endPoint x: 1333, endPoint y: 471, distance: 7.6
click at [964, 474] on div "Madoff Residence - Design Products For Consideration Exterior Floor Mount Door …" at bounding box center [761, 392] width 1523 height 784
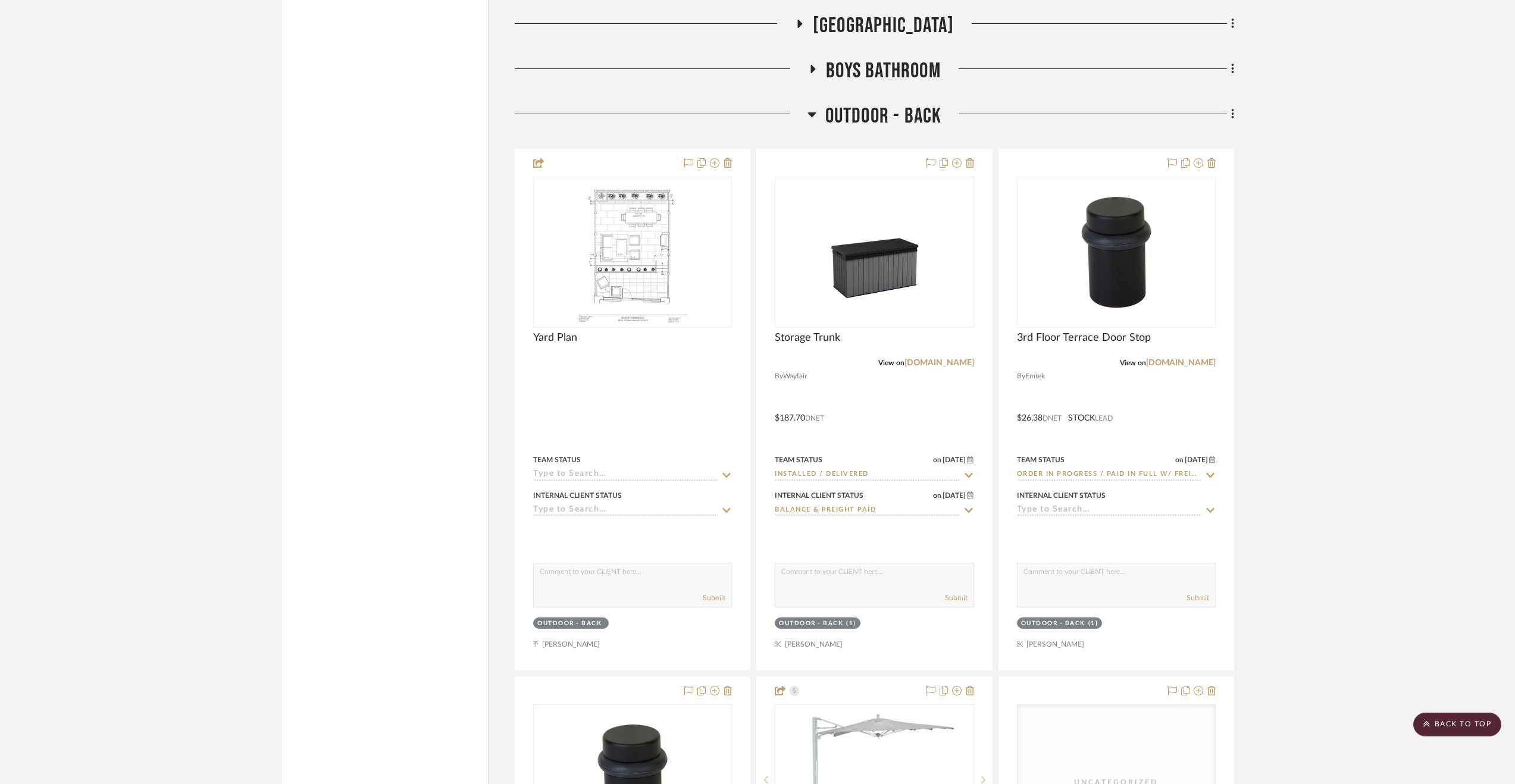
scroll to position [6657, 0]
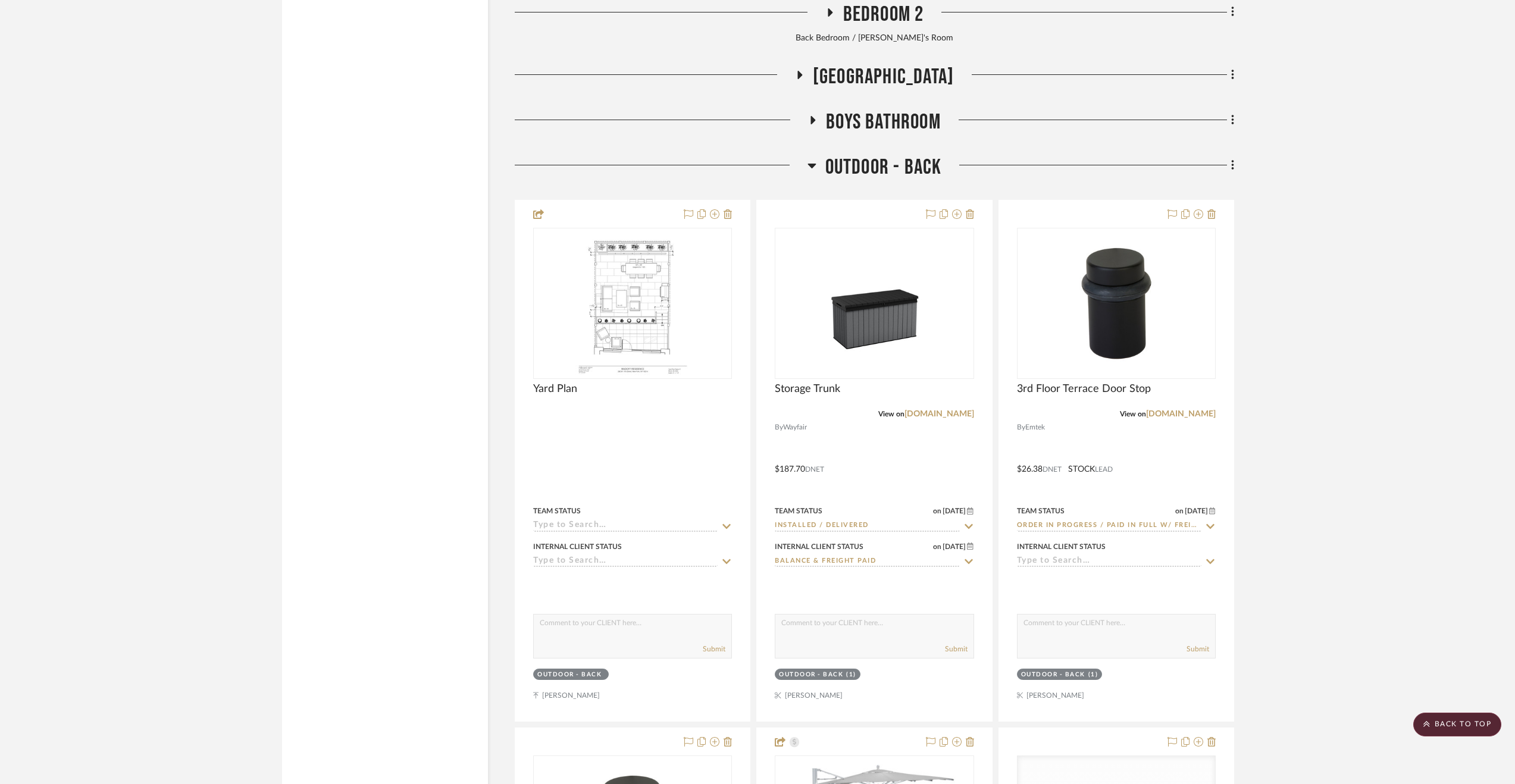
click at [933, 167] on span "Outdoor - Back" at bounding box center [884, 167] width 116 height 25
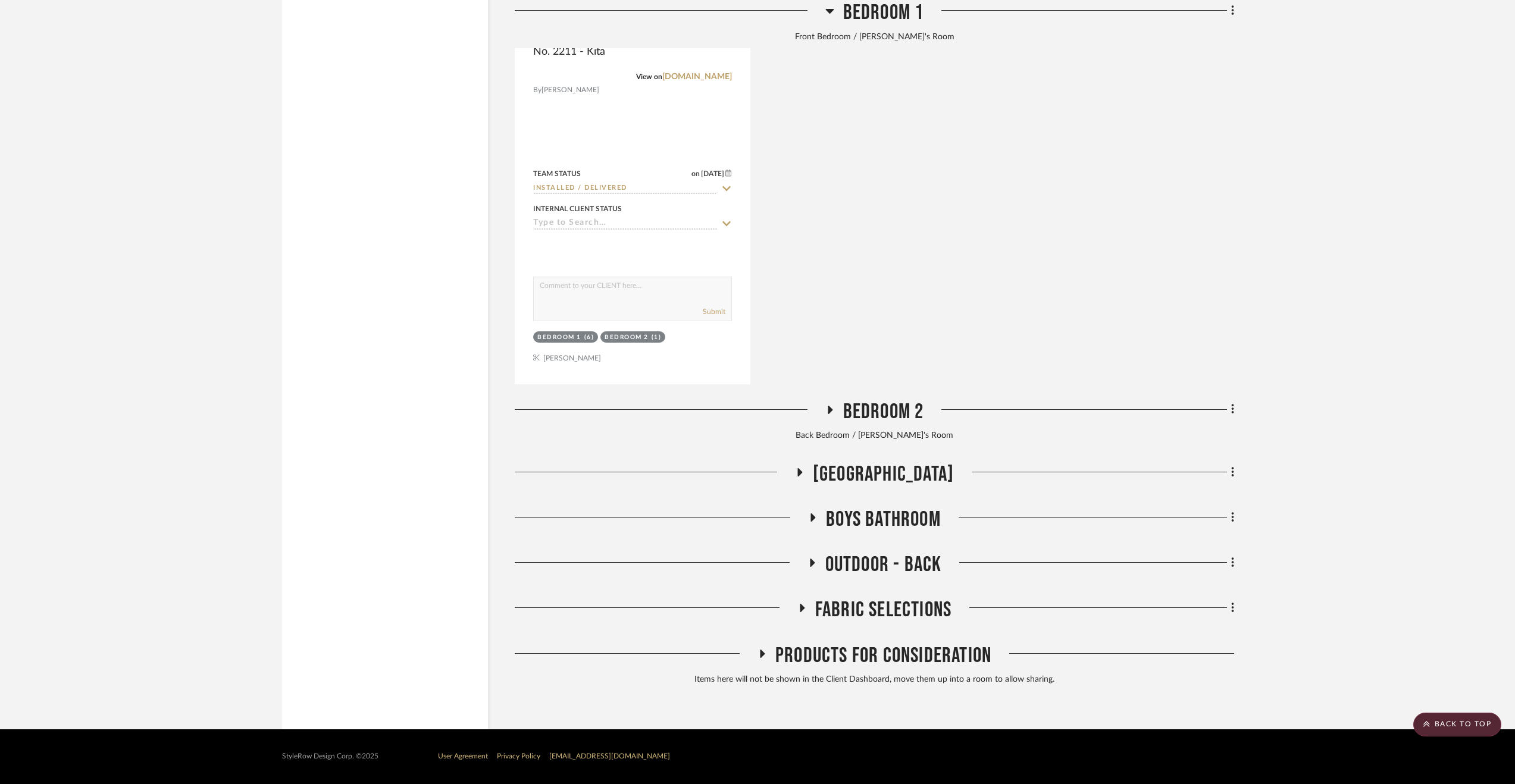
click at [879, 517] on span "Boys Bathroom" at bounding box center [883, 519] width 115 height 25
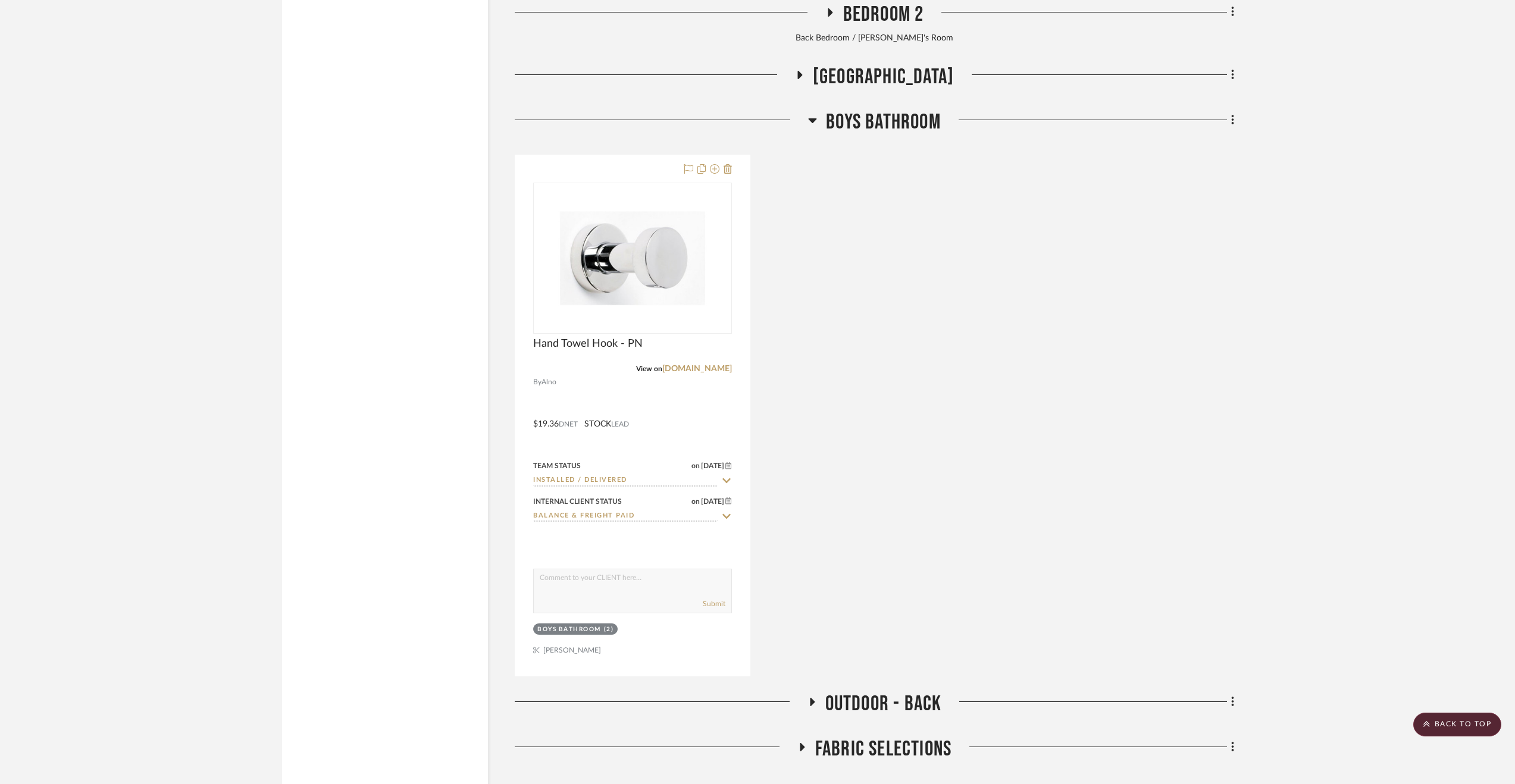
click at [853, 120] on span "Boys Bathroom" at bounding box center [883, 122] width 115 height 25
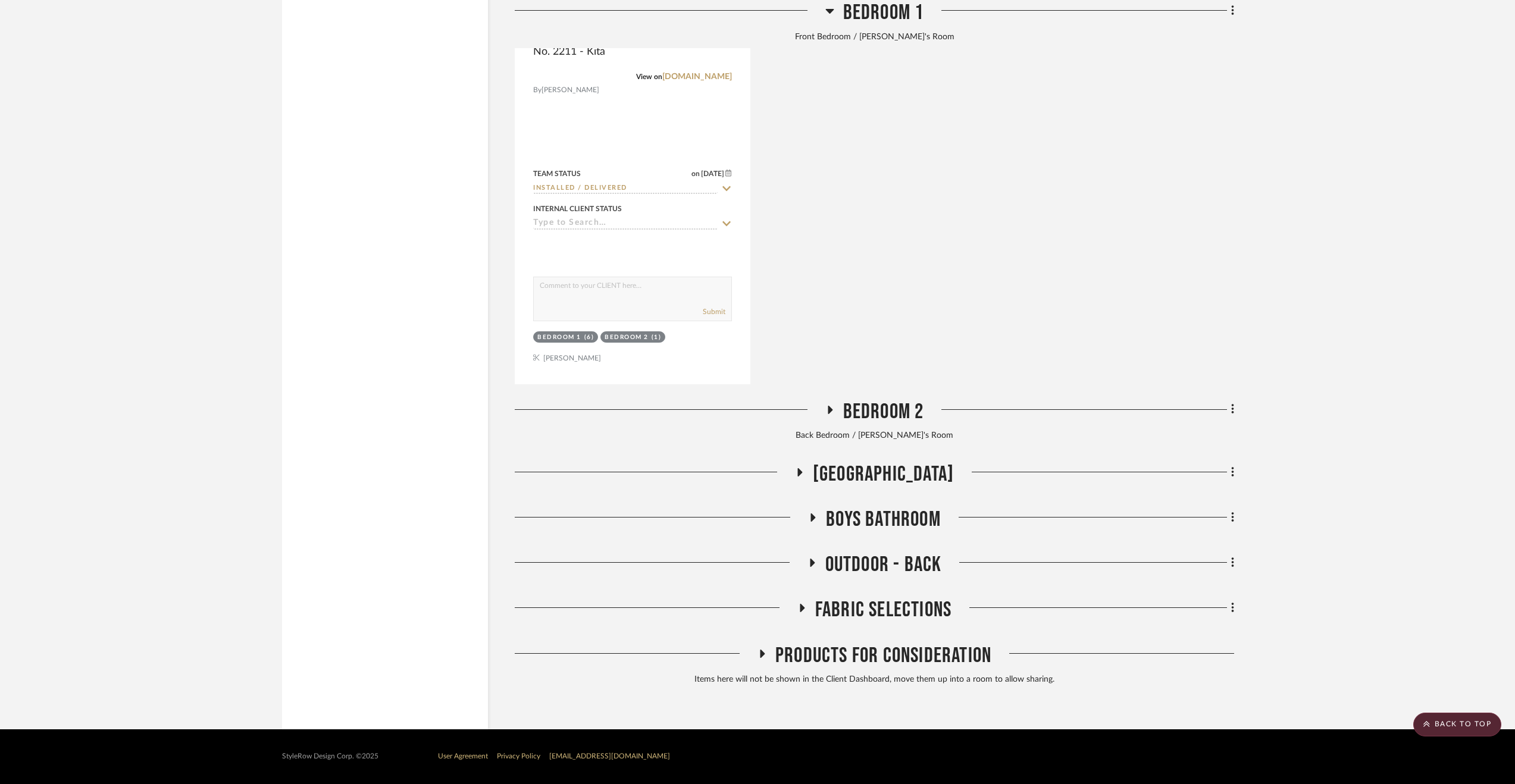
scroll to position [6266, 0]
click at [879, 468] on span "[GEOGRAPHIC_DATA]" at bounding box center [884, 474] width 141 height 25
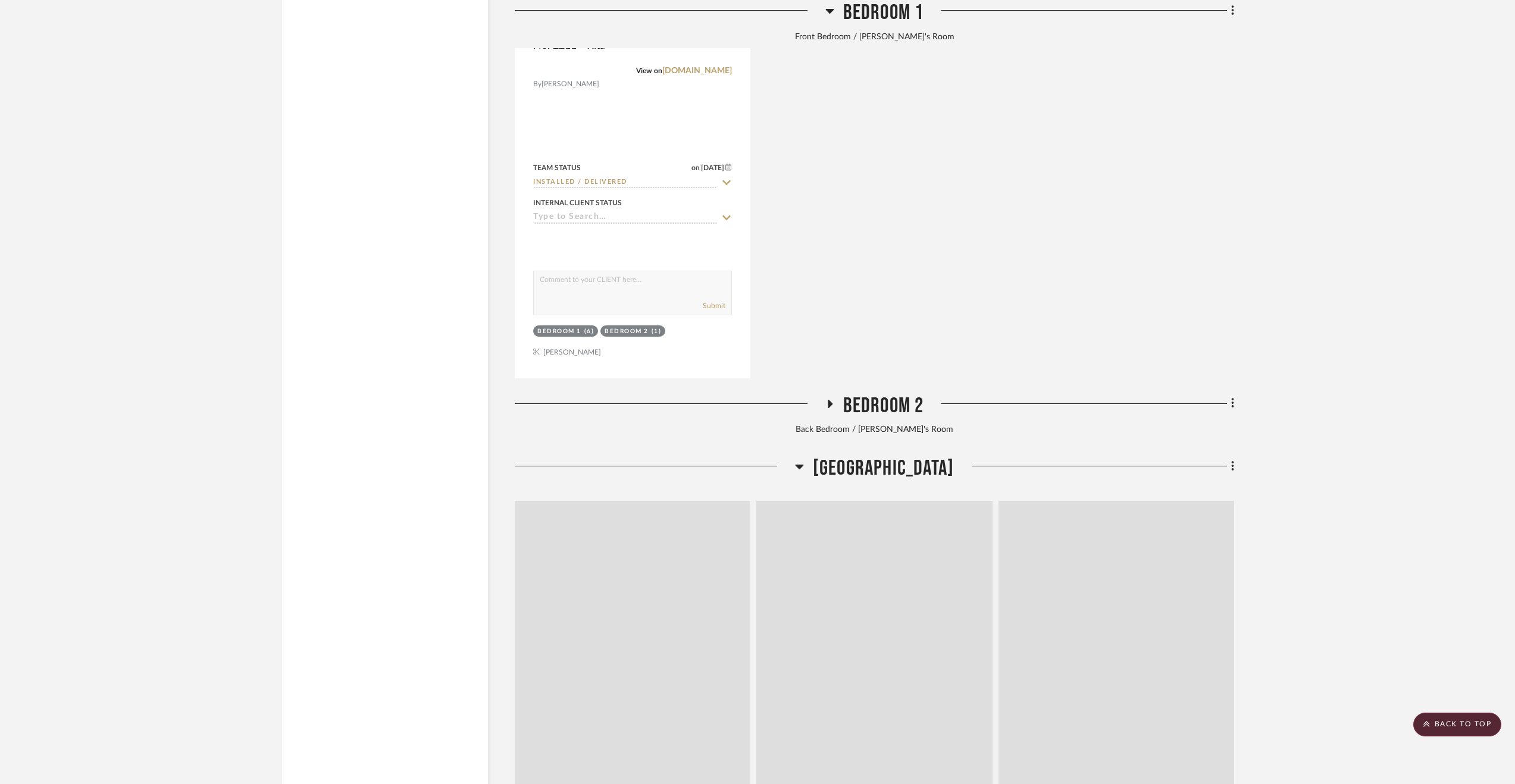
scroll to position [6657, 0]
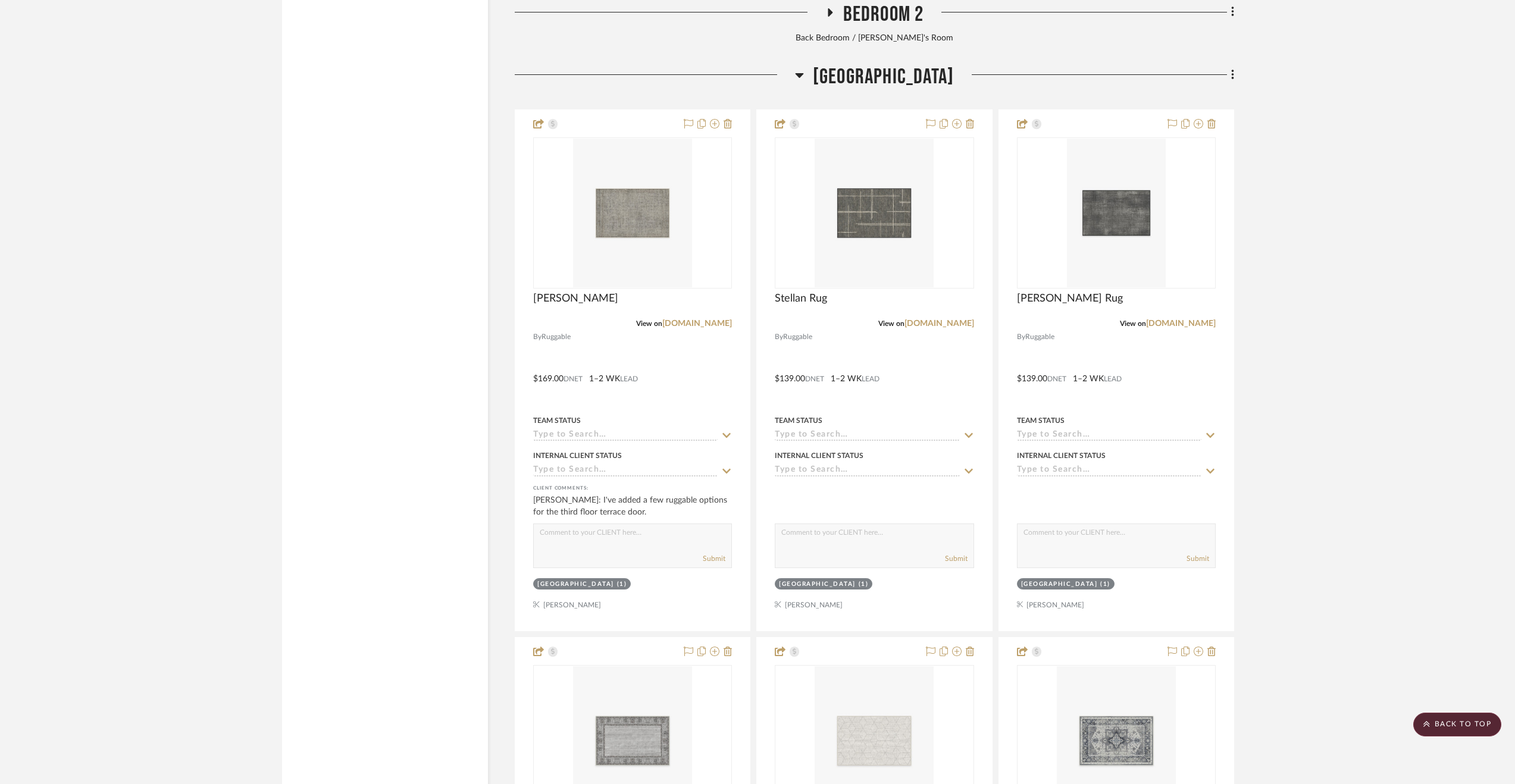
click at [911, 78] on span "[GEOGRAPHIC_DATA]" at bounding box center [884, 77] width 141 height 25
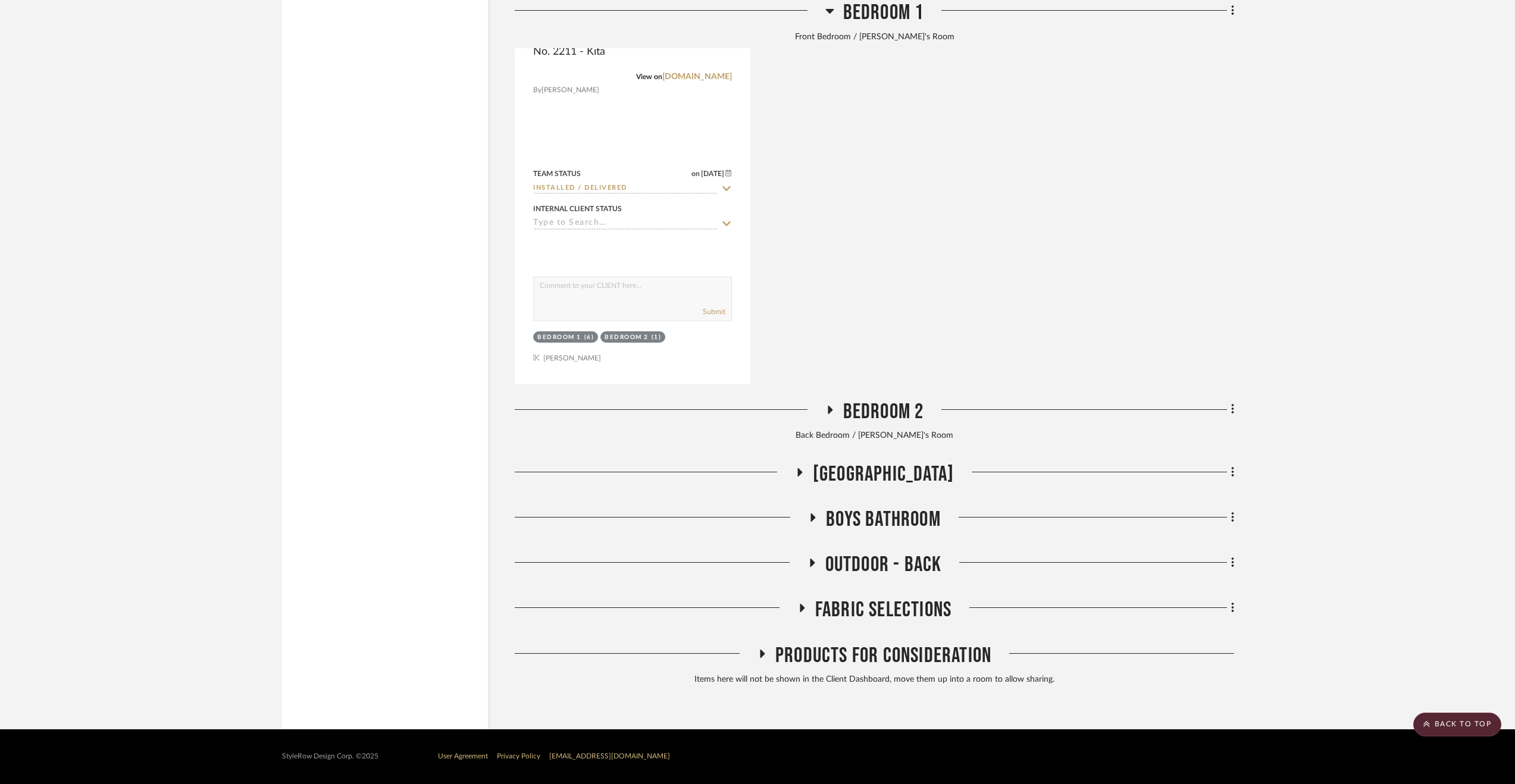
click at [892, 17] on span "Bedroom 1" at bounding box center [884, 12] width 81 height 25
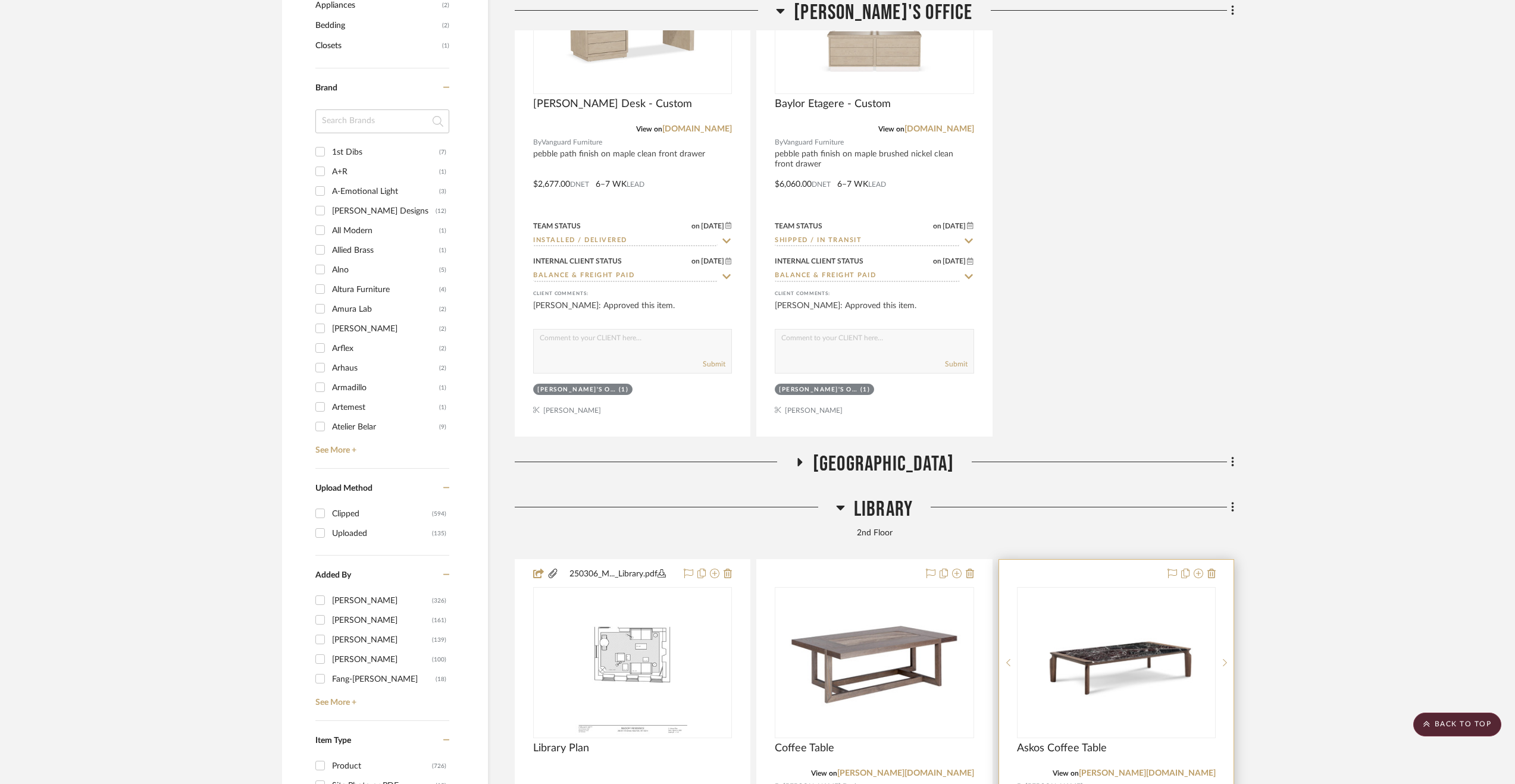
scroll to position [1454, 0]
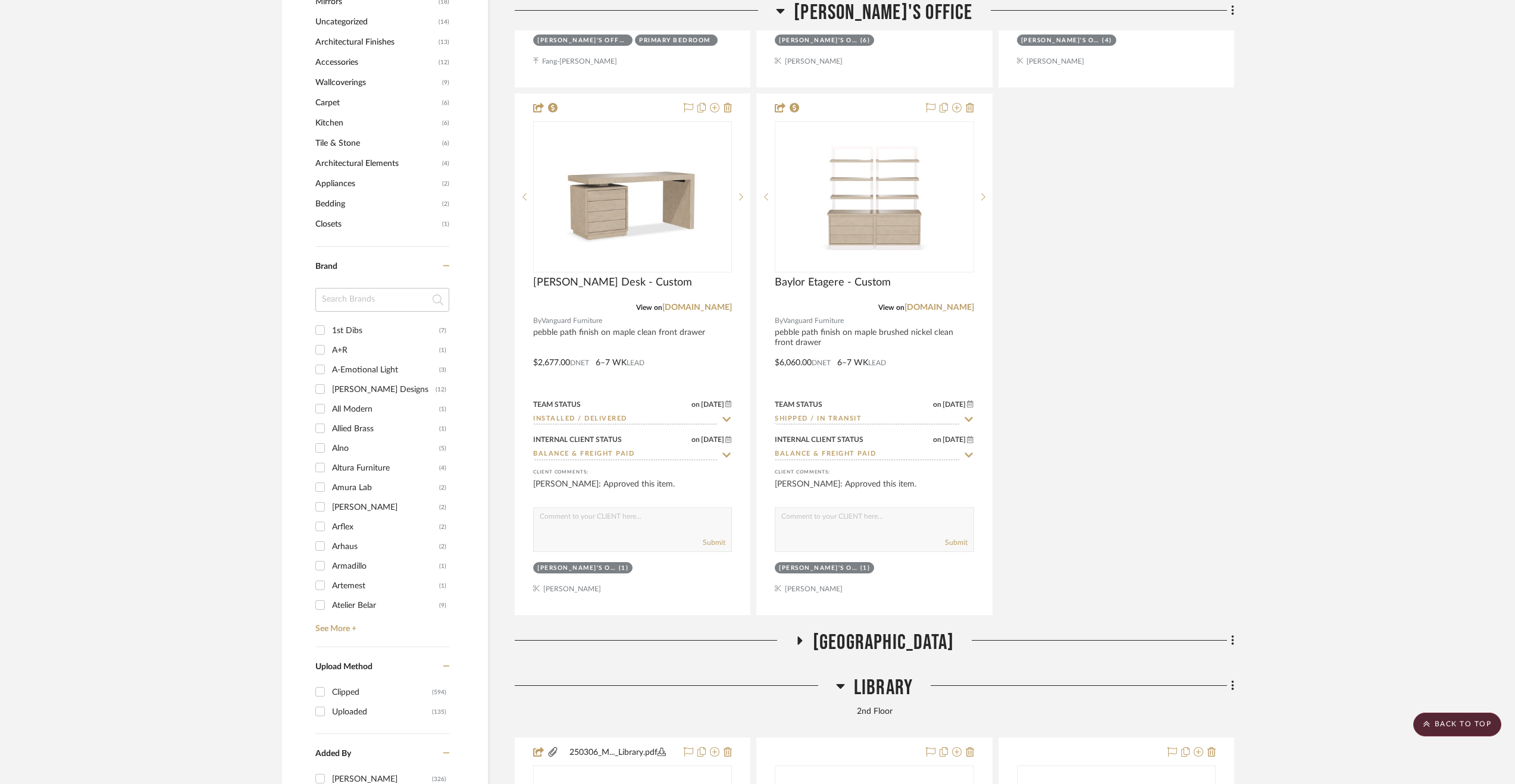
click at [908, 632] on span "[GEOGRAPHIC_DATA]" at bounding box center [884, 642] width 141 height 25
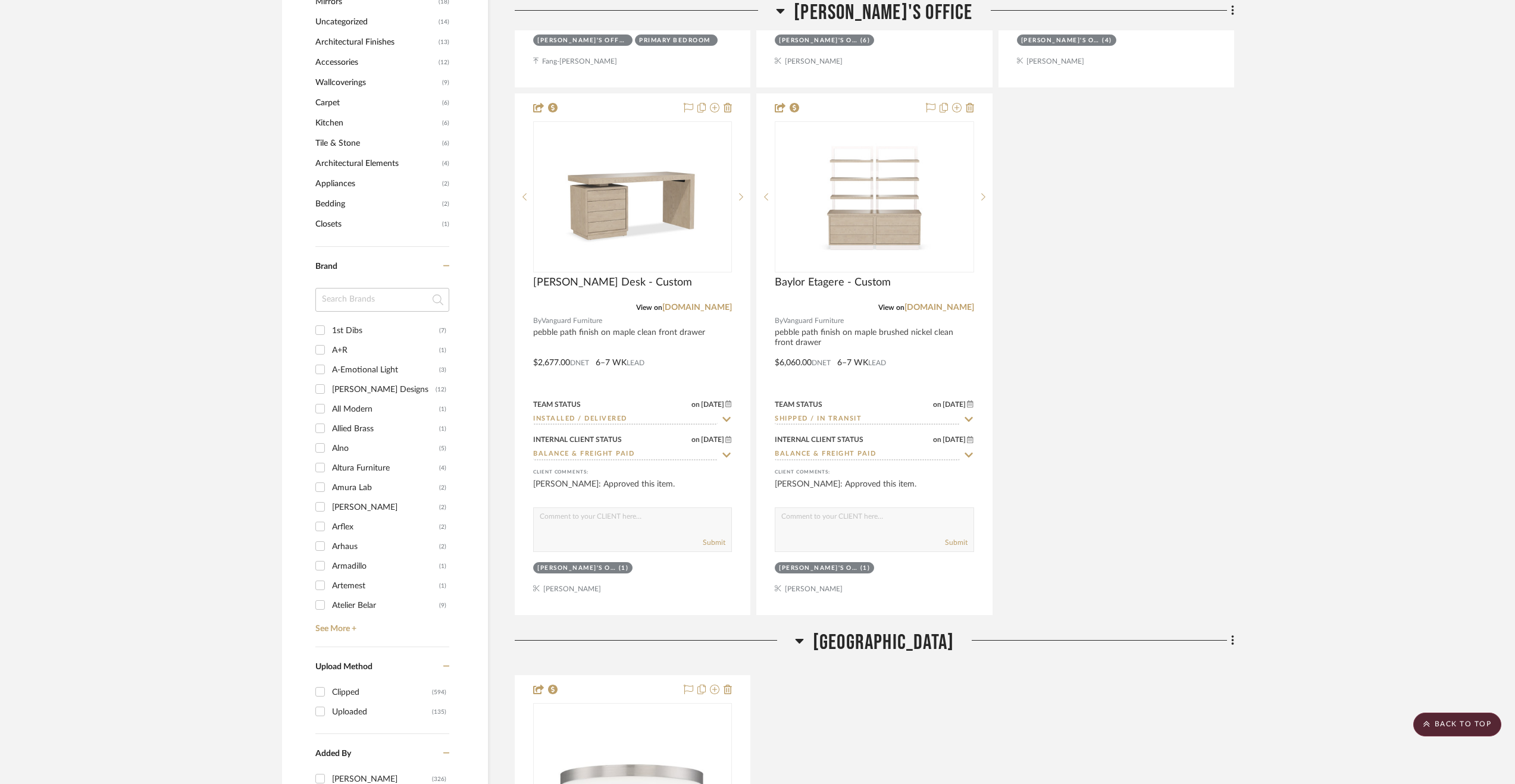
click at [892, 642] on span "[GEOGRAPHIC_DATA]" at bounding box center [884, 642] width 141 height 25
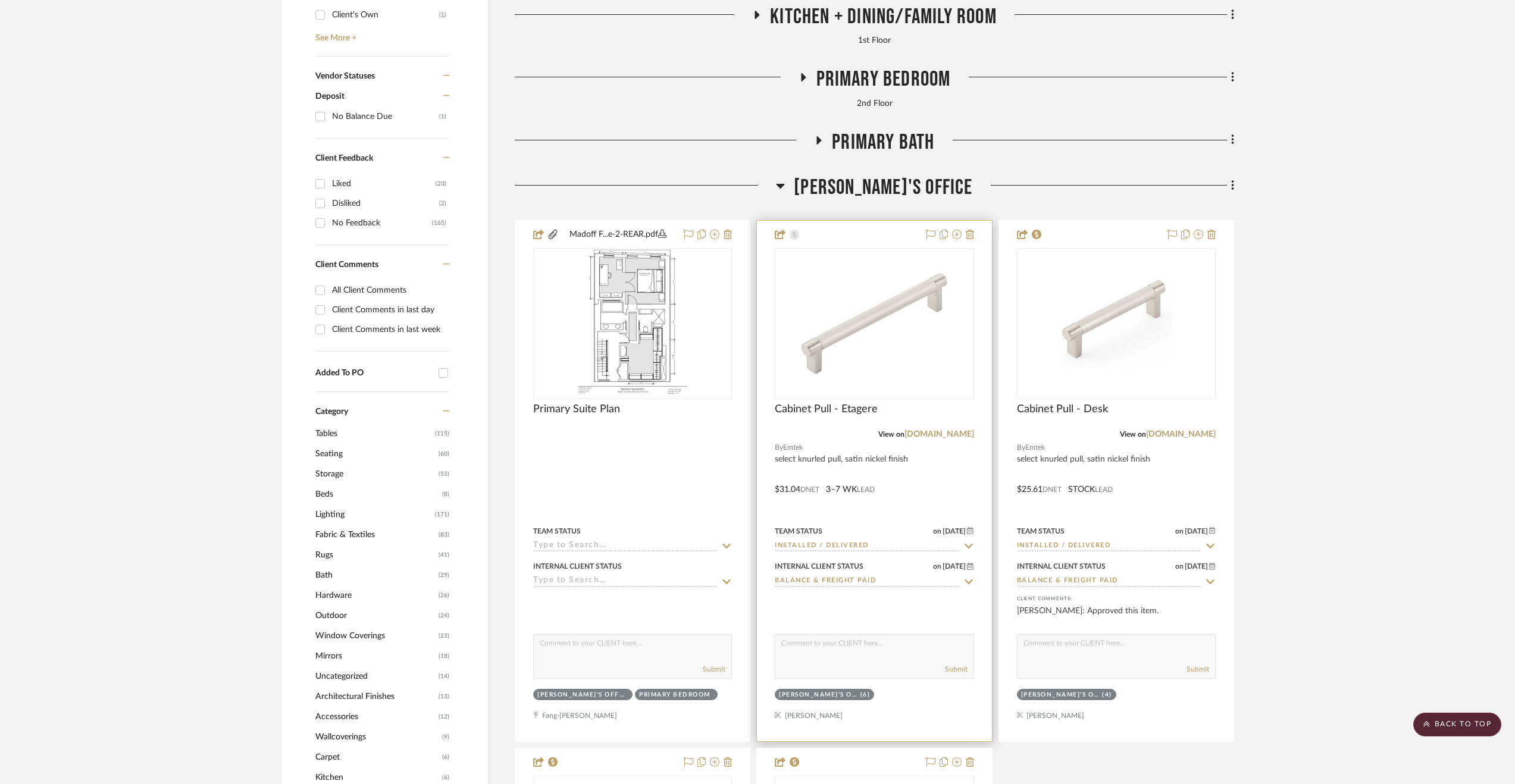
scroll to position [562, 0]
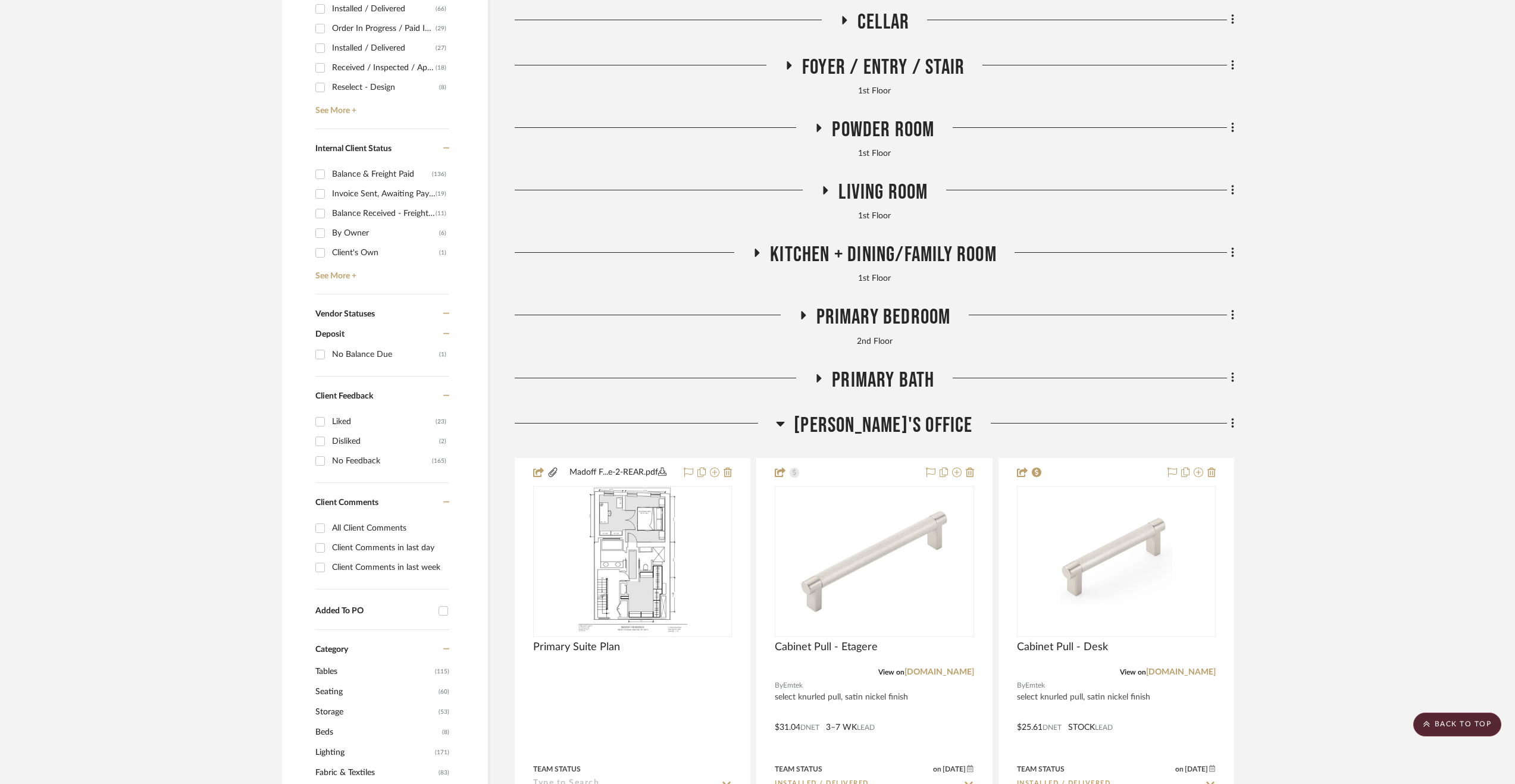
click at [854, 390] on span "Primary Bath" at bounding box center [883, 380] width 102 height 25
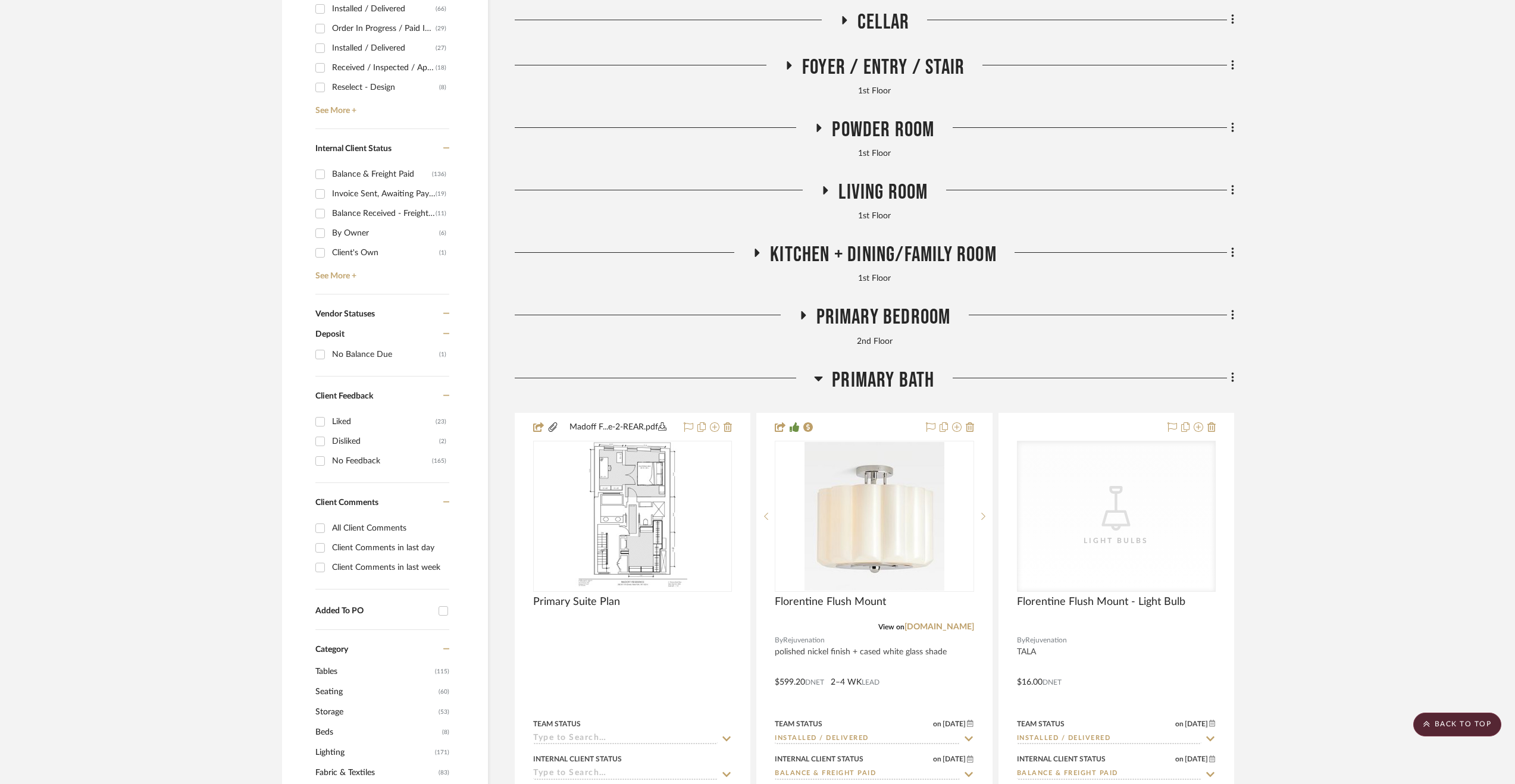
click at [854, 390] on span "Primary Bath" at bounding box center [883, 380] width 102 height 25
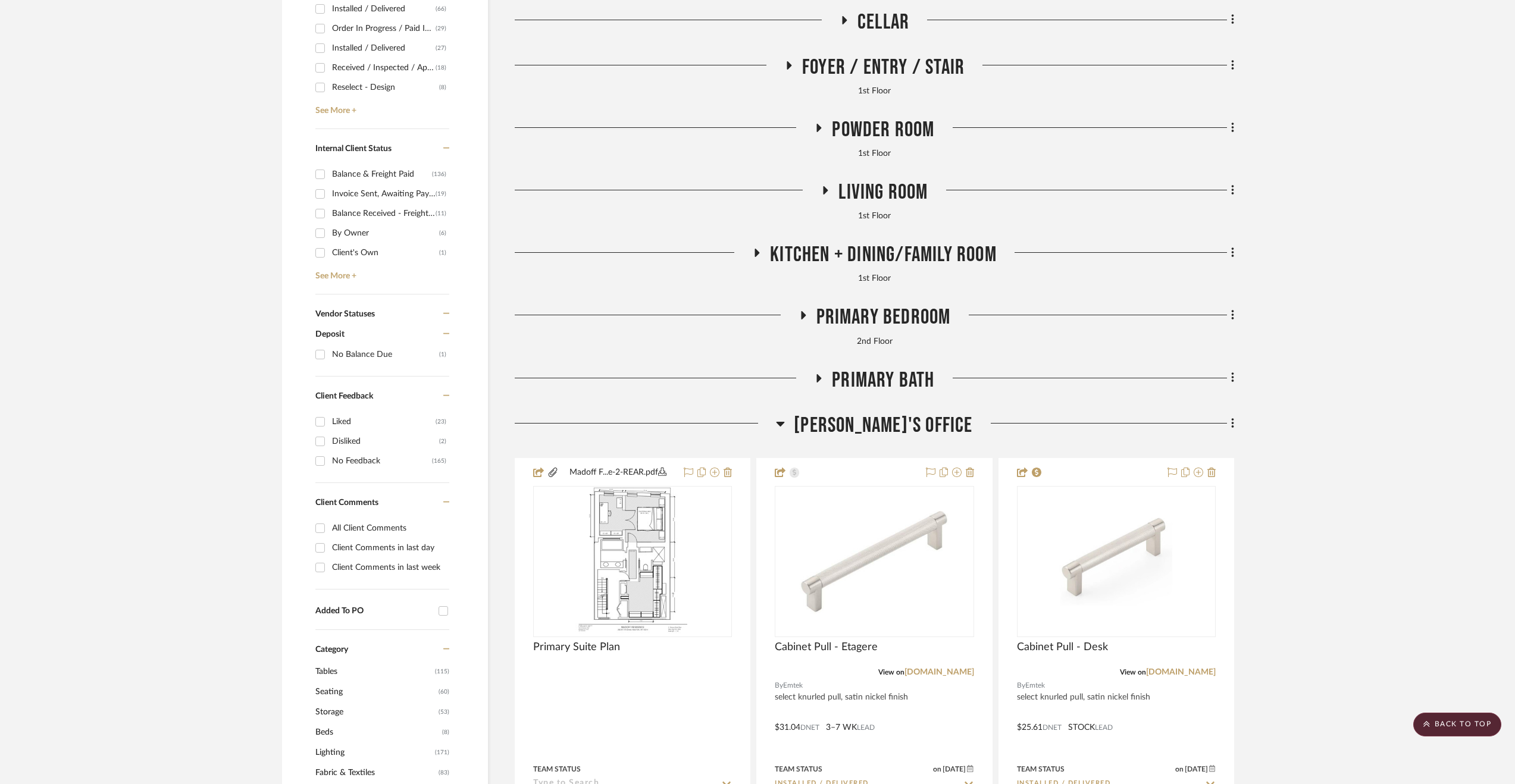
click at [826, 321] on span "Primary Bedroom" at bounding box center [884, 317] width 134 height 25
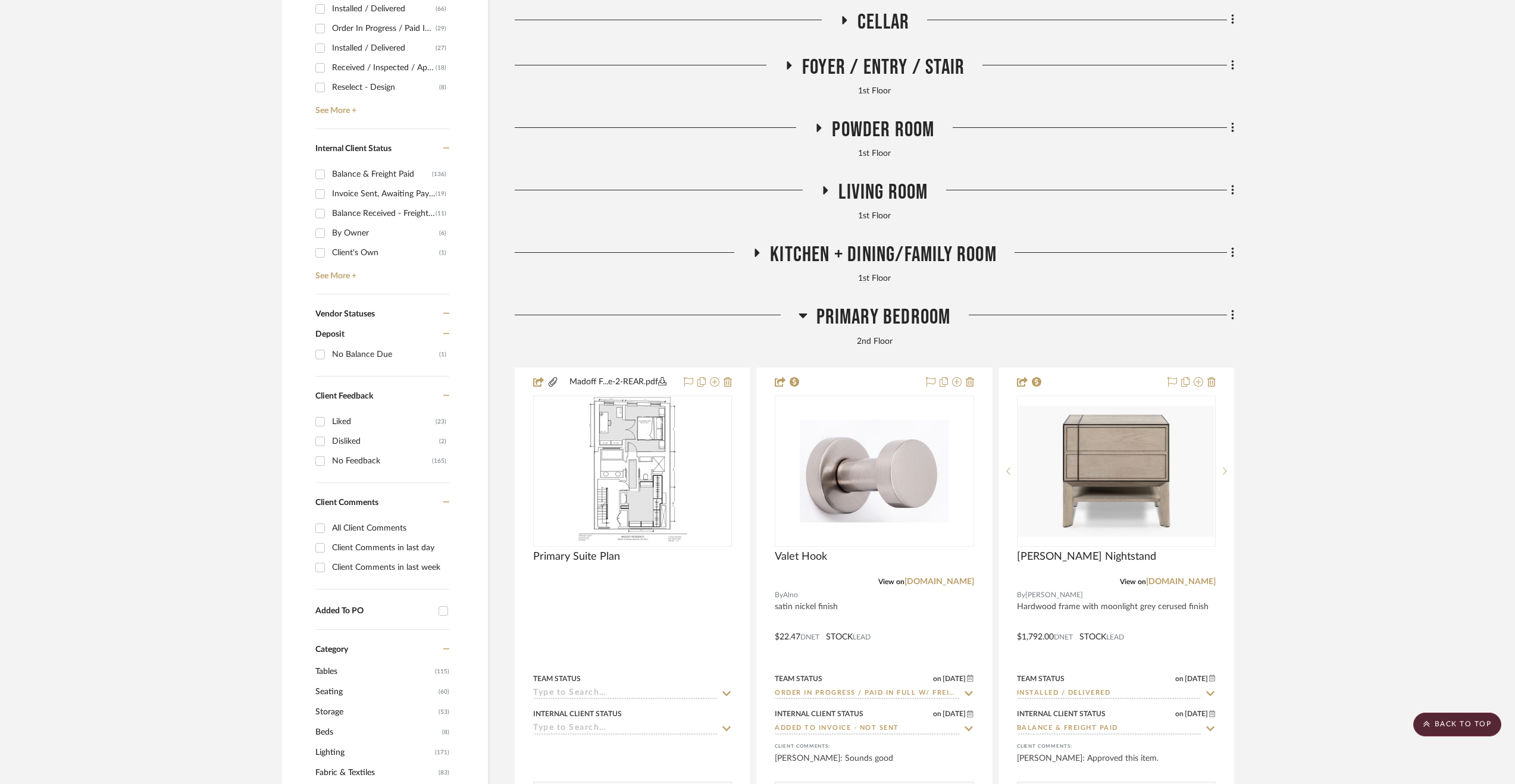
click at [903, 321] on span "Primary Bedroom" at bounding box center [884, 317] width 134 height 25
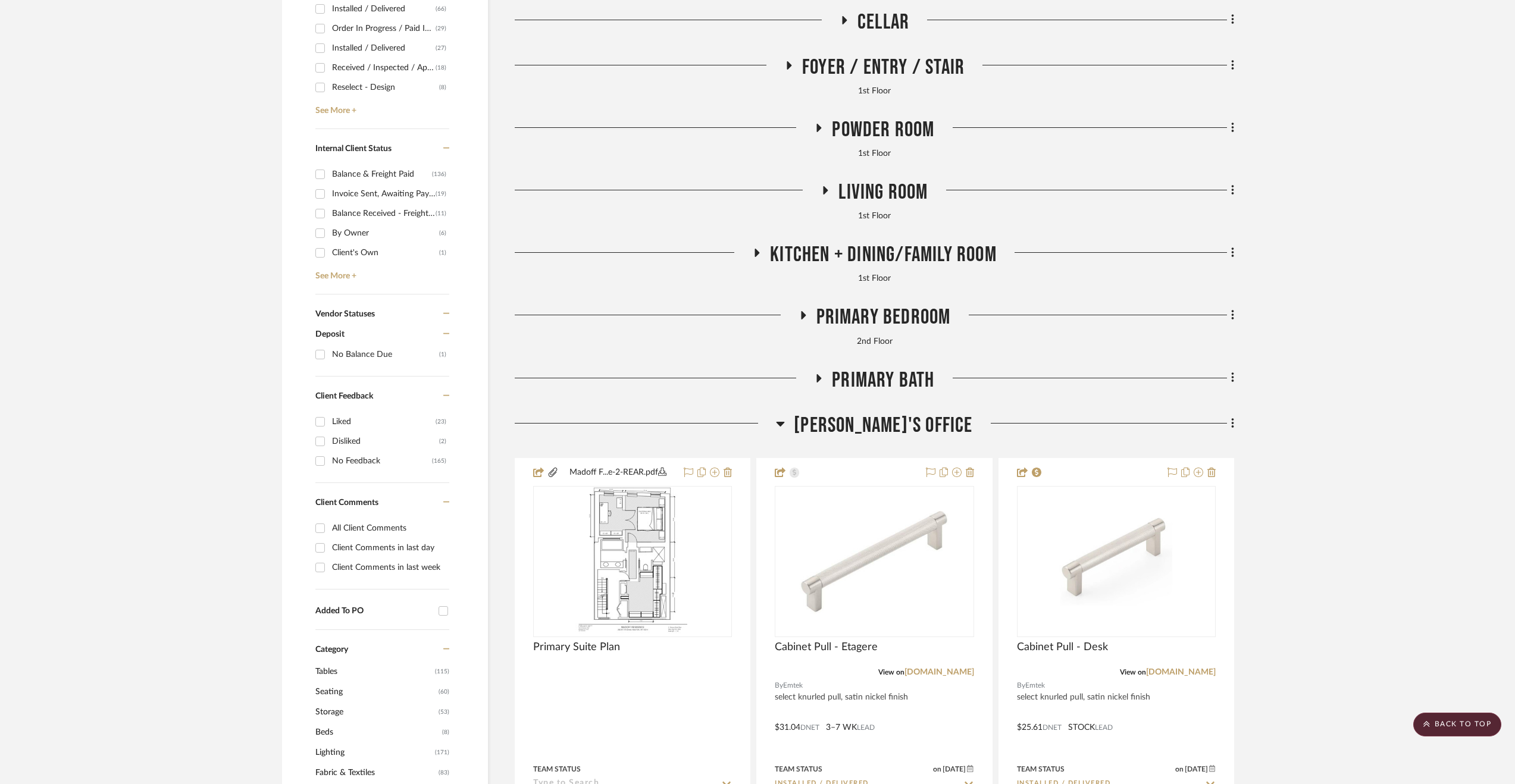
click at [892, 250] on span "Kitchen + Dining/Family Room" at bounding box center [884, 255] width 227 height 25
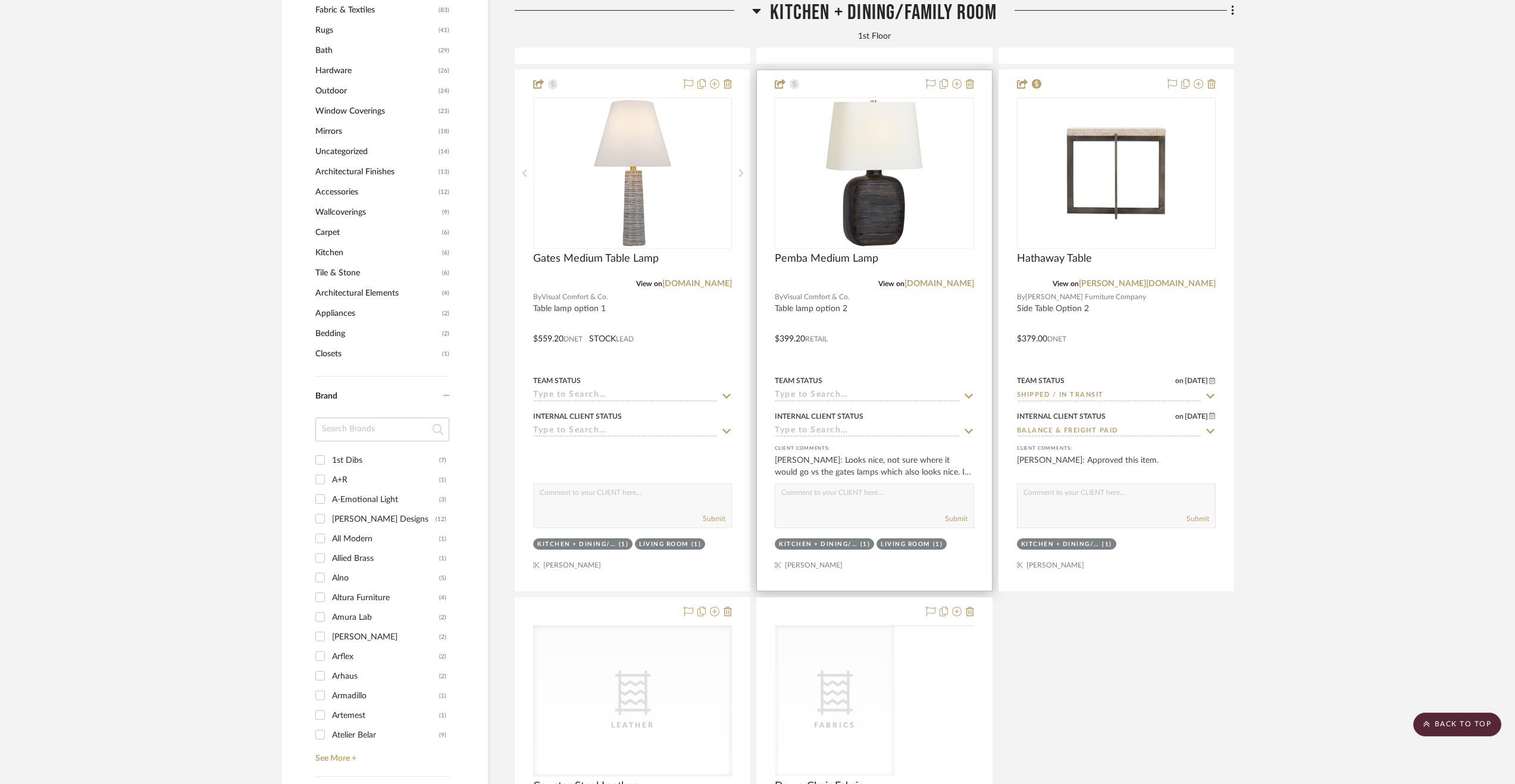
scroll to position [1395, 0]
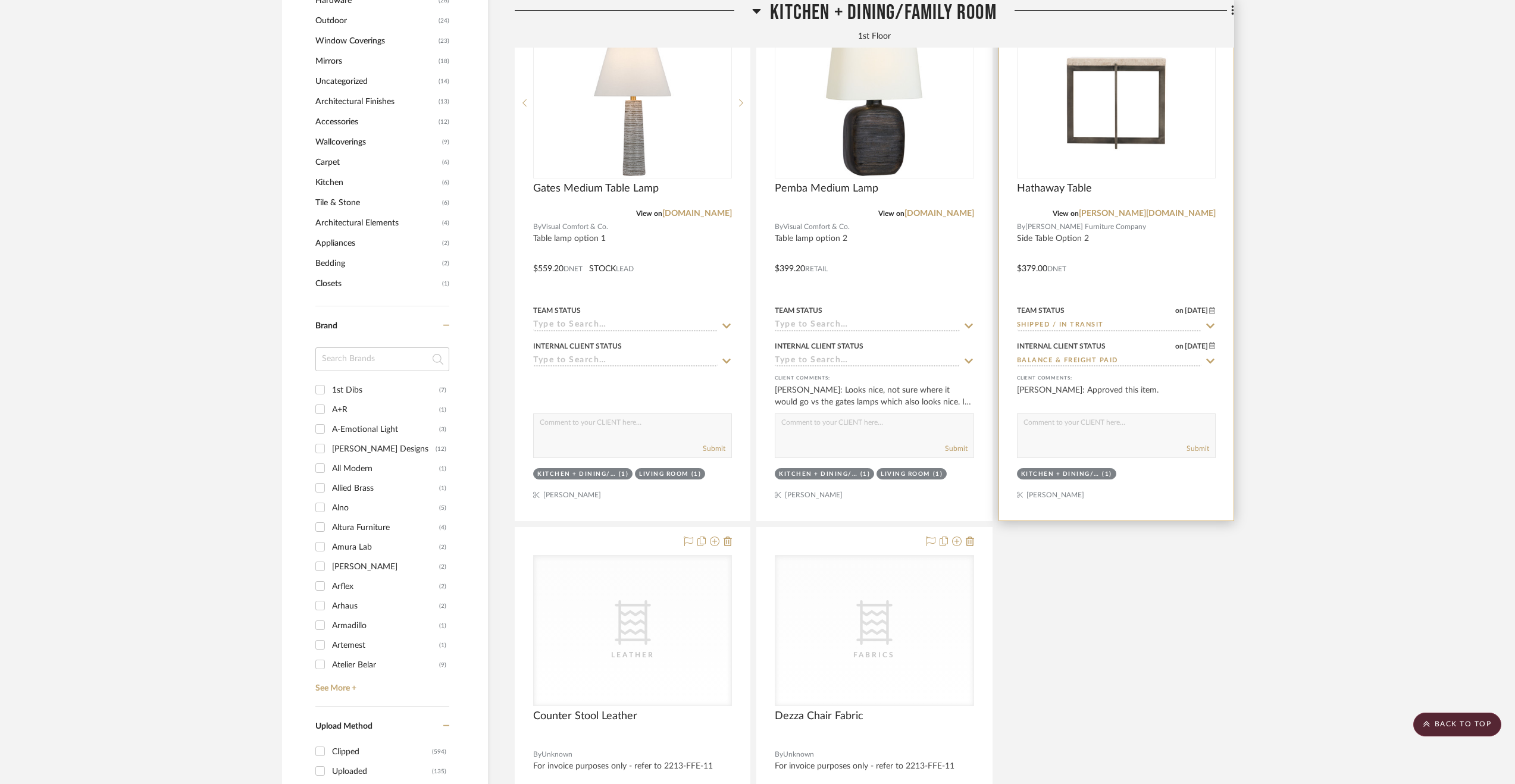
click at [965, 322] on input "Shipped / In Transit" at bounding box center [1109, 326] width 185 height 11
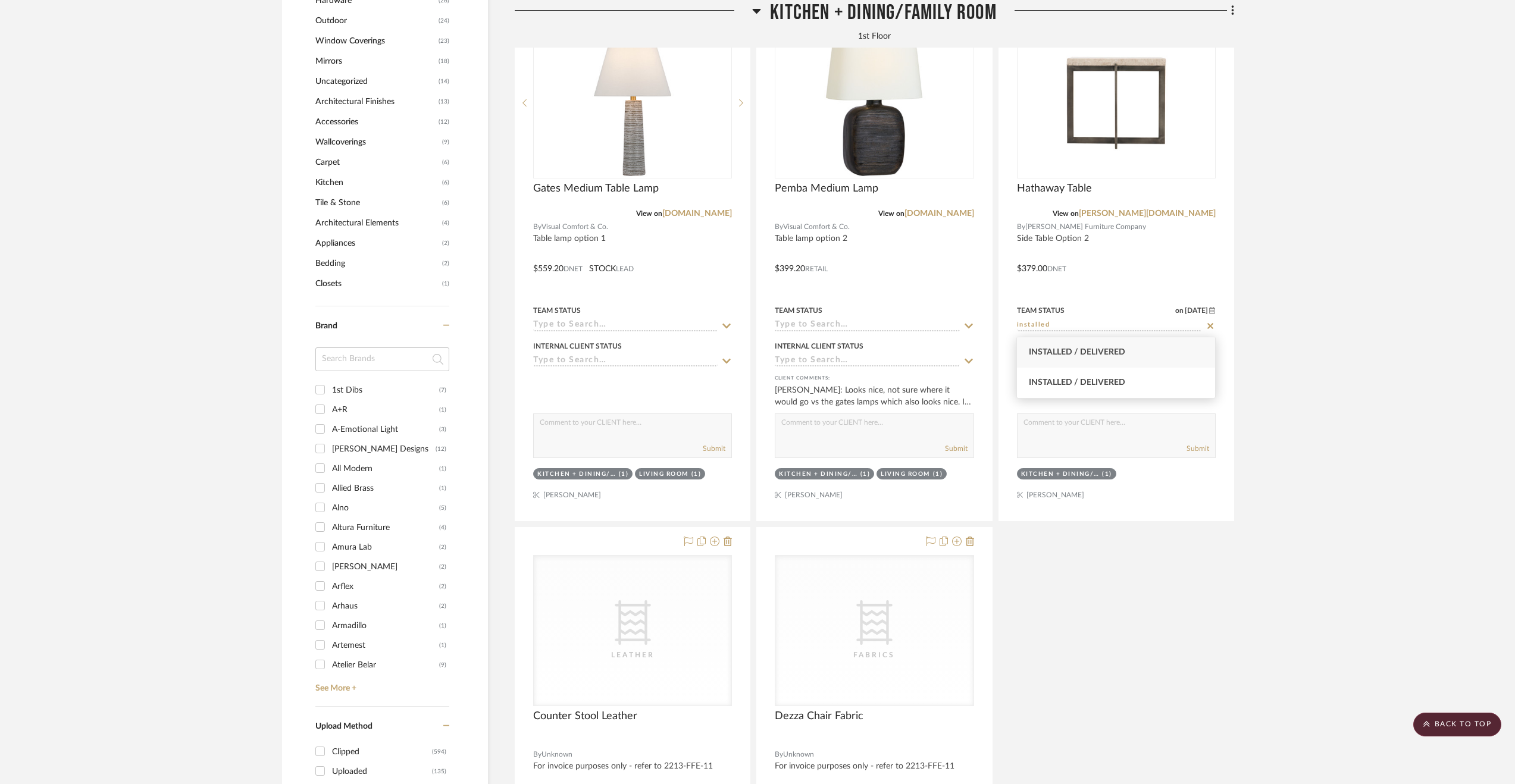
type input "Installed / Delivered"
type input "[DATE]"
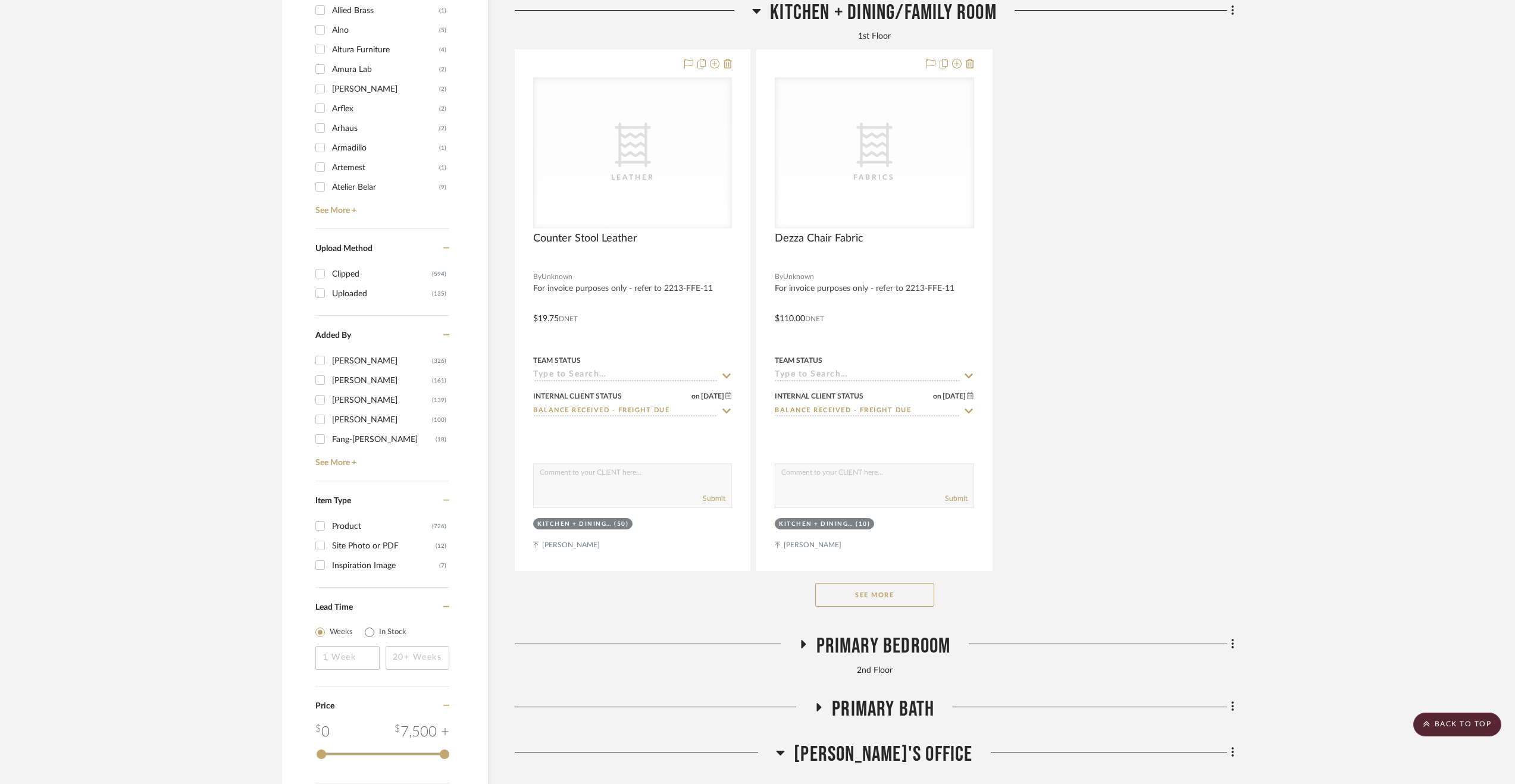
scroll to position [1989, 0]
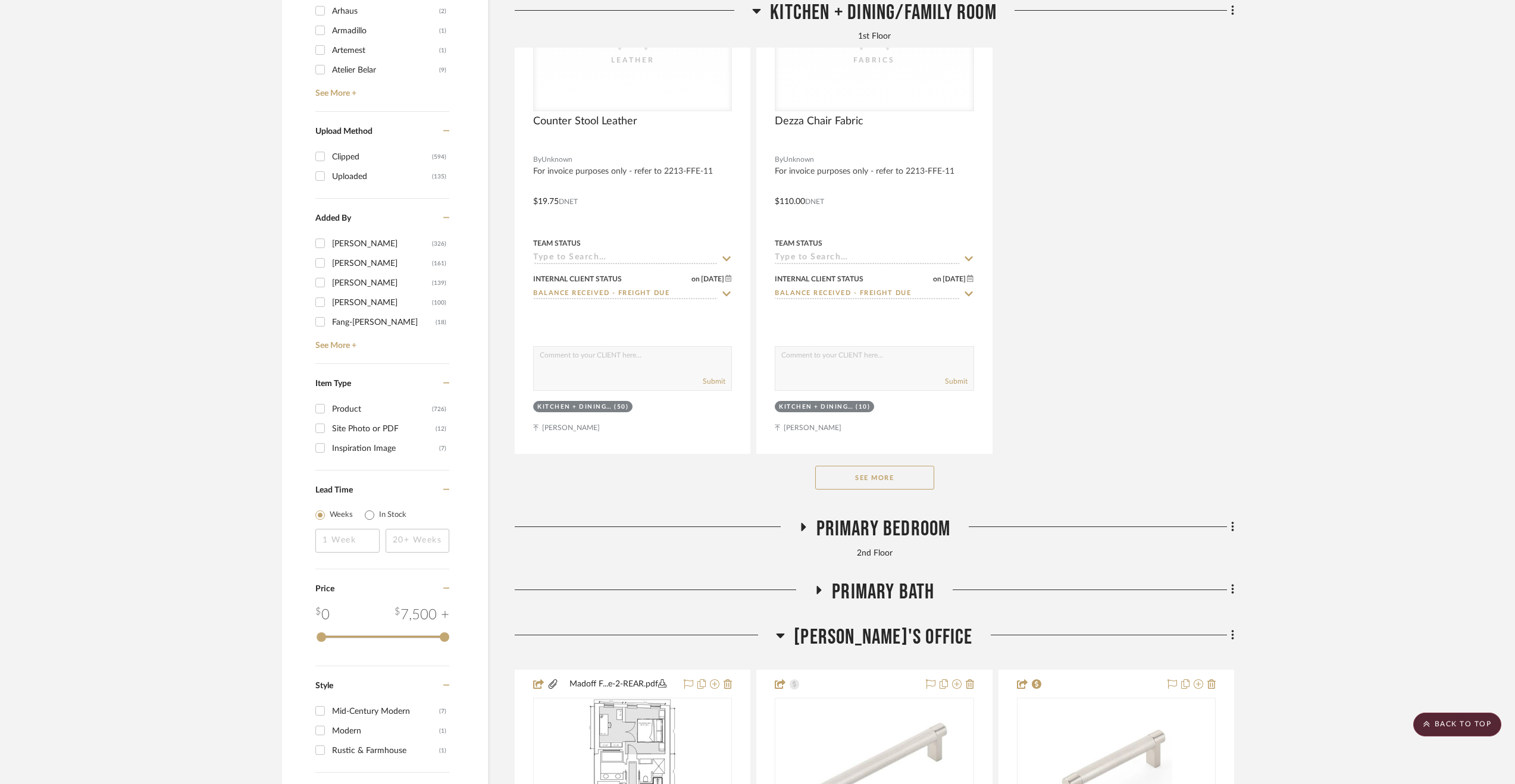
click at [879, 535] on span "Primary Bedroom" at bounding box center [884, 529] width 134 height 25
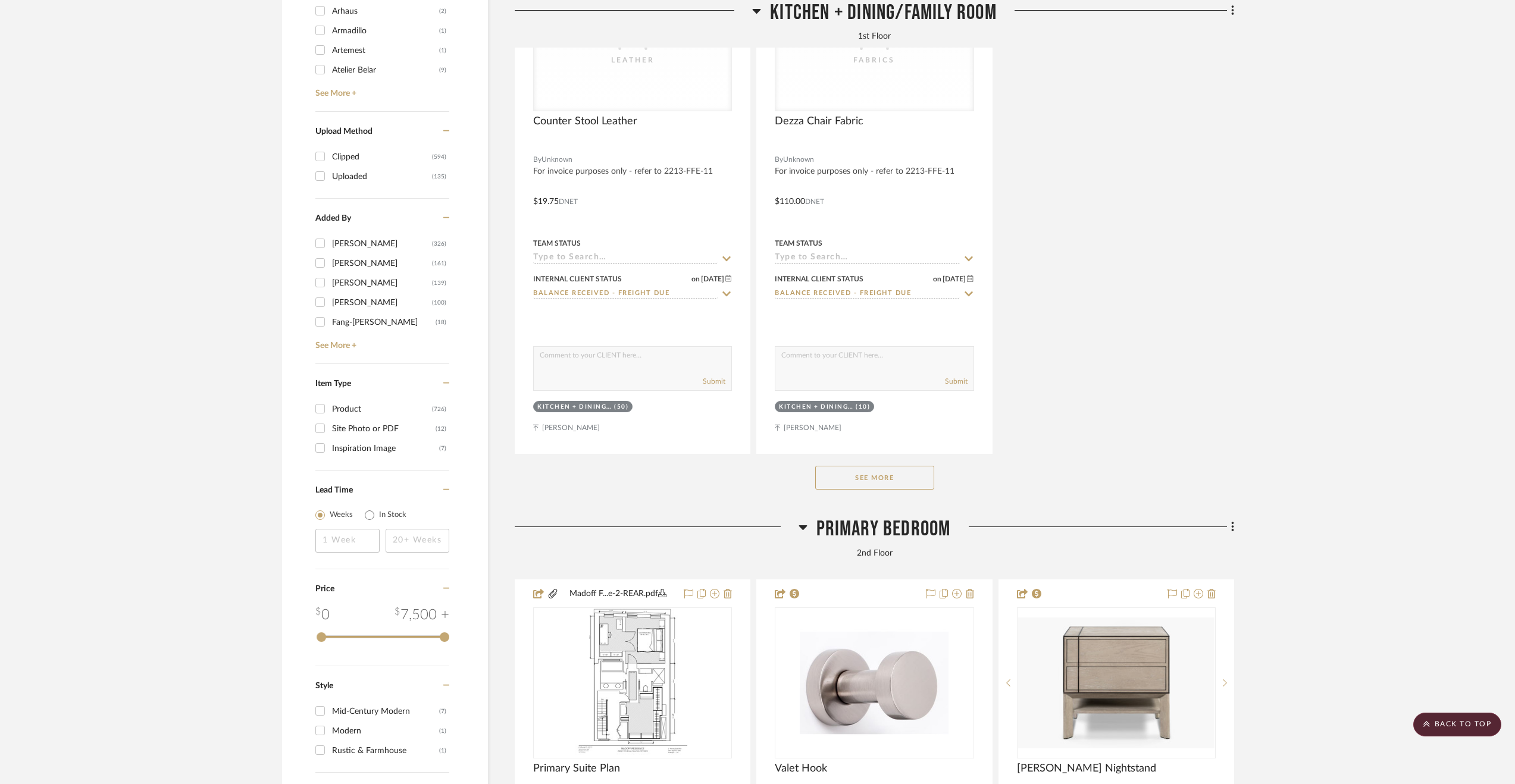
click at [879, 535] on span "Primary Bedroom" at bounding box center [884, 529] width 134 height 25
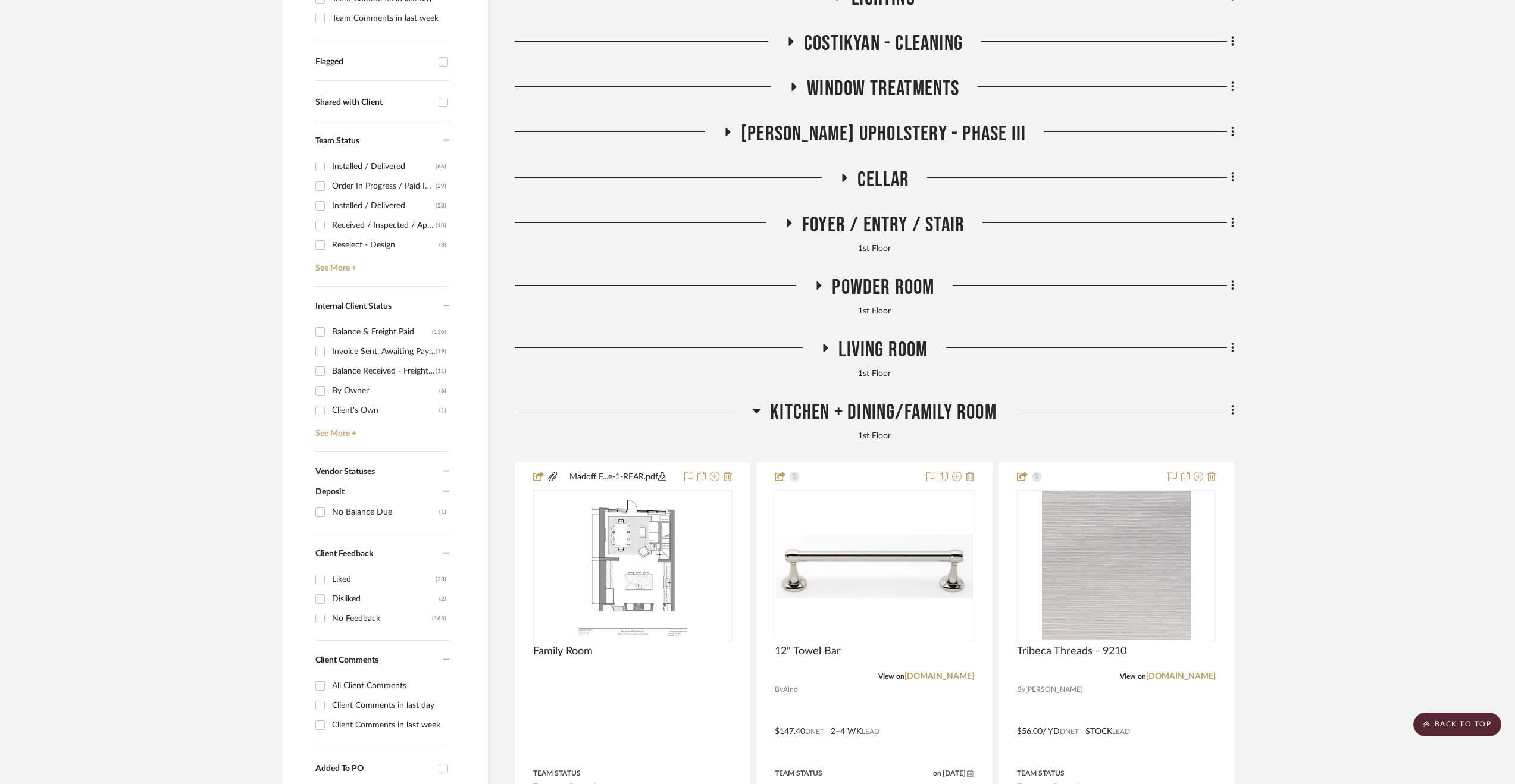
scroll to position [383, 0]
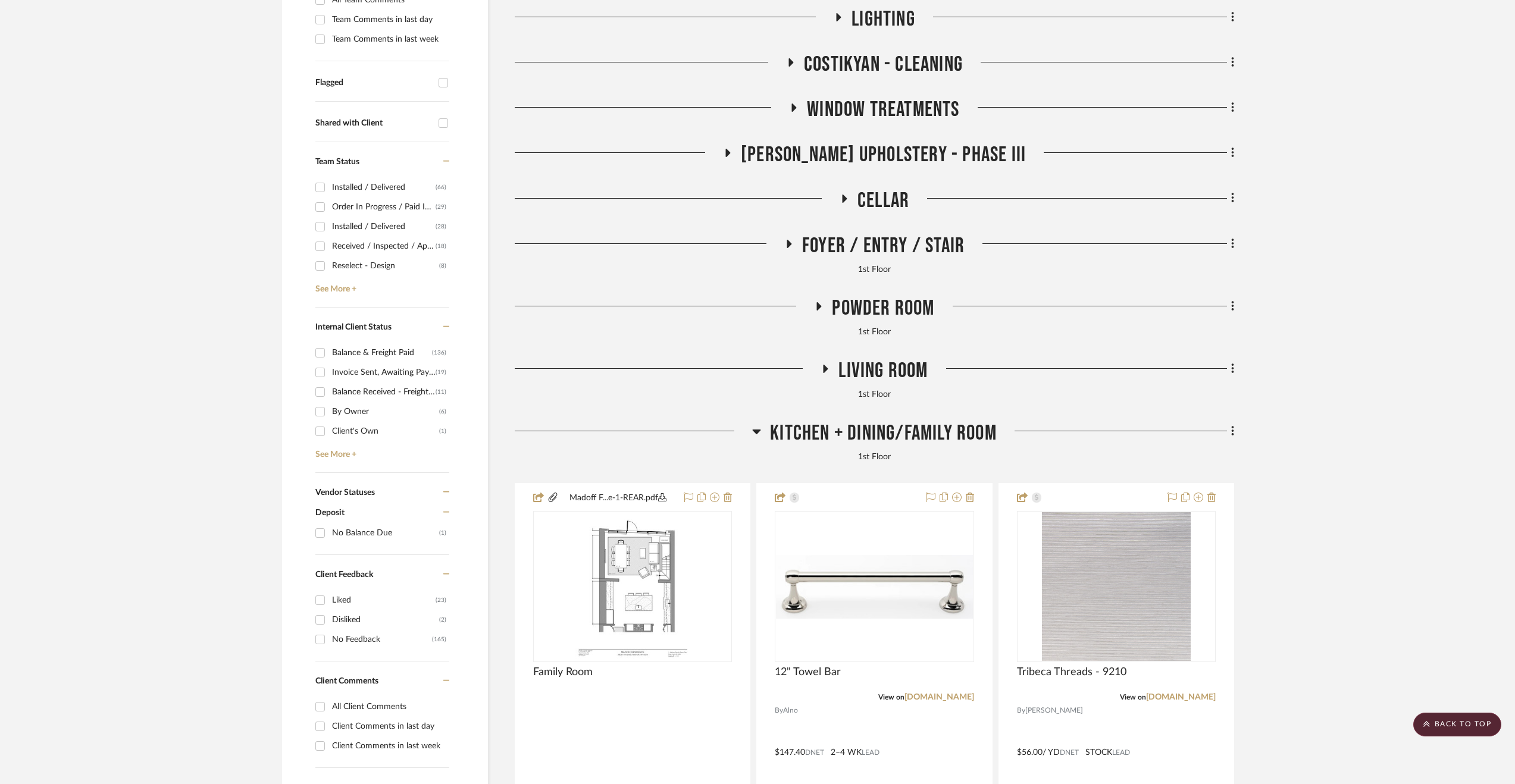
click at [846, 374] on span "Living Room" at bounding box center [883, 370] width 89 height 25
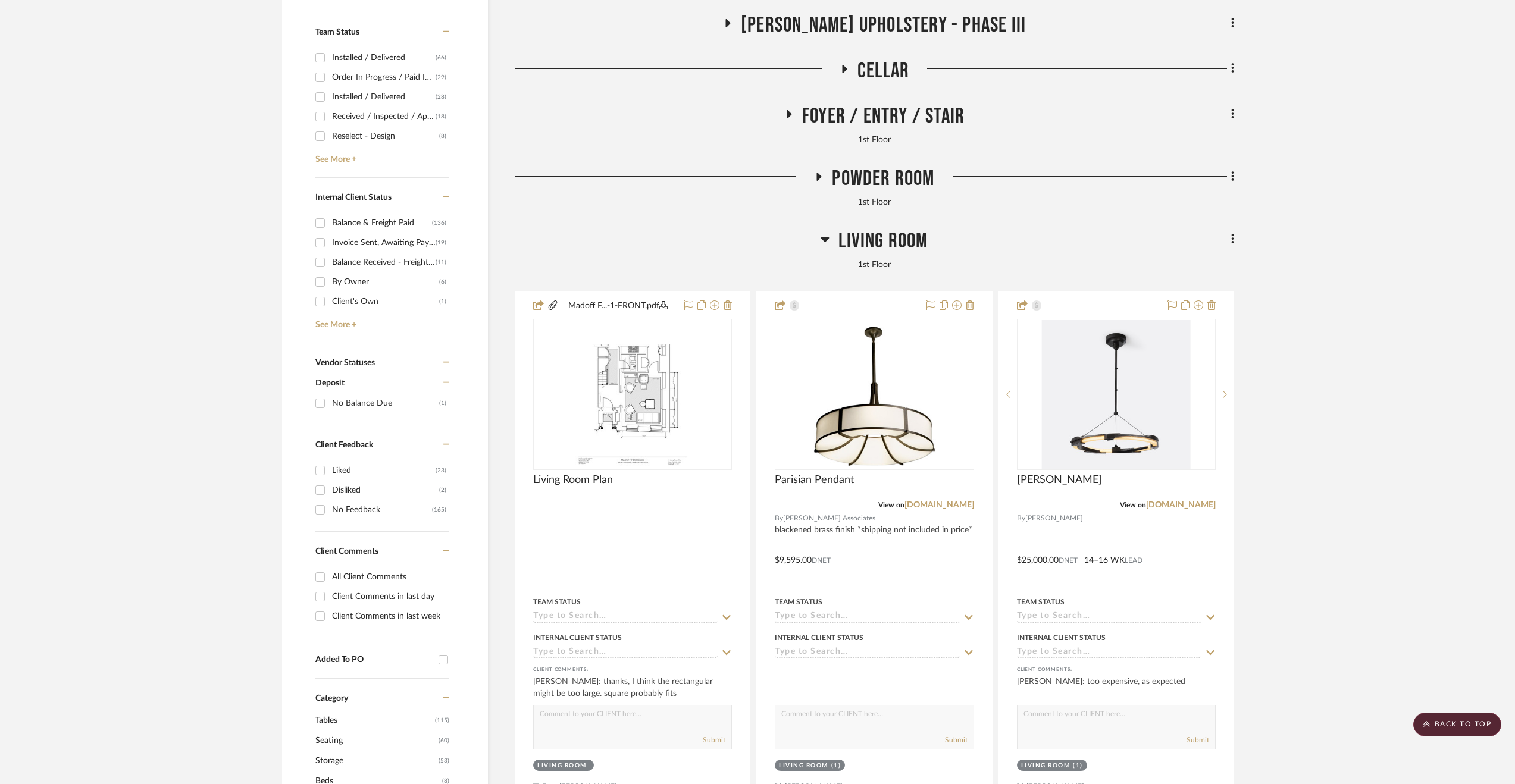
scroll to position [622, 0]
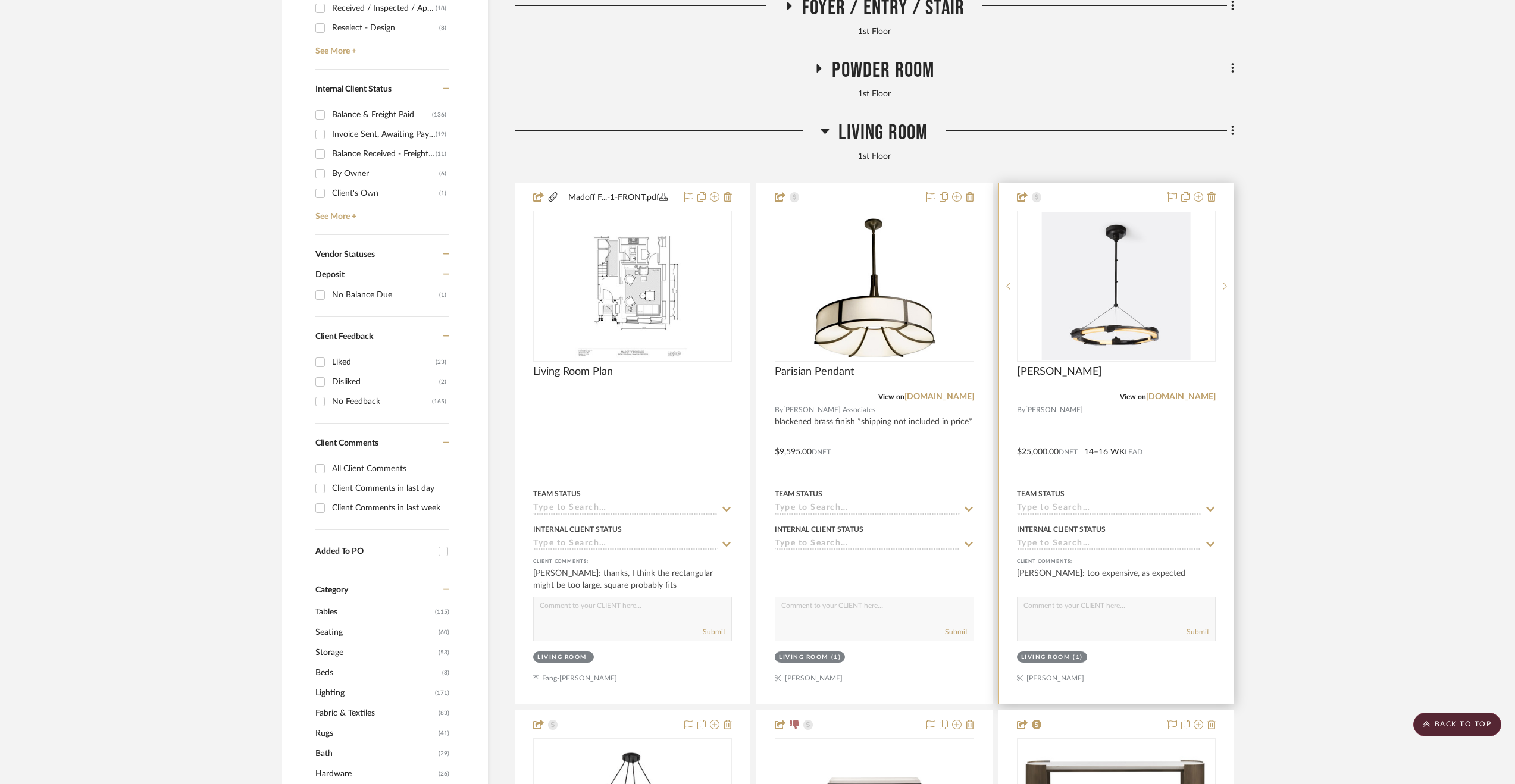
click at [965, 460] on div at bounding box center [1116, 443] width 234 height 520
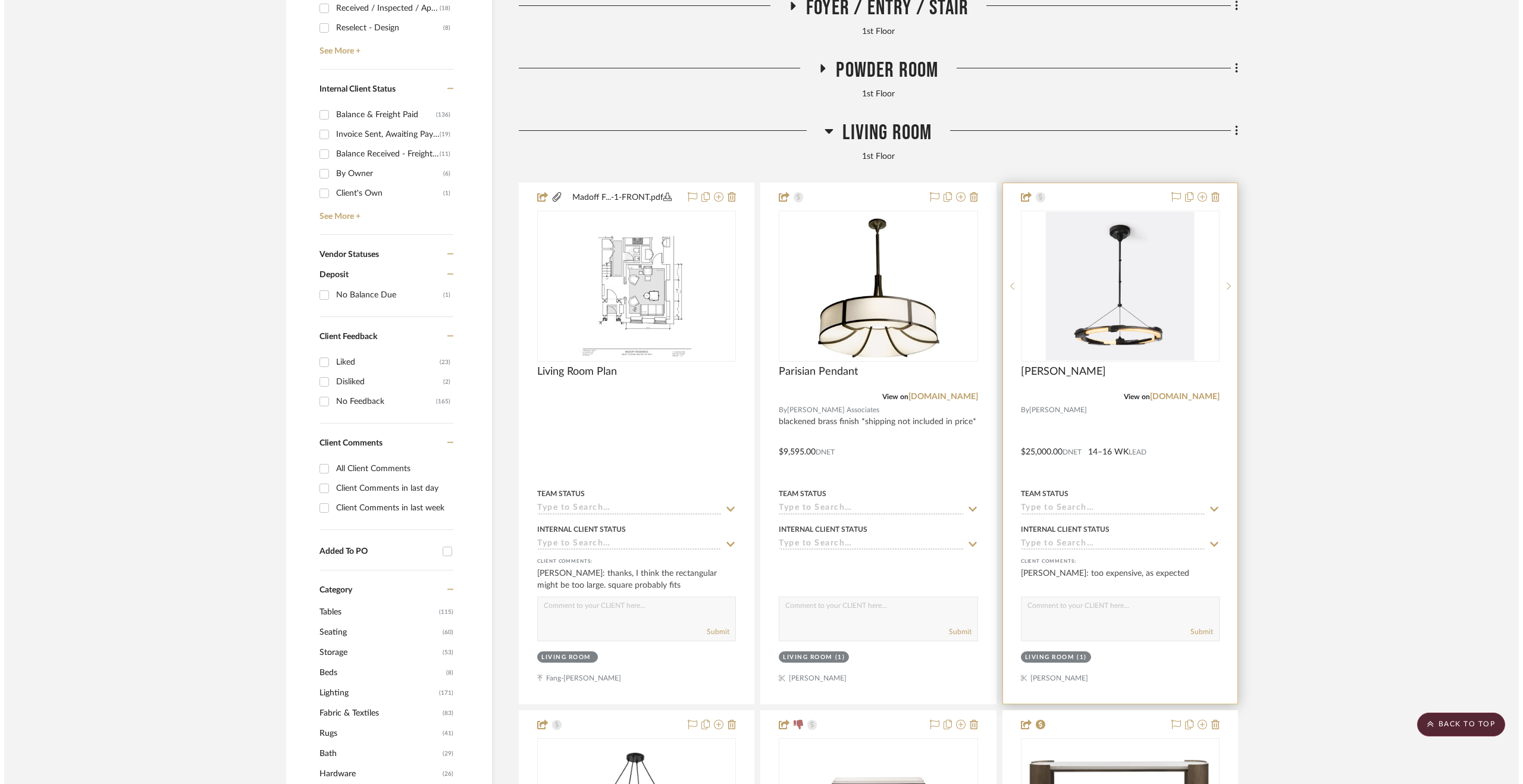
scroll to position [0, 0]
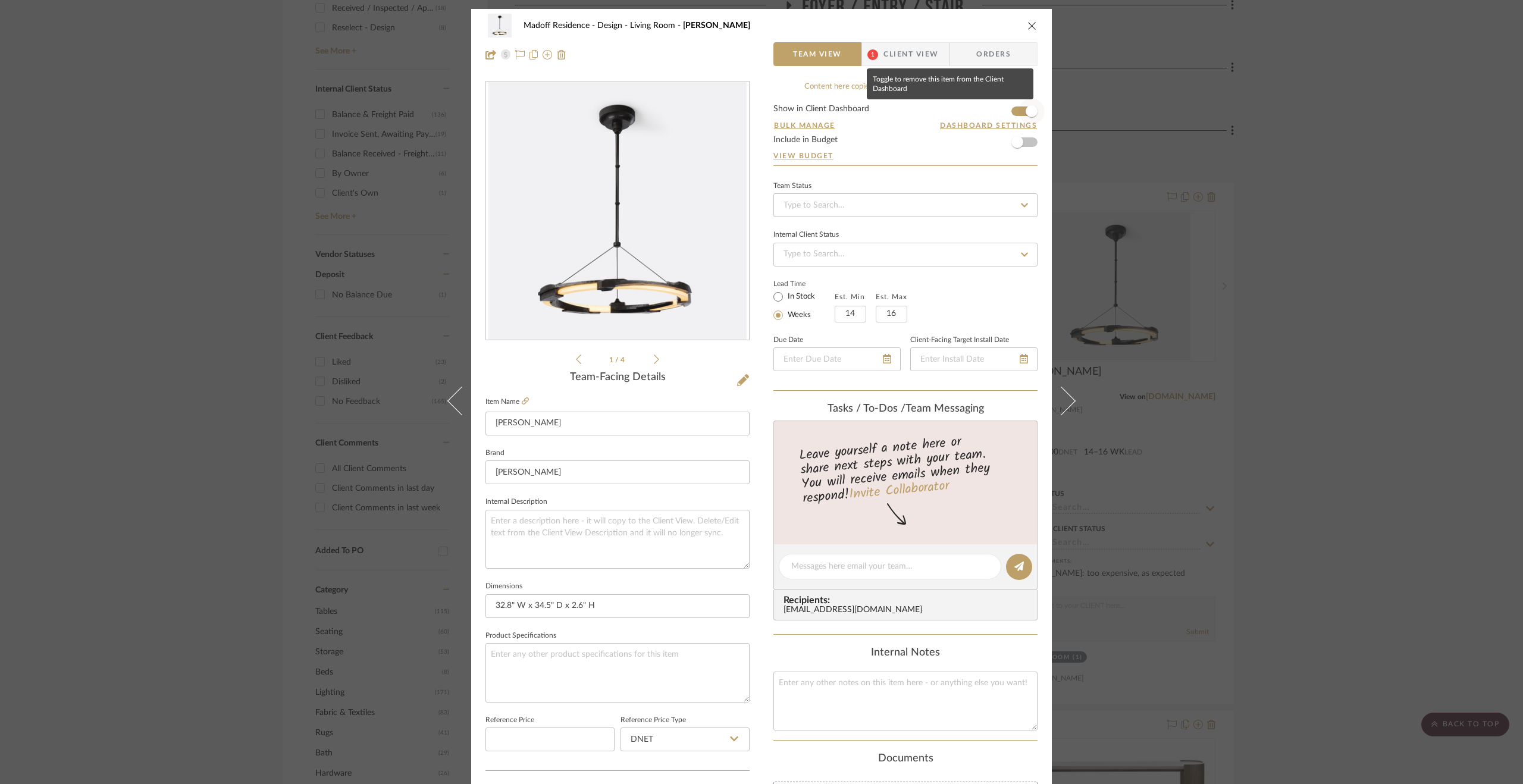
drag, startPoint x: 1026, startPoint y: 102, endPoint x: 972, endPoint y: 38, distance: 83.7
click at [964, 102] on span "button" at bounding box center [1031, 111] width 26 height 26
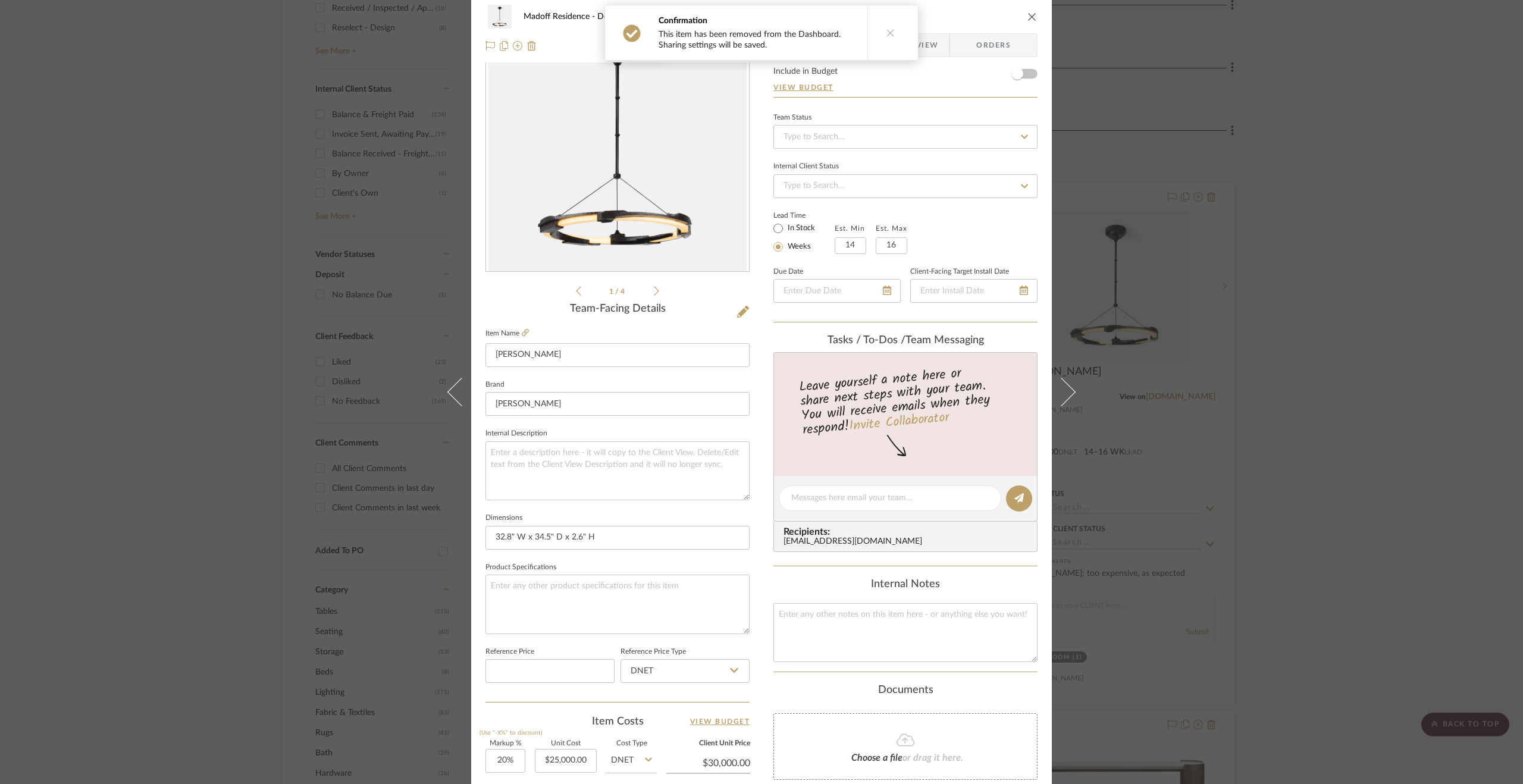
scroll to position [297, 0]
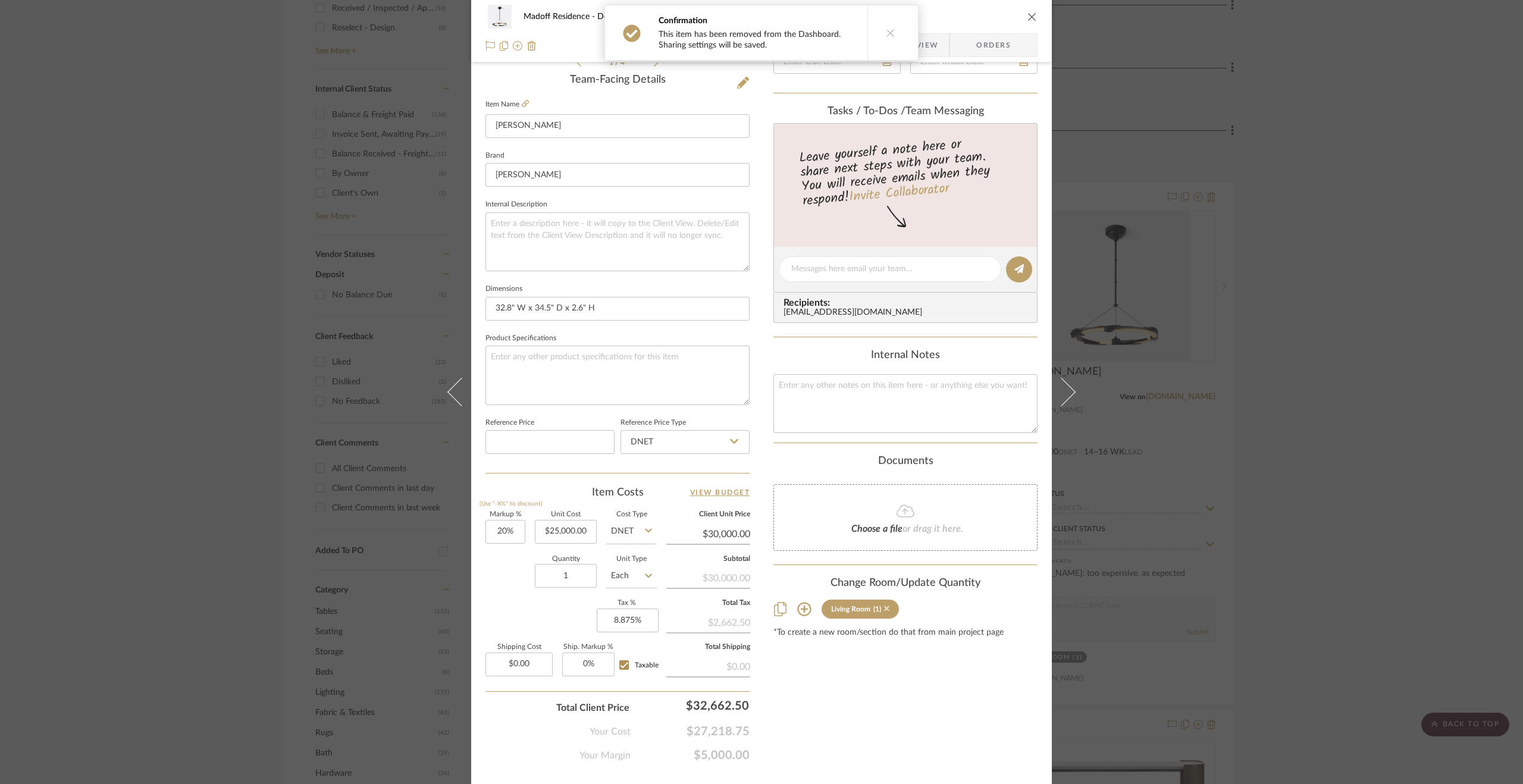
click at [884, 605] on icon at bounding box center [886, 608] width 6 height 8
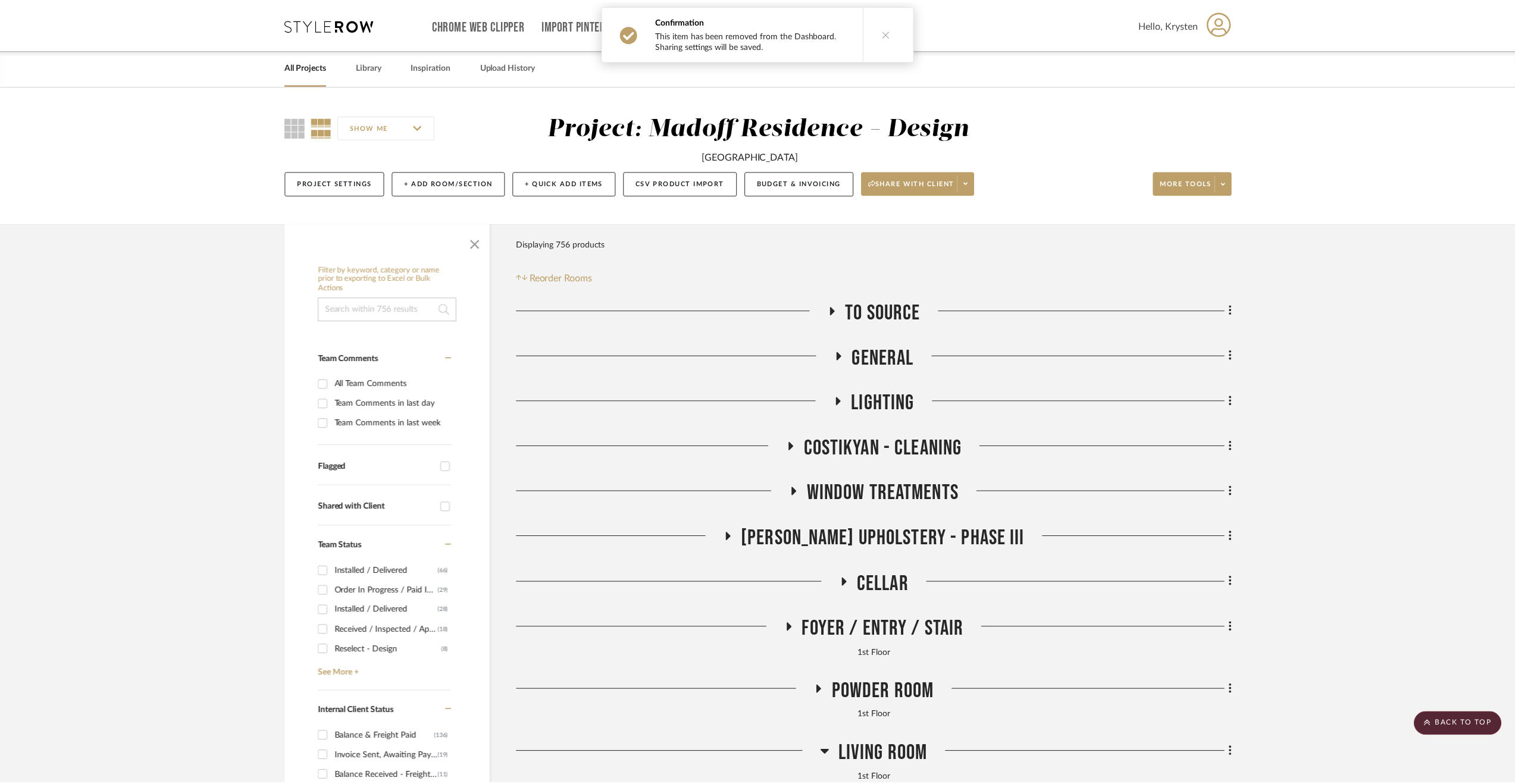
scroll to position [622, 0]
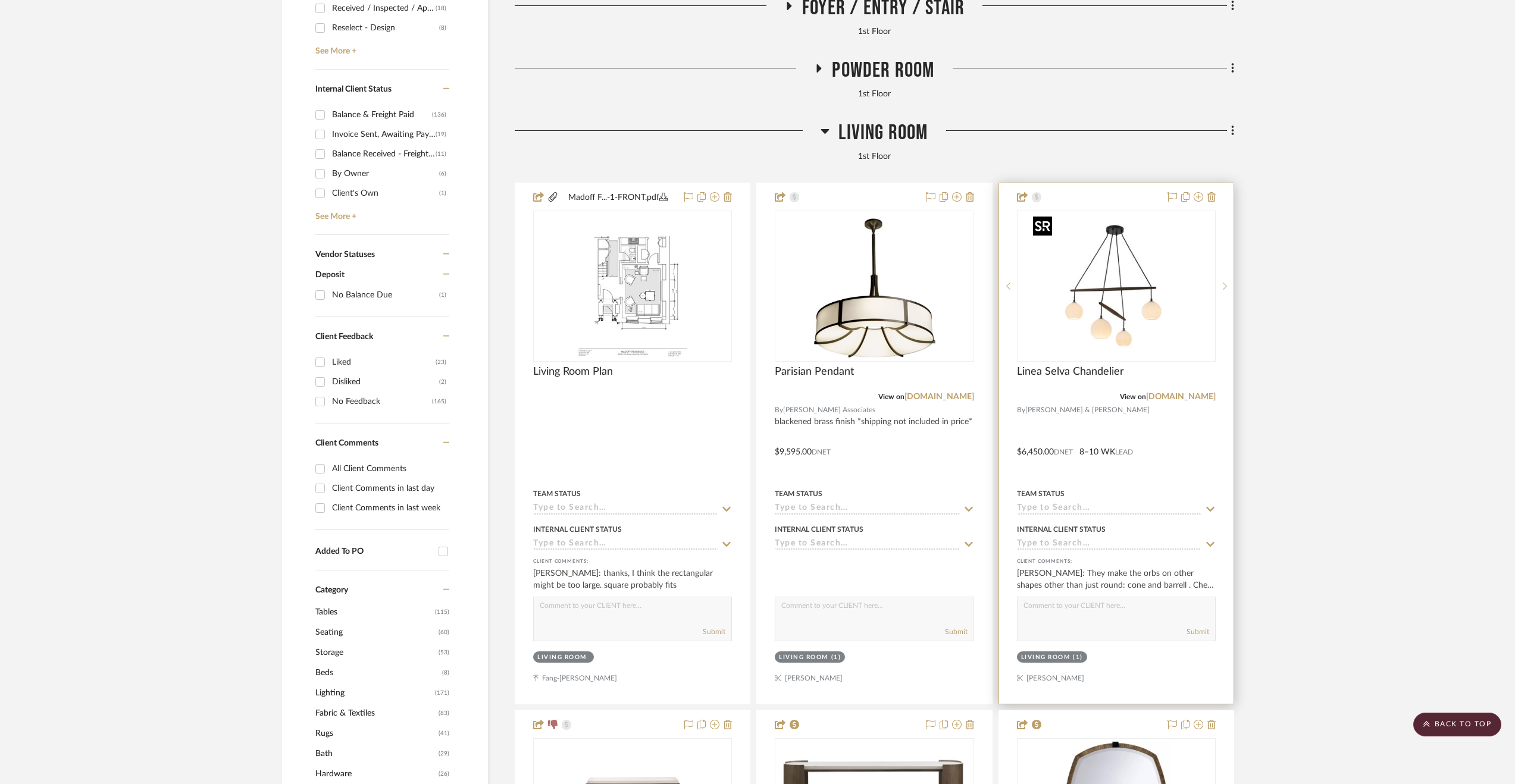
click at [965, 297] on img "0" at bounding box center [1116, 286] width 175 height 149
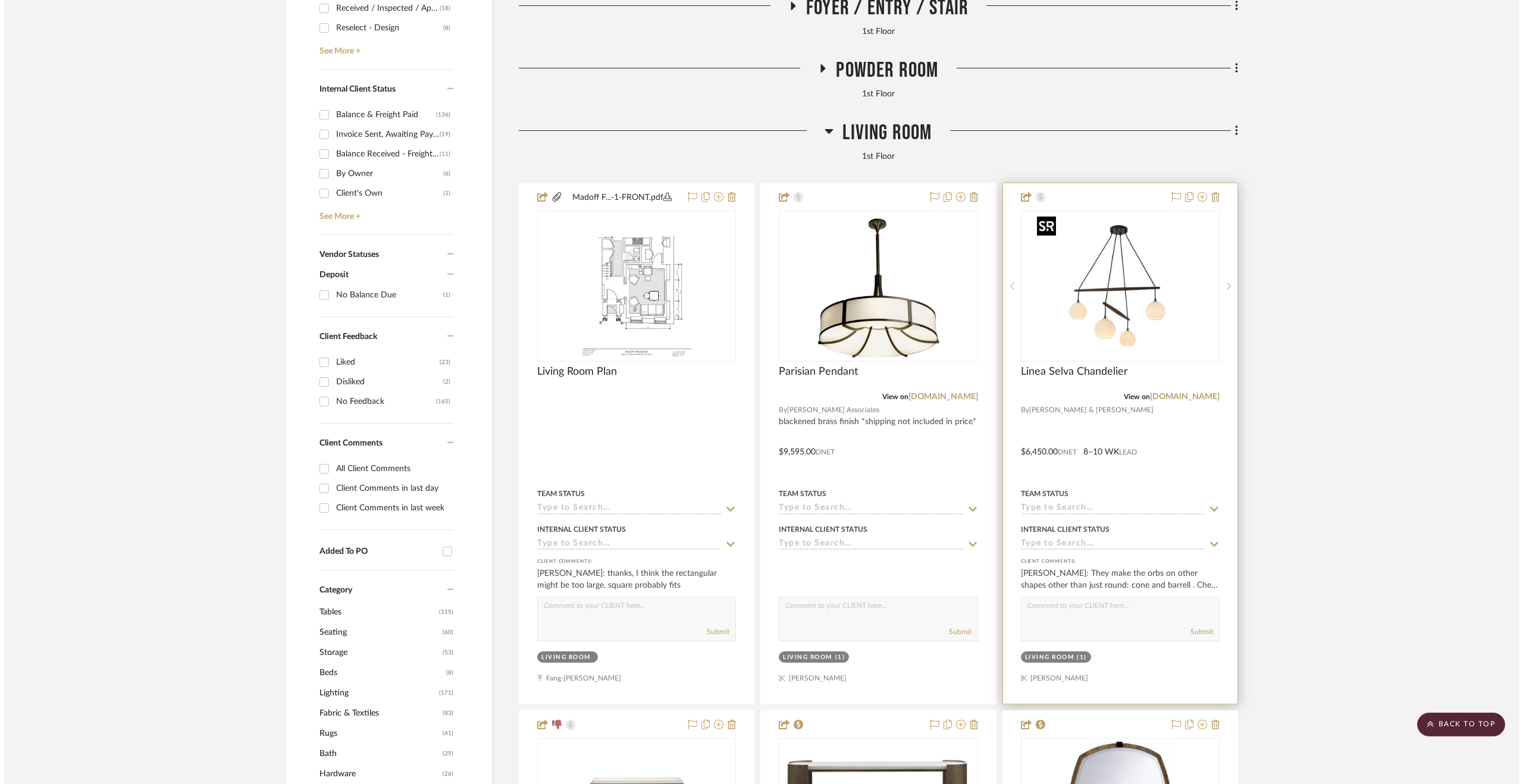
scroll to position [0, 0]
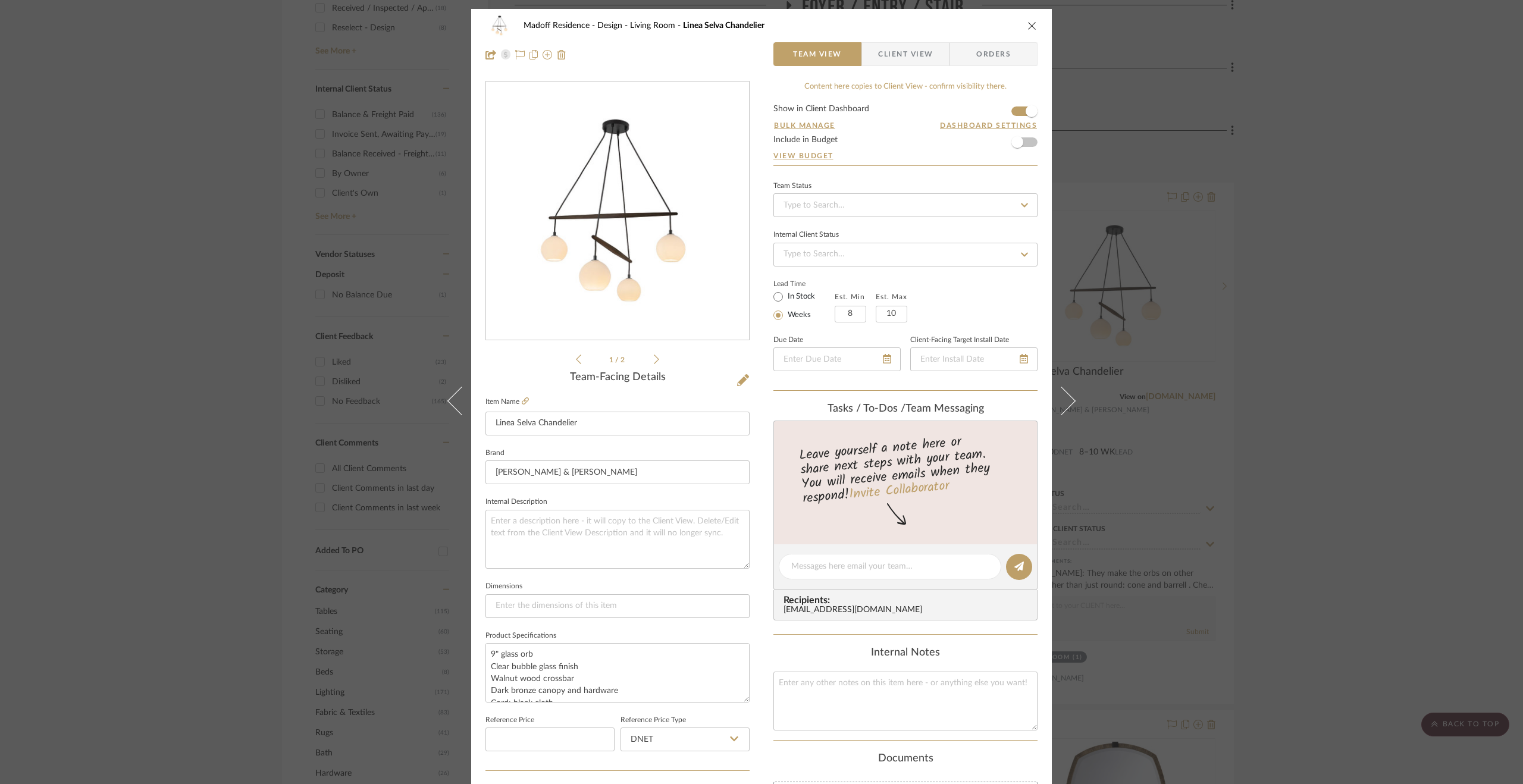
click at [653, 353] on ul "1 / 2" at bounding box center [617, 359] width 83 height 14
click at [653, 359] on icon at bounding box center [656, 359] width 6 height 11
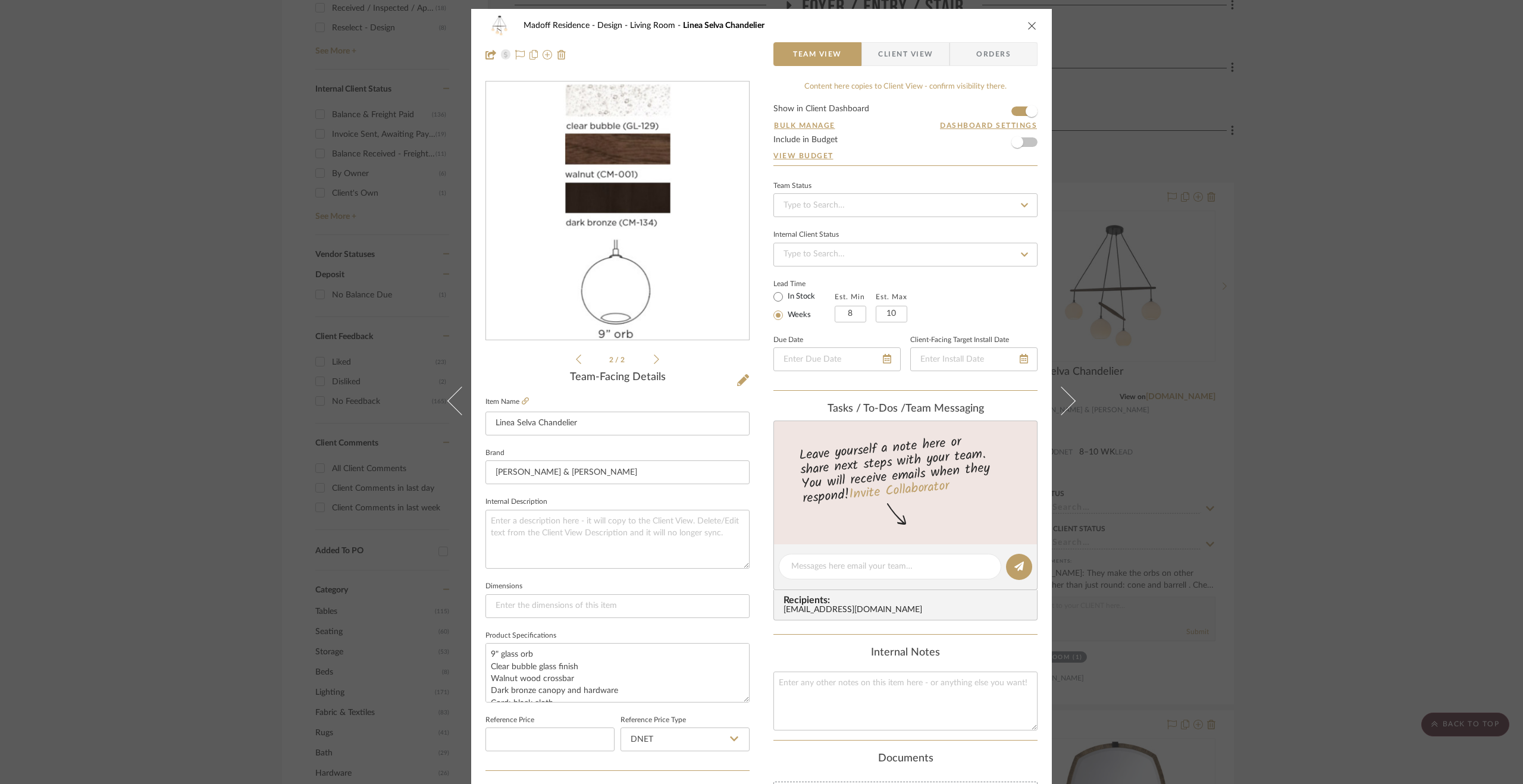
click at [576, 360] on icon at bounding box center [578, 359] width 6 height 11
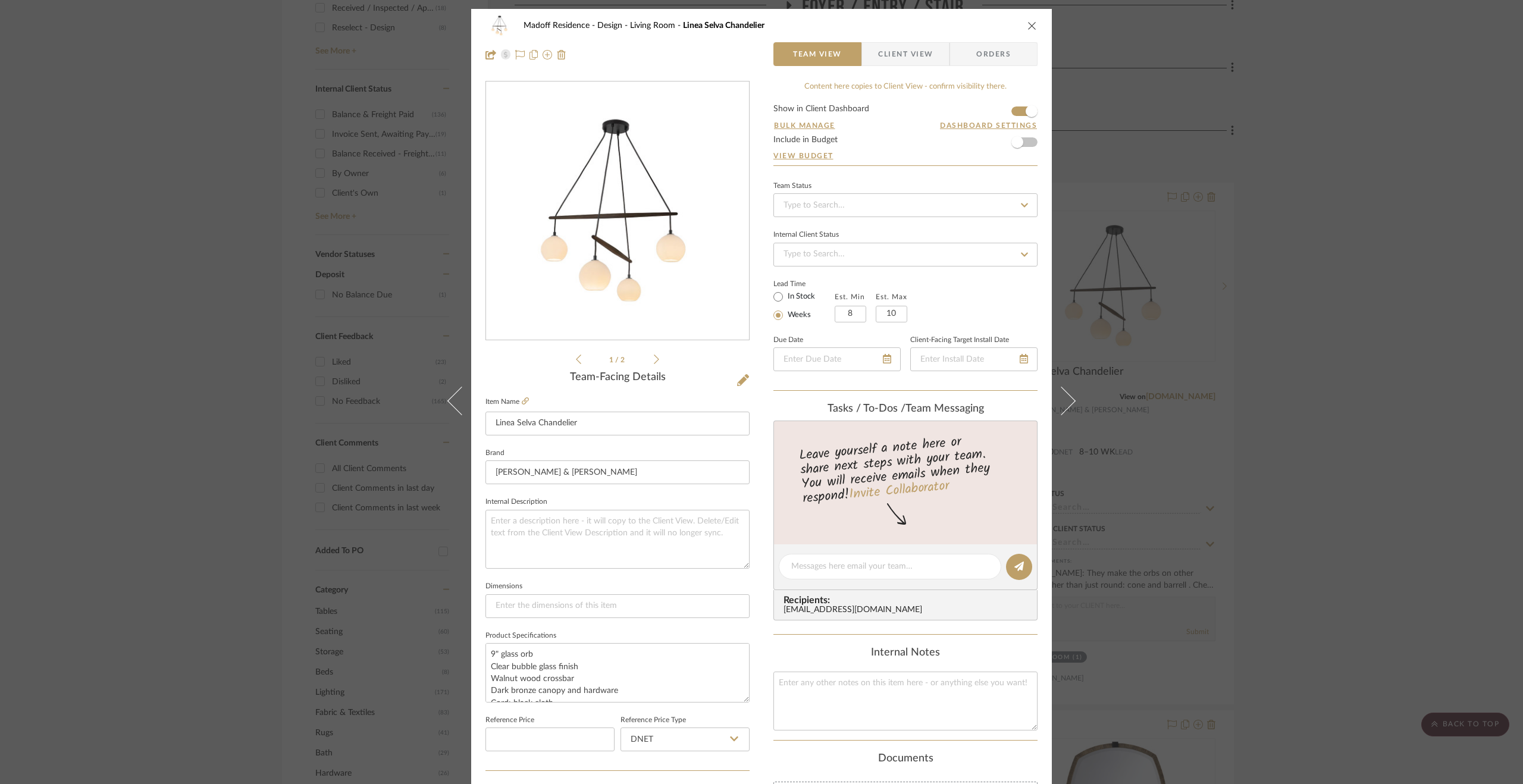
click at [964, 456] on div "Madoff Residence - Design Living Room Linea Selva Chandelier Team View Client V…" at bounding box center [761, 392] width 1523 height 784
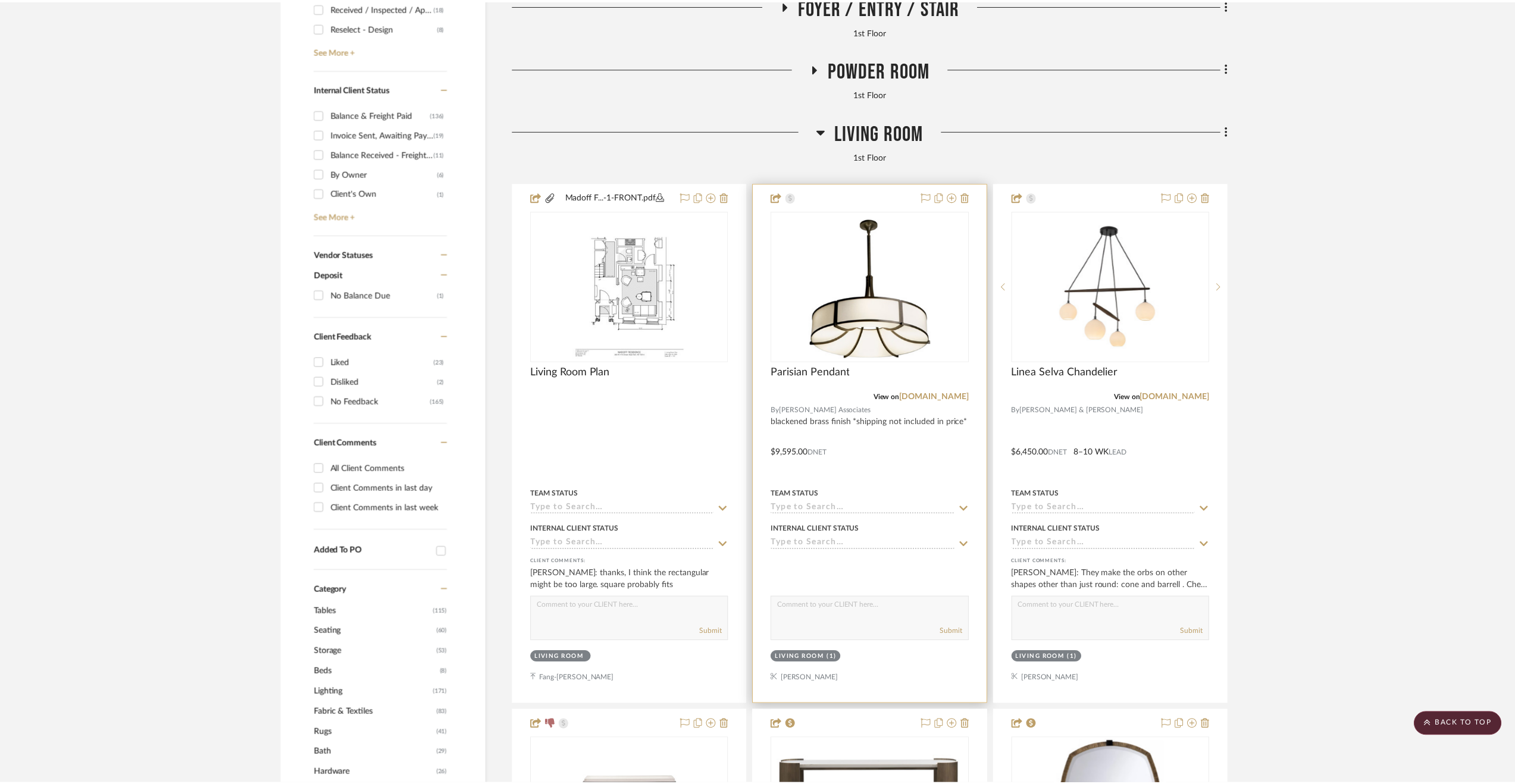
scroll to position [622, 0]
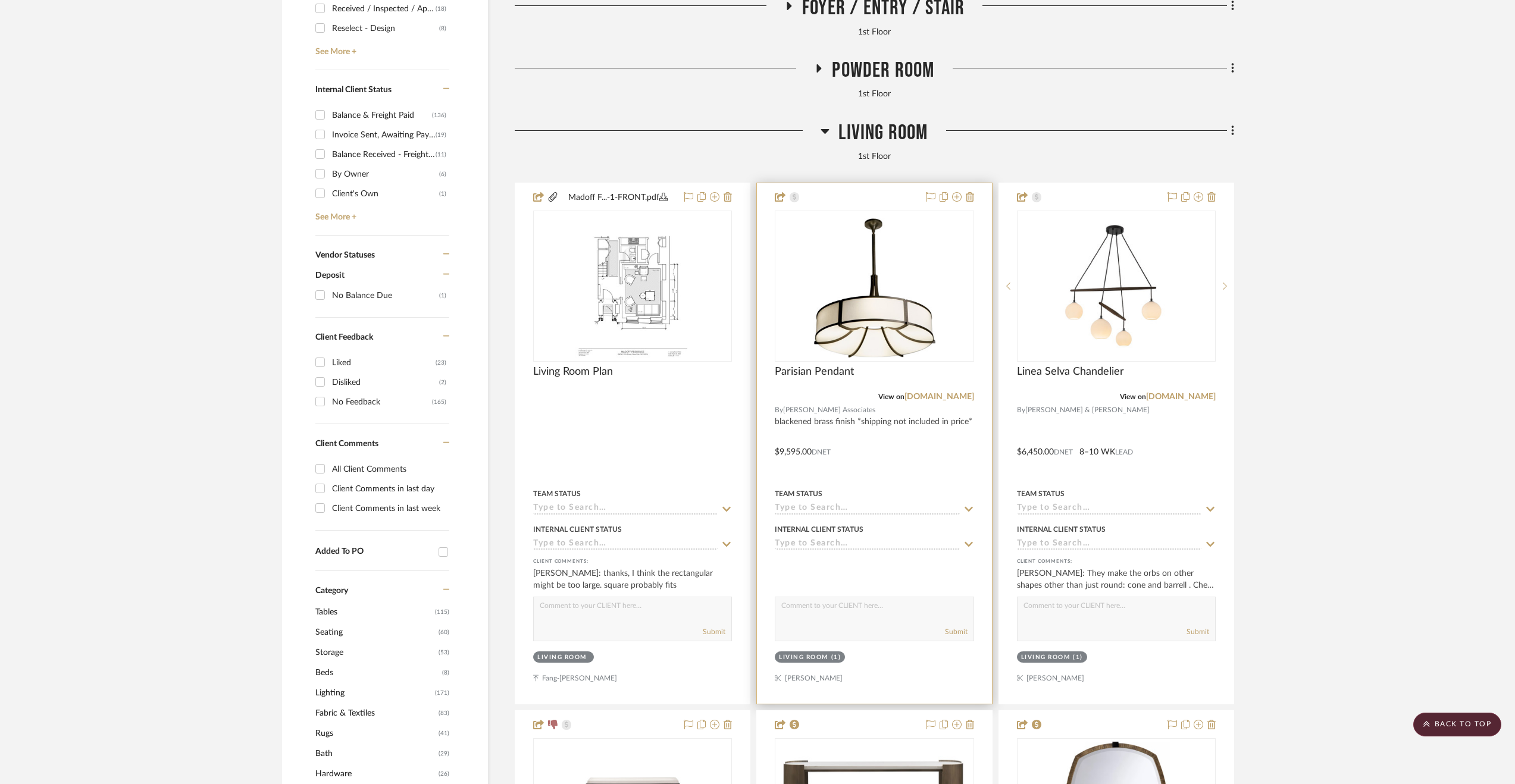
click at [894, 449] on div at bounding box center [874, 443] width 234 height 520
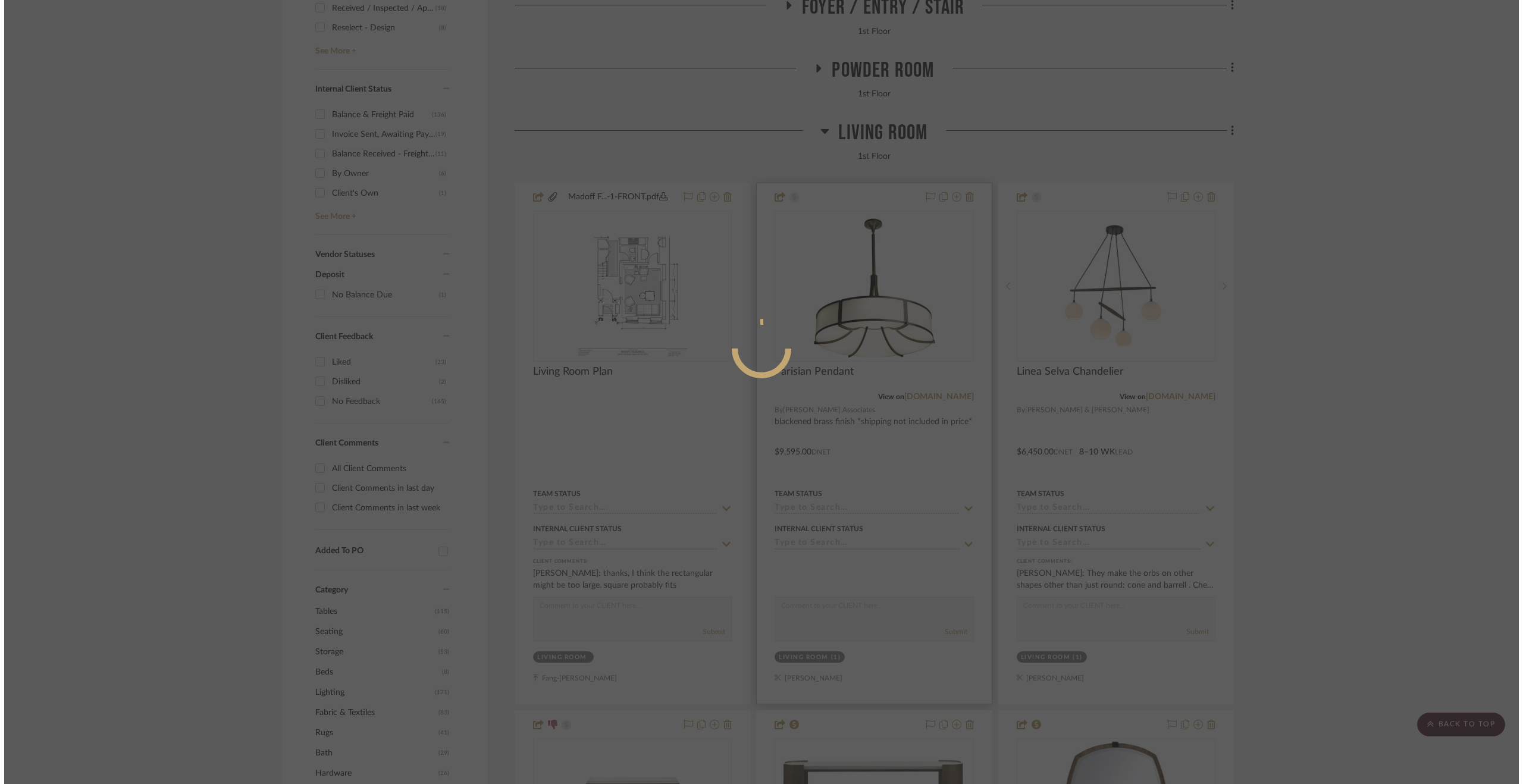
scroll to position [0, 0]
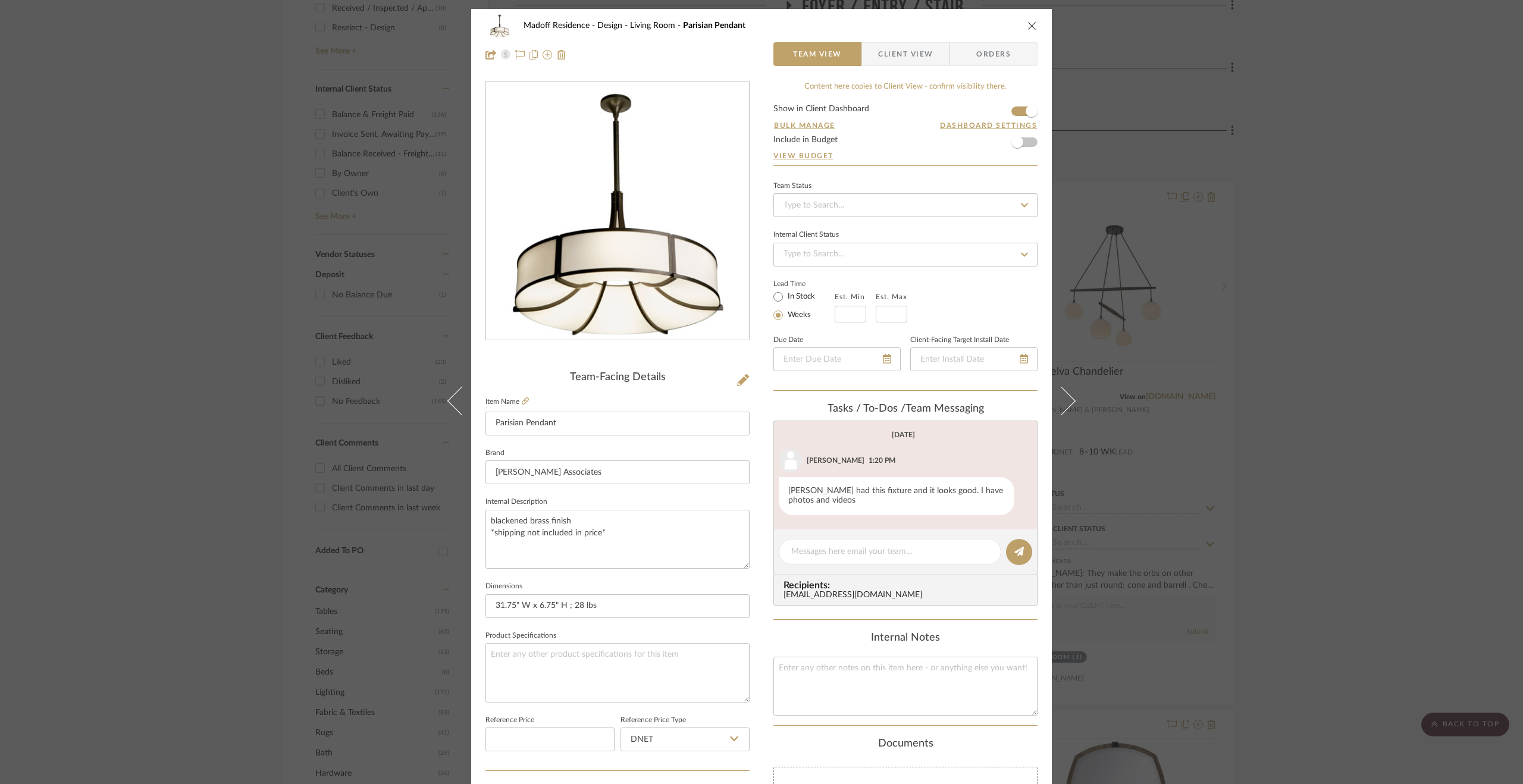
click at [964, 375] on div "Madoff Residence - Design Living Room Parisian Pendant Team View Client View Or…" at bounding box center [761, 392] width 1523 height 784
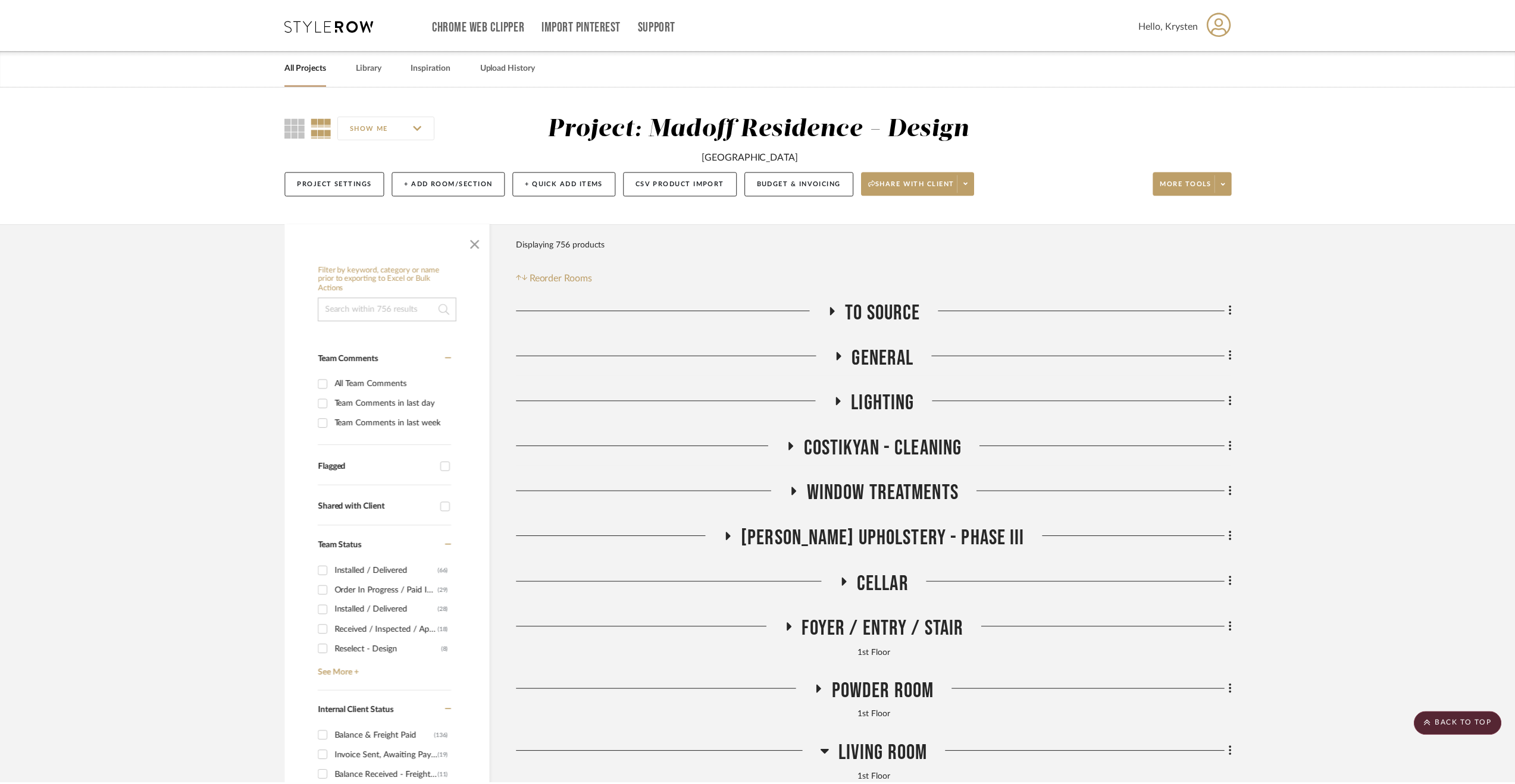
scroll to position [622, 0]
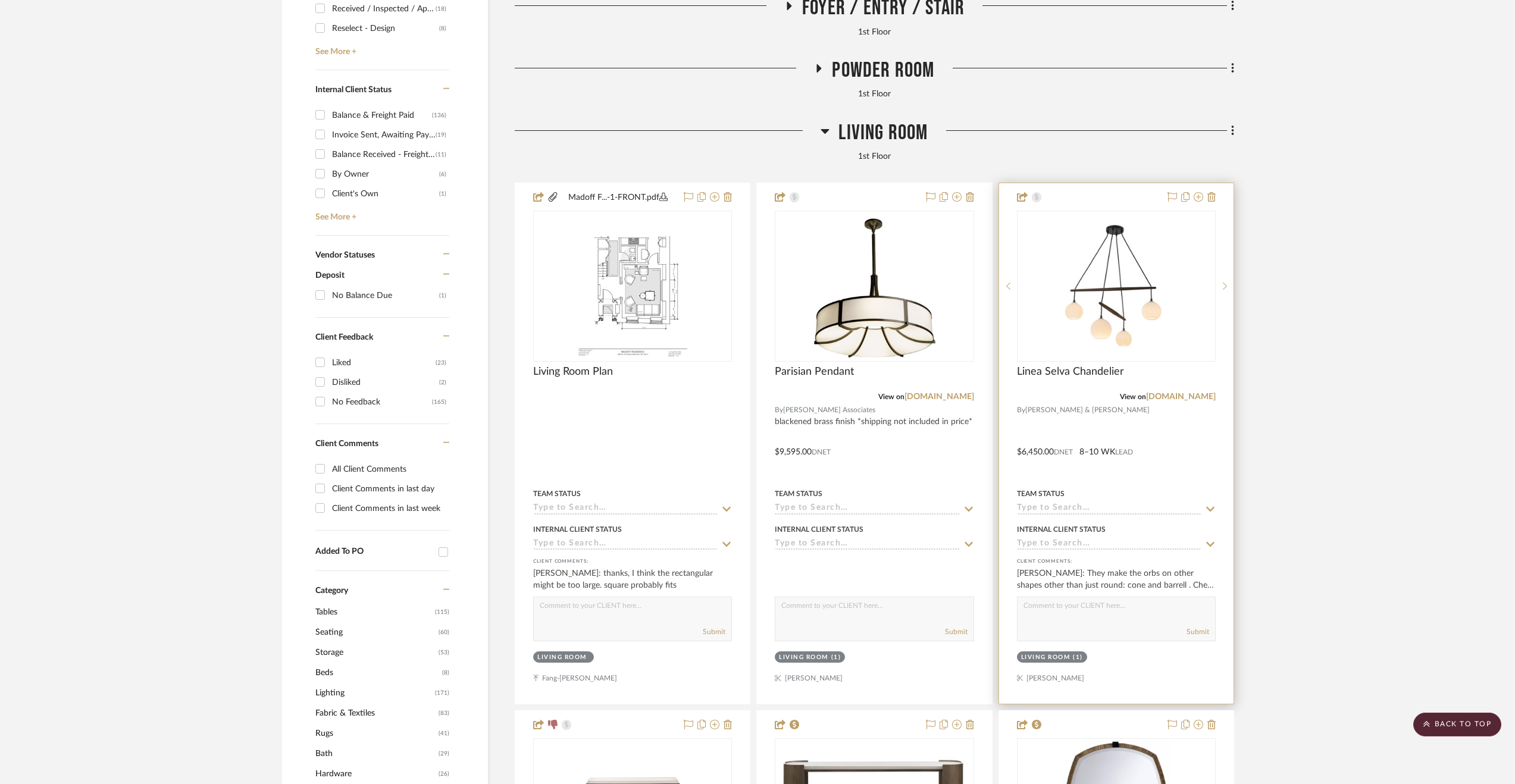
click at [965, 440] on div at bounding box center [1116, 443] width 234 height 520
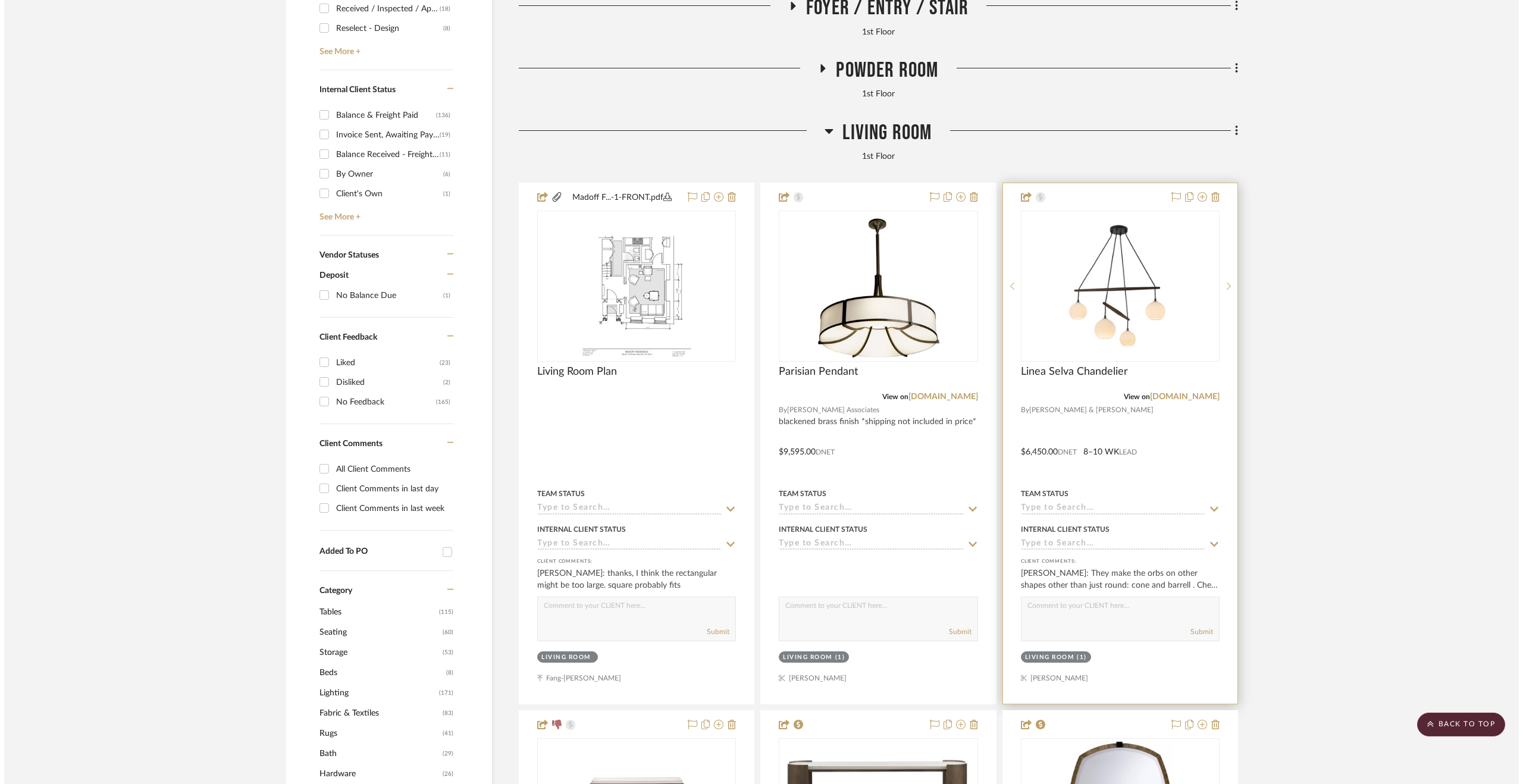
scroll to position [0, 0]
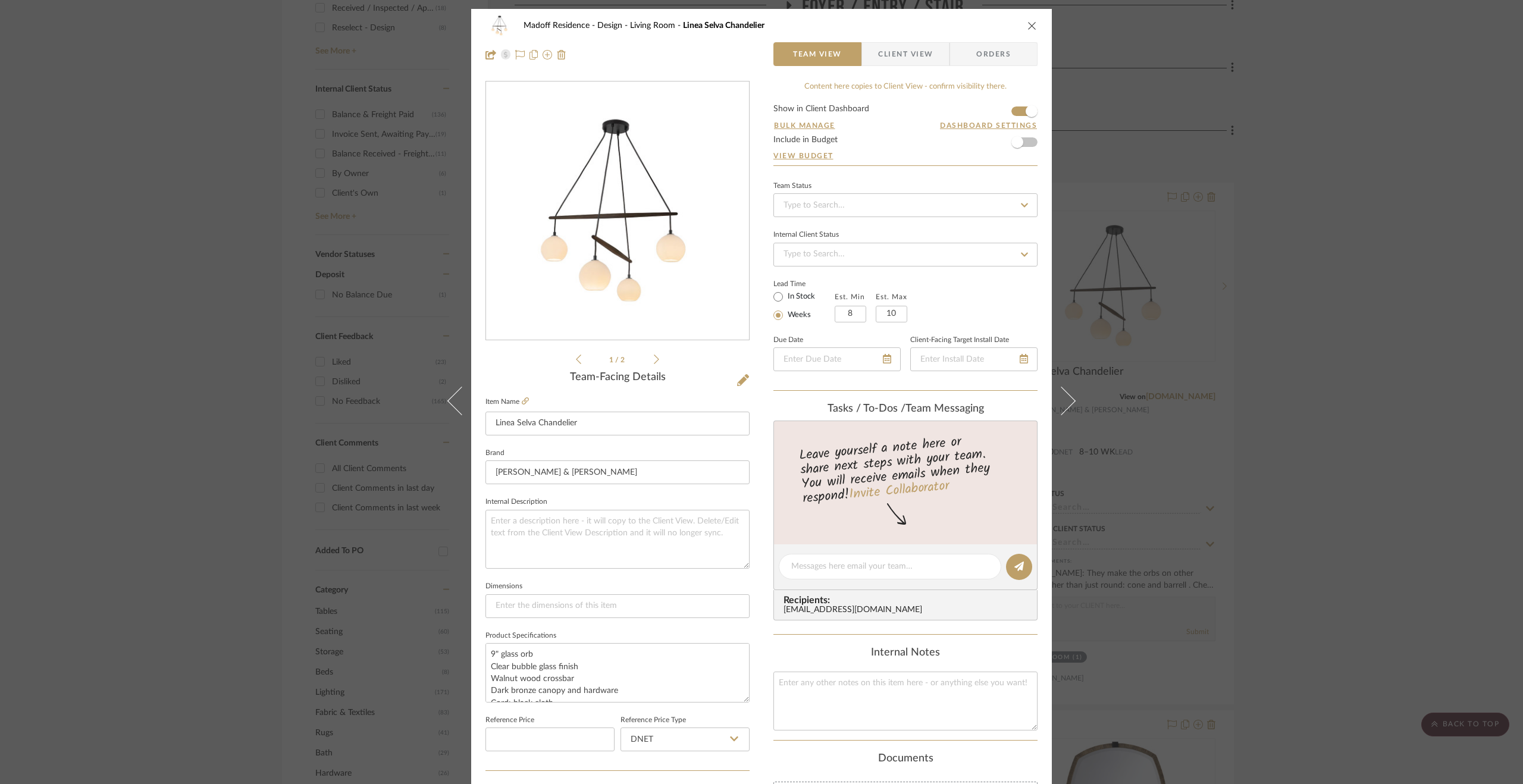
click at [654, 359] on icon at bounding box center [656, 359] width 6 height 11
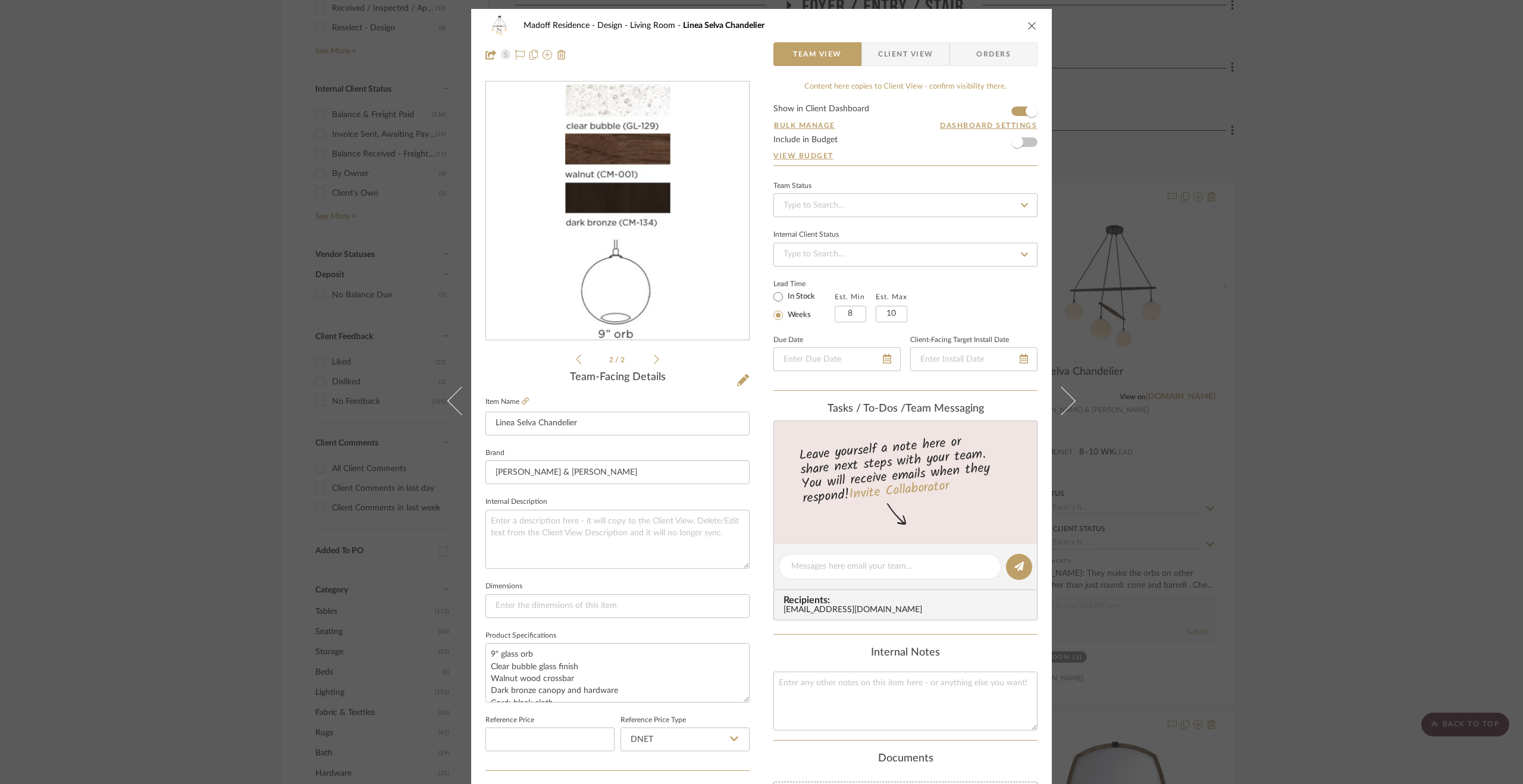
click at [576, 362] on icon at bounding box center [578, 359] width 6 height 9
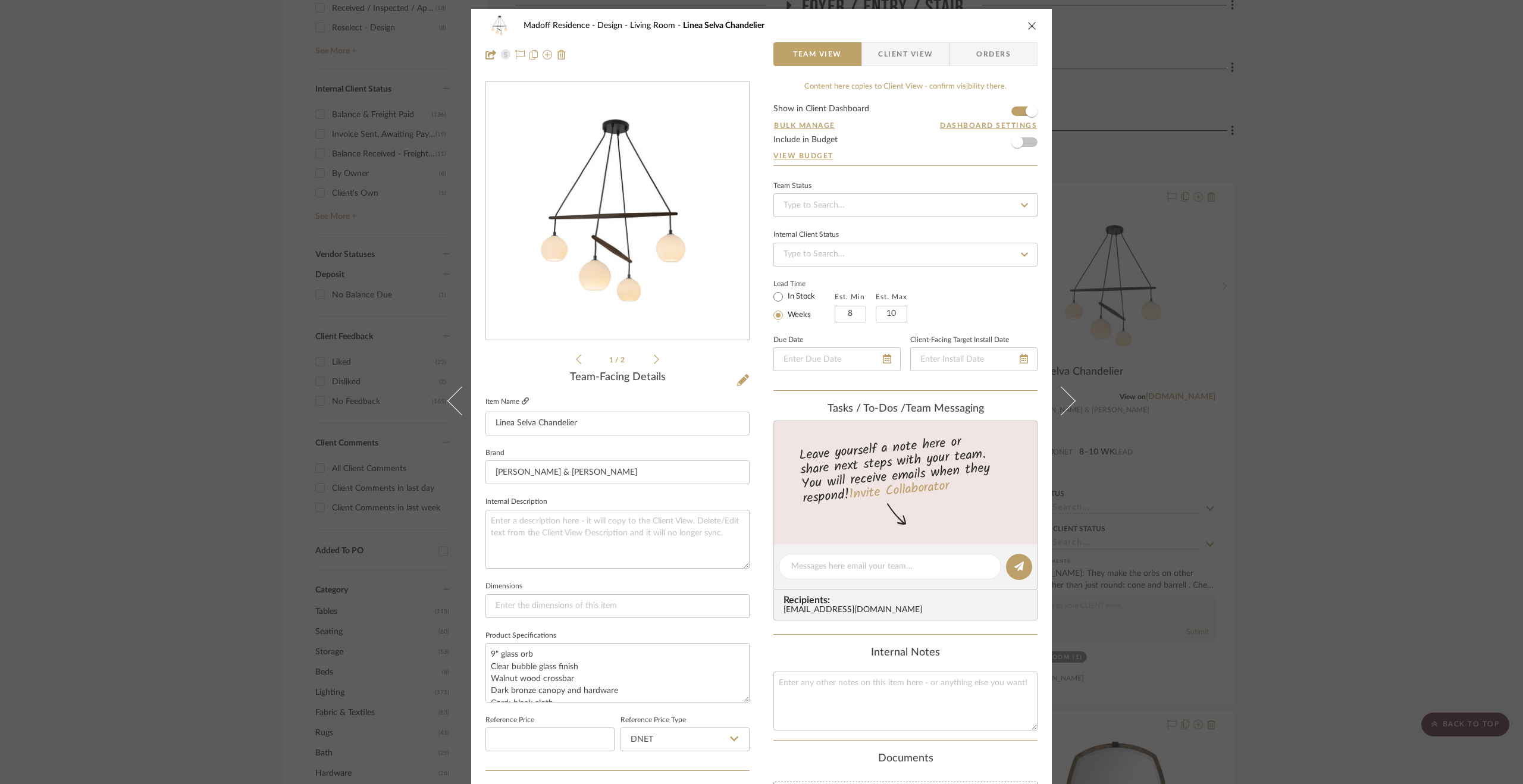
click at [521, 401] on icon at bounding box center [525, 401] width 7 height 7
click at [521, 397] on link at bounding box center [525, 402] width 7 height 10
click at [964, 439] on div "Madoff Residence - Design Living Room Linea Selva Chandelier Team View Client V…" at bounding box center [761, 392] width 1523 height 784
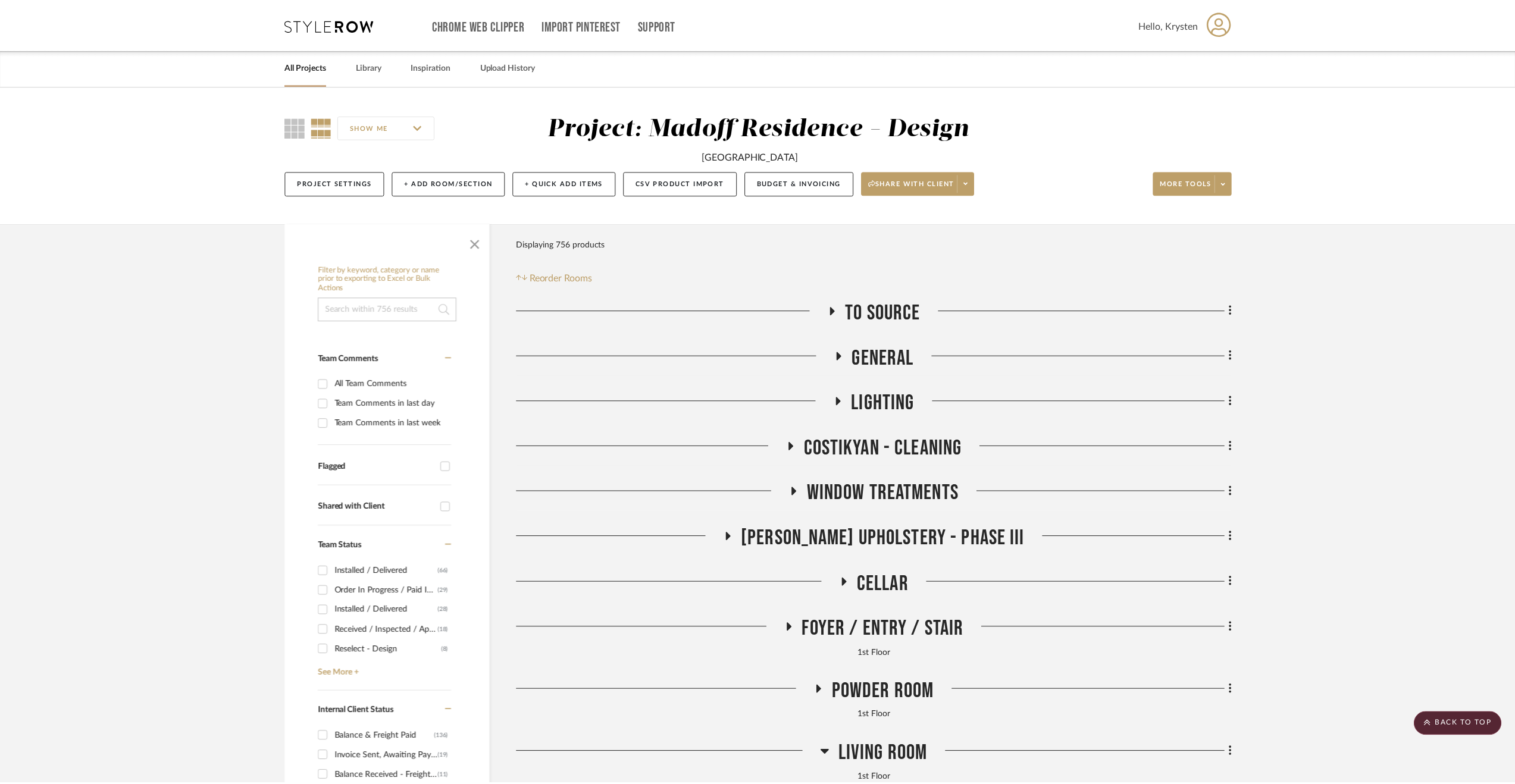
scroll to position [622, 0]
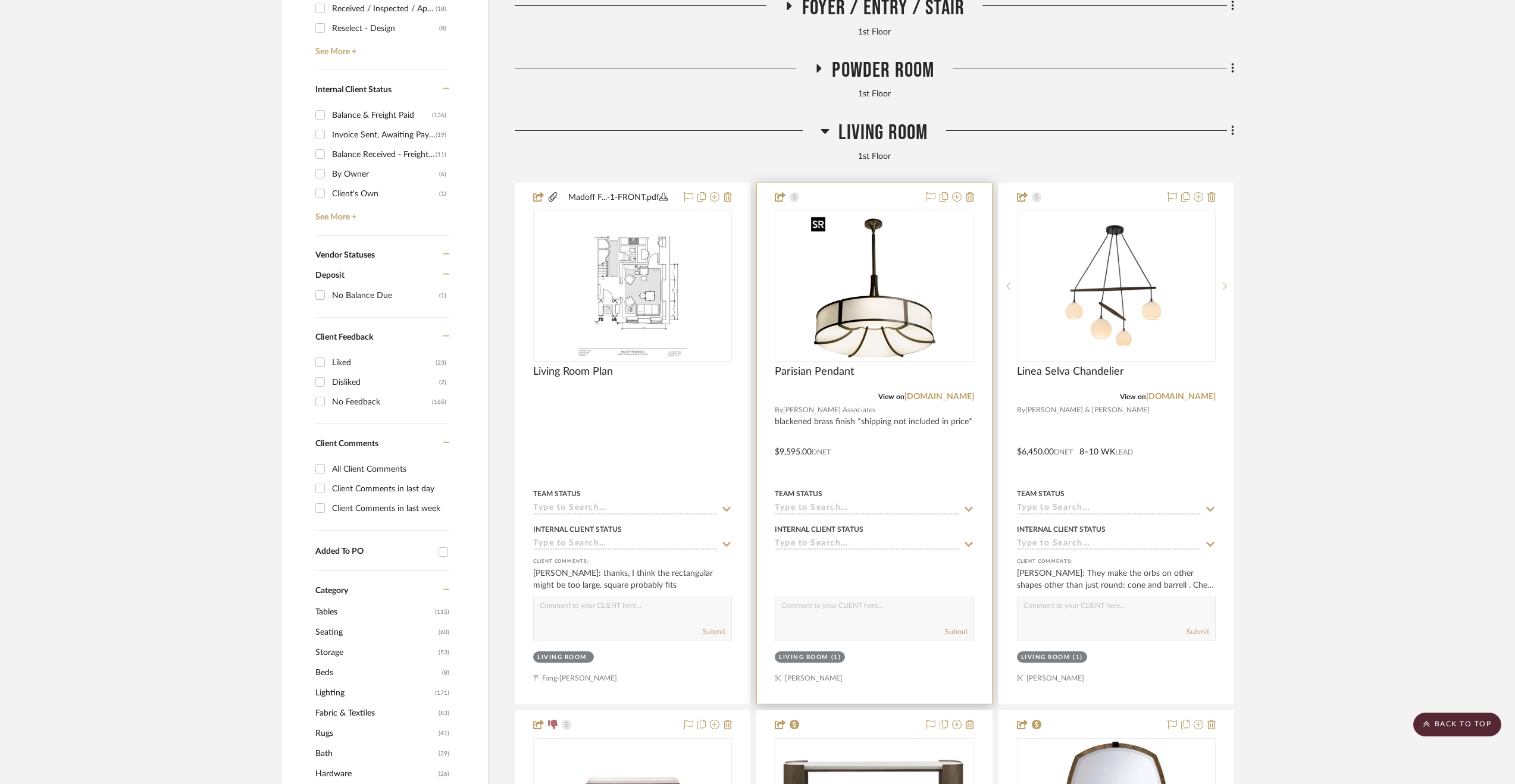
click at [942, 300] on img "0" at bounding box center [874, 286] width 136 height 149
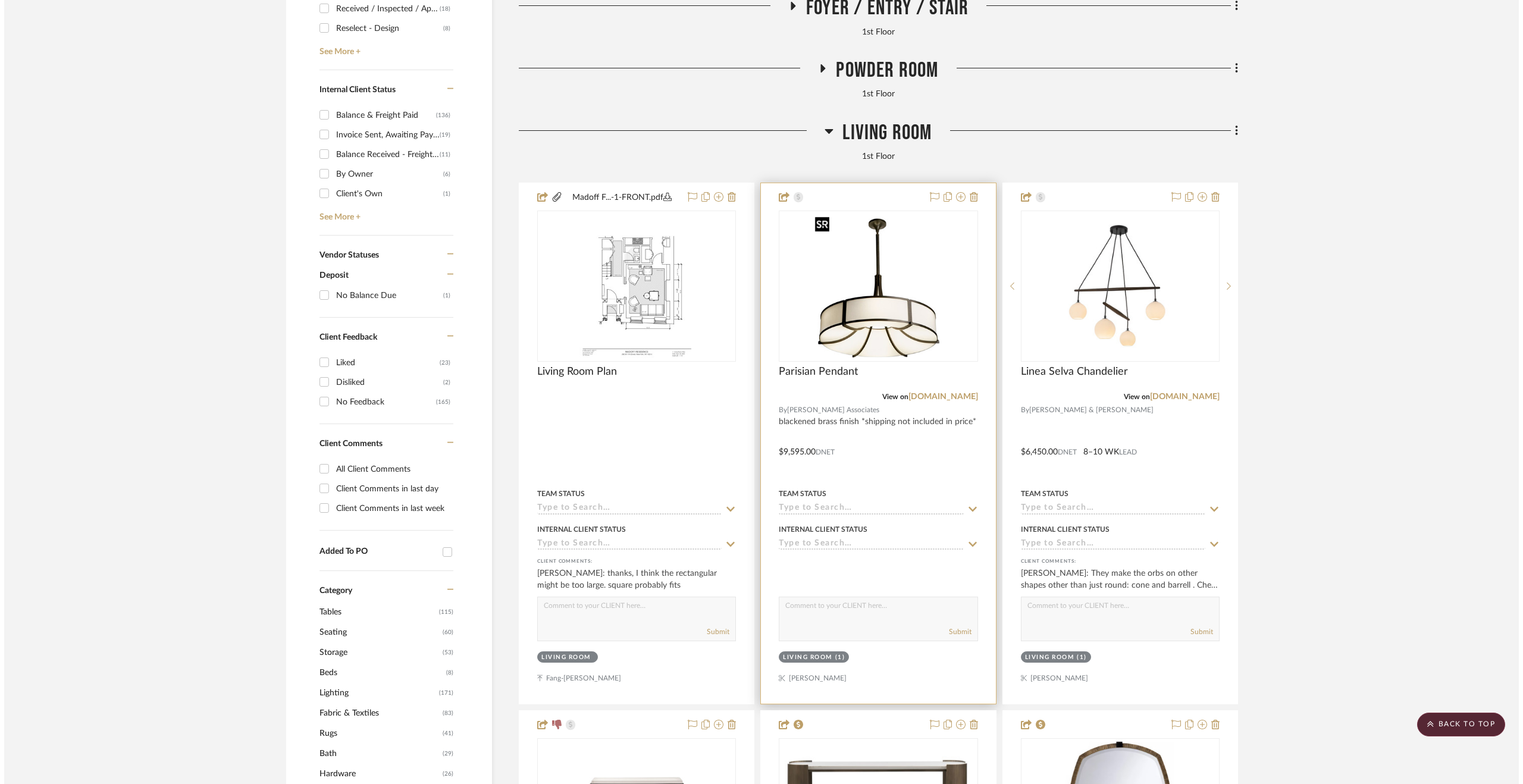
scroll to position [0, 0]
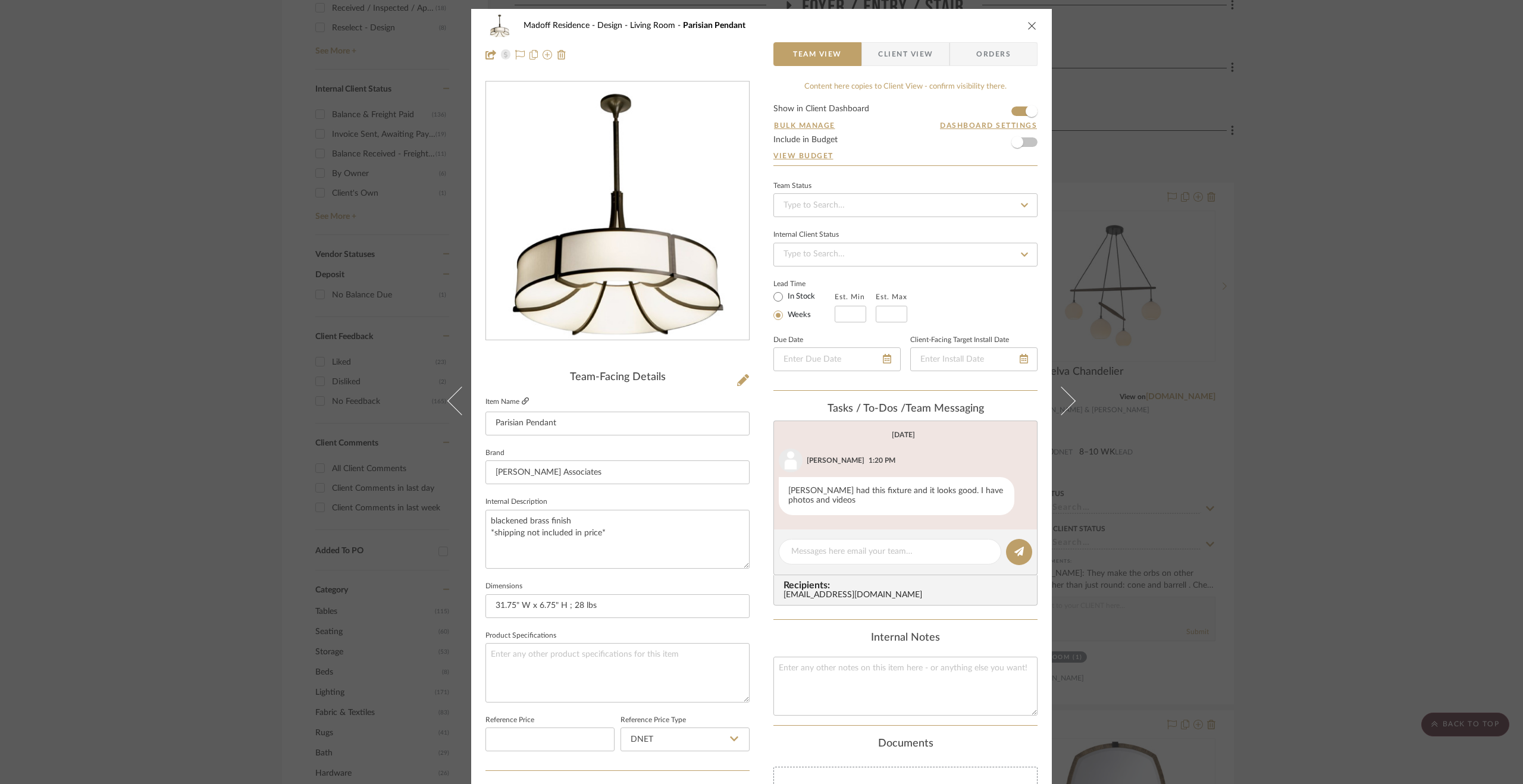
click at [521, 398] on icon at bounding box center [525, 401] width 7 height 7
click at [964, 205] on div "Madoff Residence - Design Living Room Parisian Pendant Team View Client View Or…" at bounding box center [761, 392] width 1523 height 784
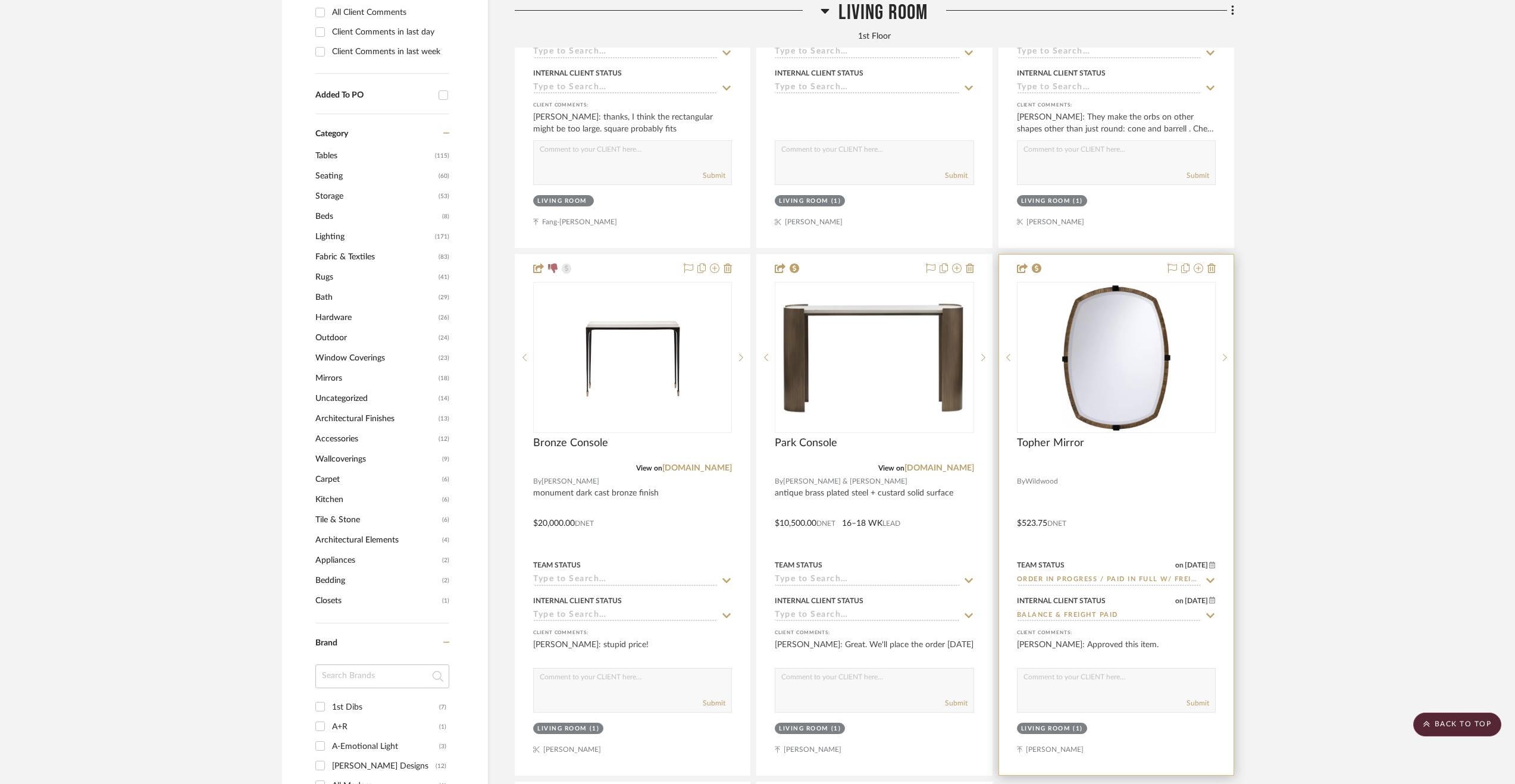
scroll to position [1097, 0]
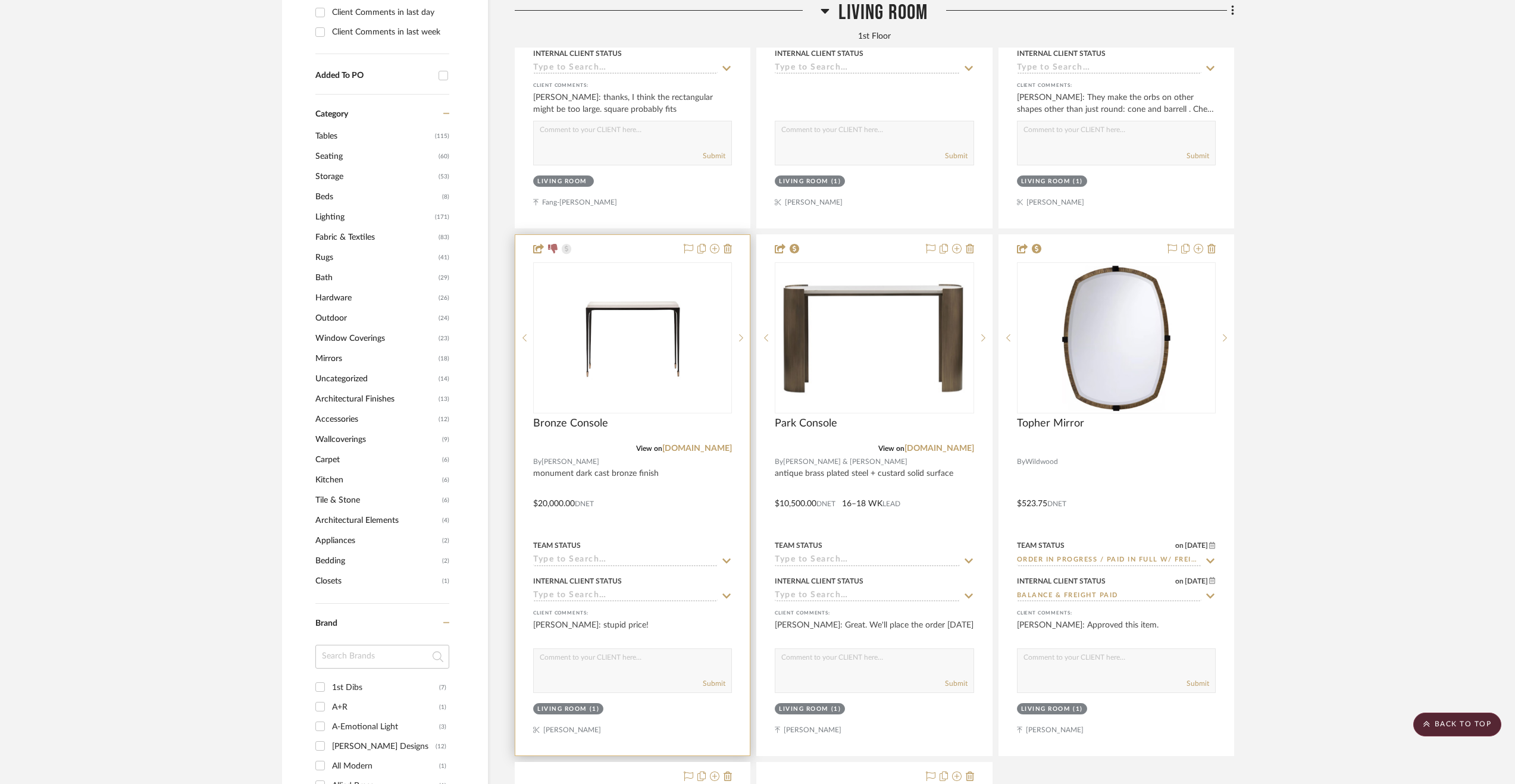
click at [685, 507] on div at bounding box center [633, 495] width 234 height 520
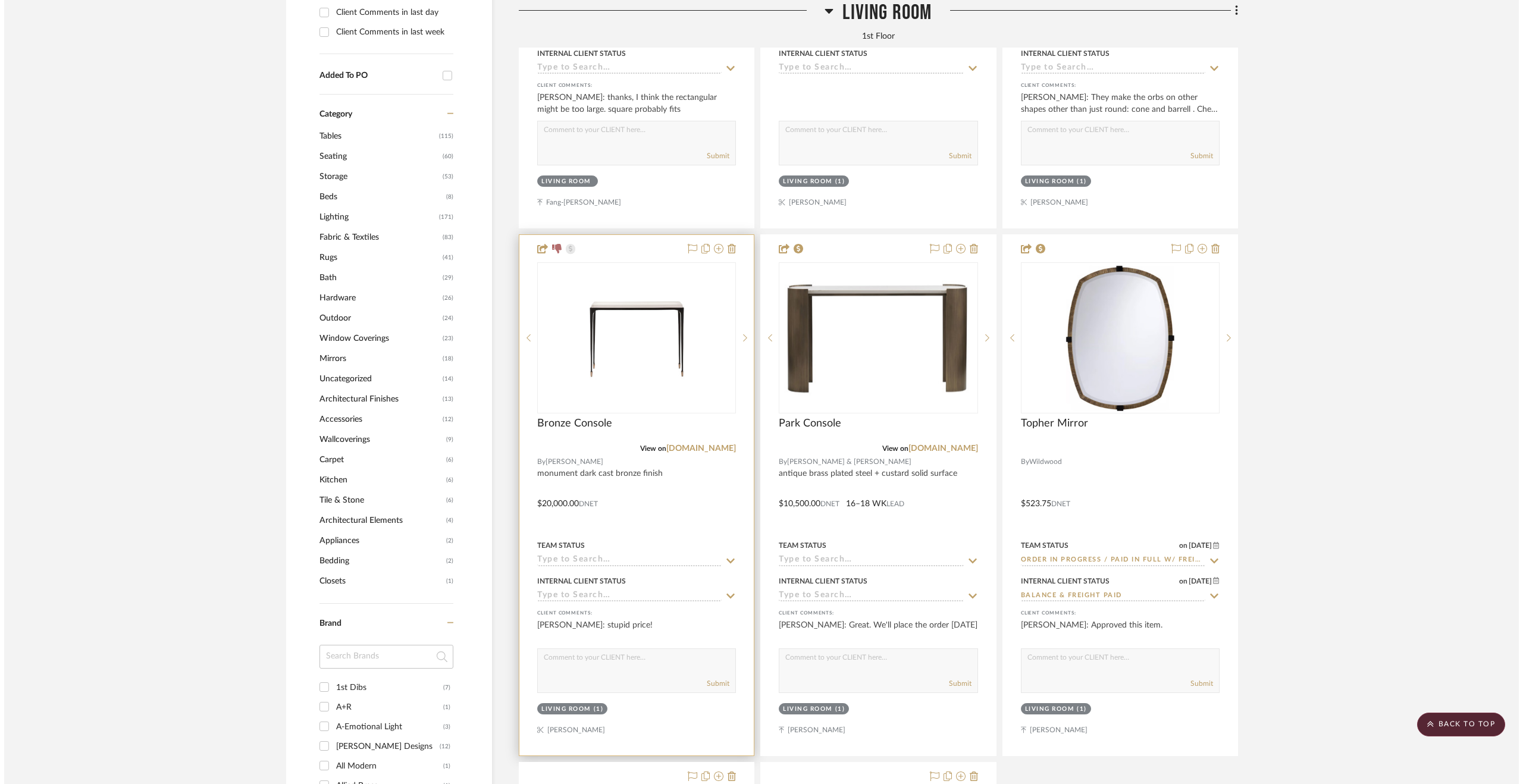
scroll to position [0, 0]
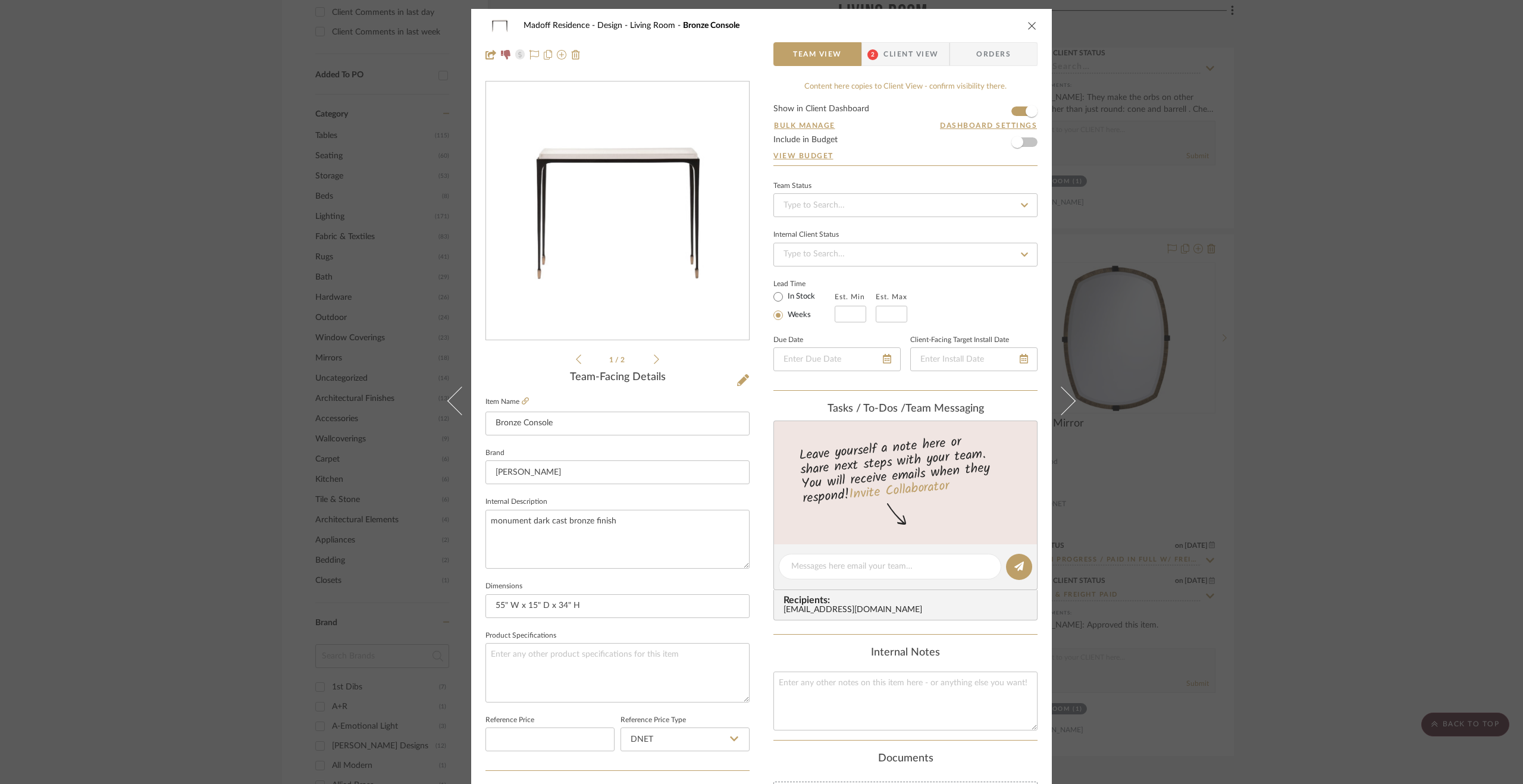
click at [930, 46] on span "Client View" at bounding box center [910, 54] width 55 height 24
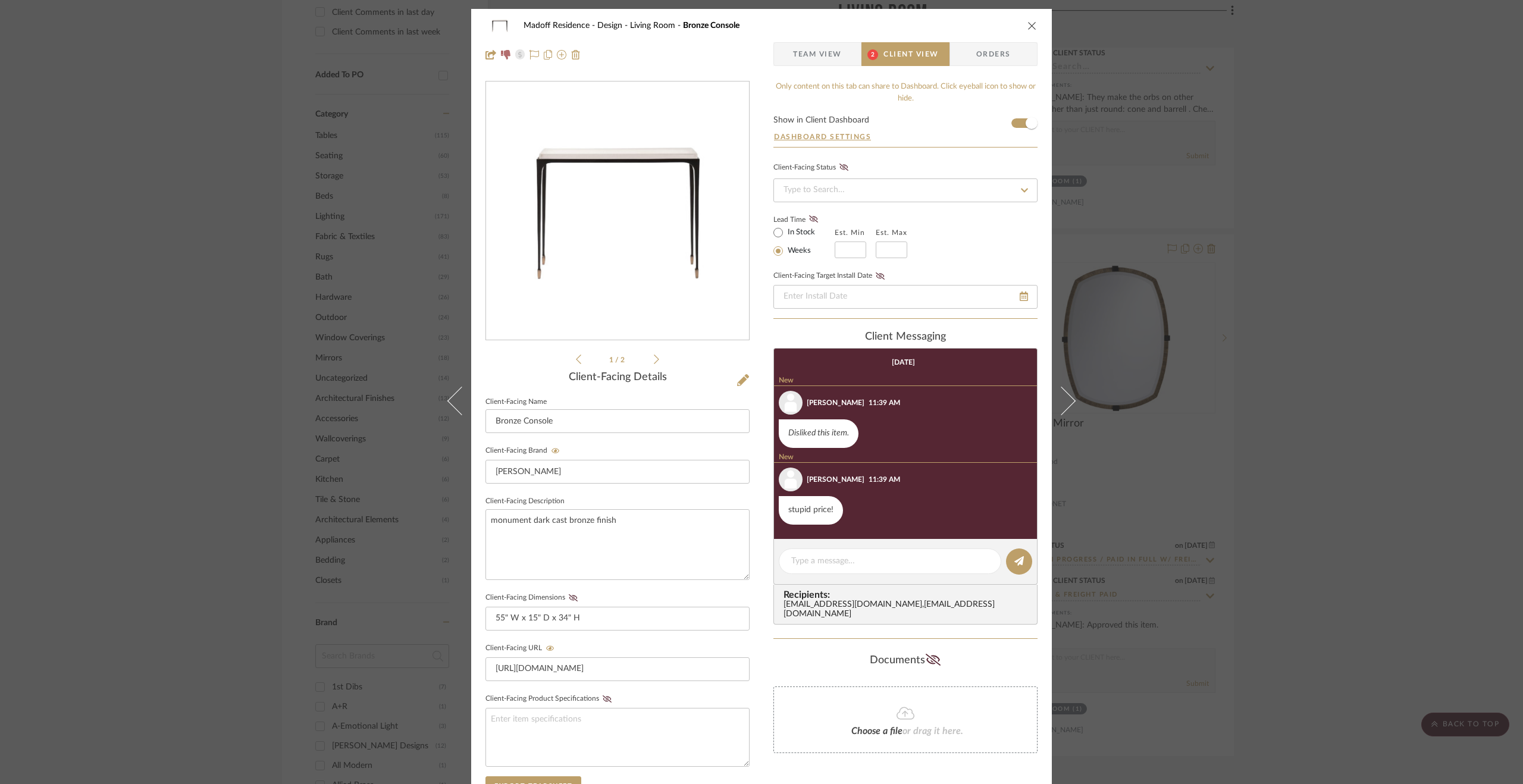
click at [829, 54] on span "Team View" at bounding box center [817, 54] width 49 height 24
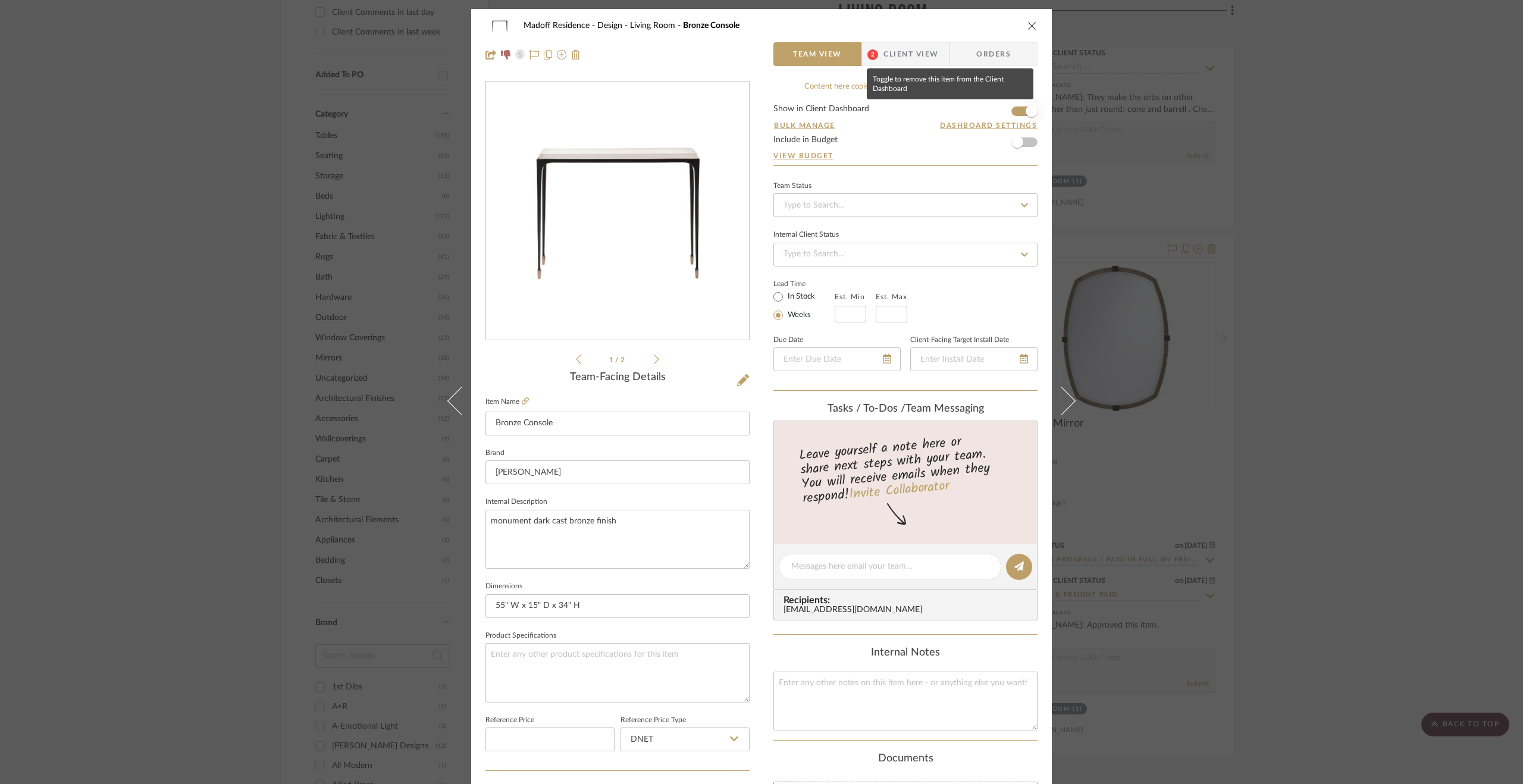
click at [964, 111] on span "button" at bounding box center [1031, 111] width 12 height 12
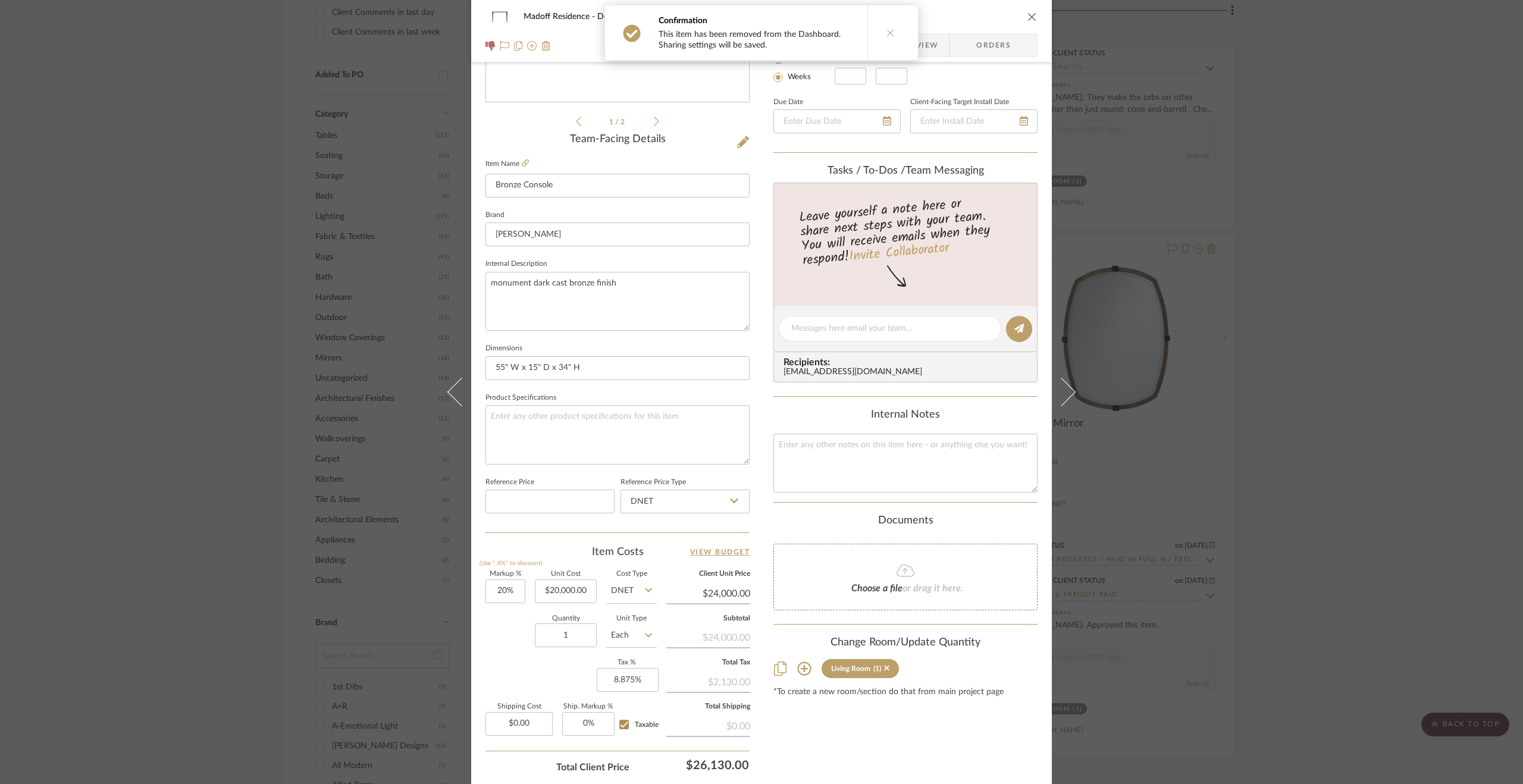
scroll to position [321, 0]
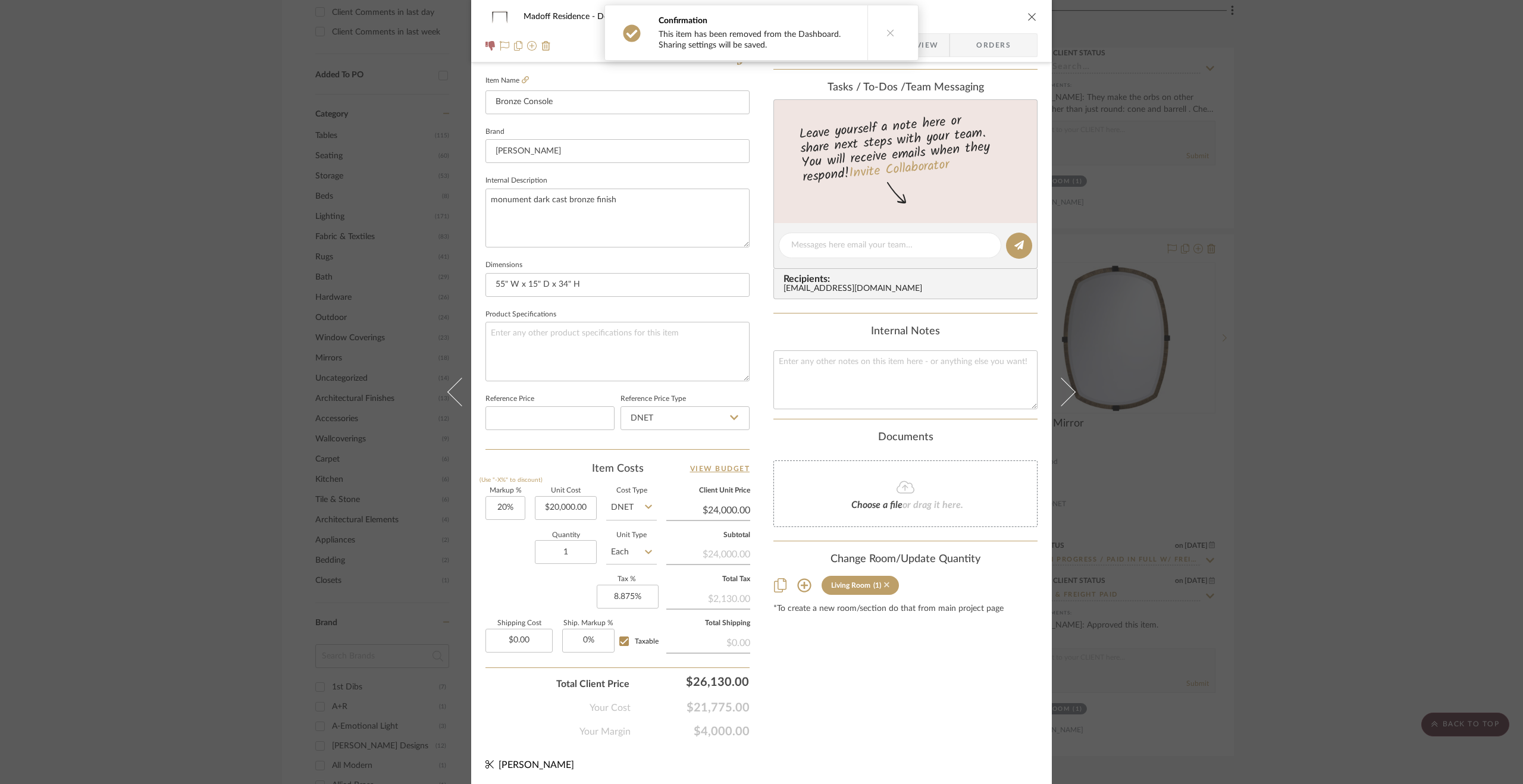
click at [884, 582] on icon at bounding box center [886, 584] width 6 height 8
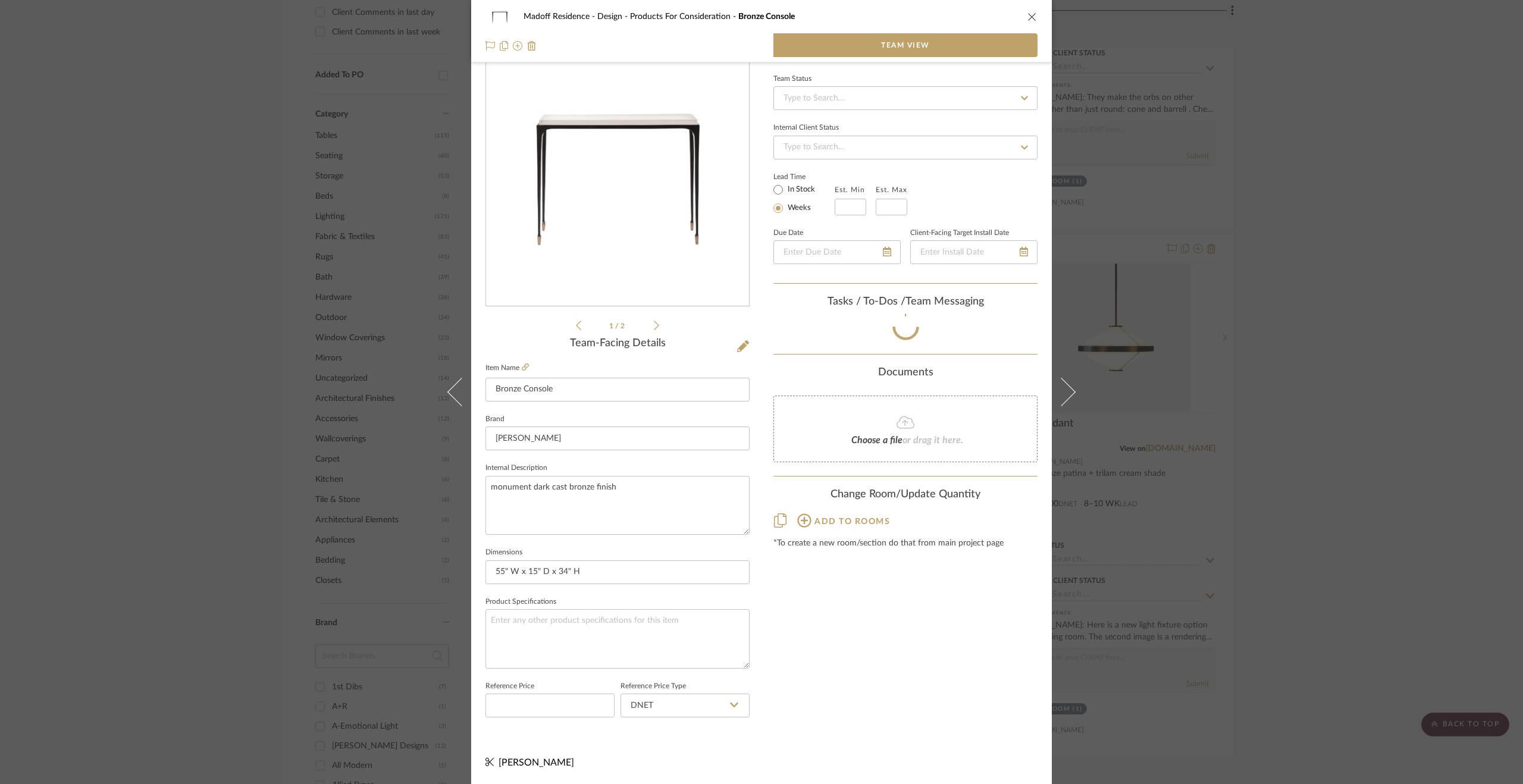
scroll to position [32, 0]
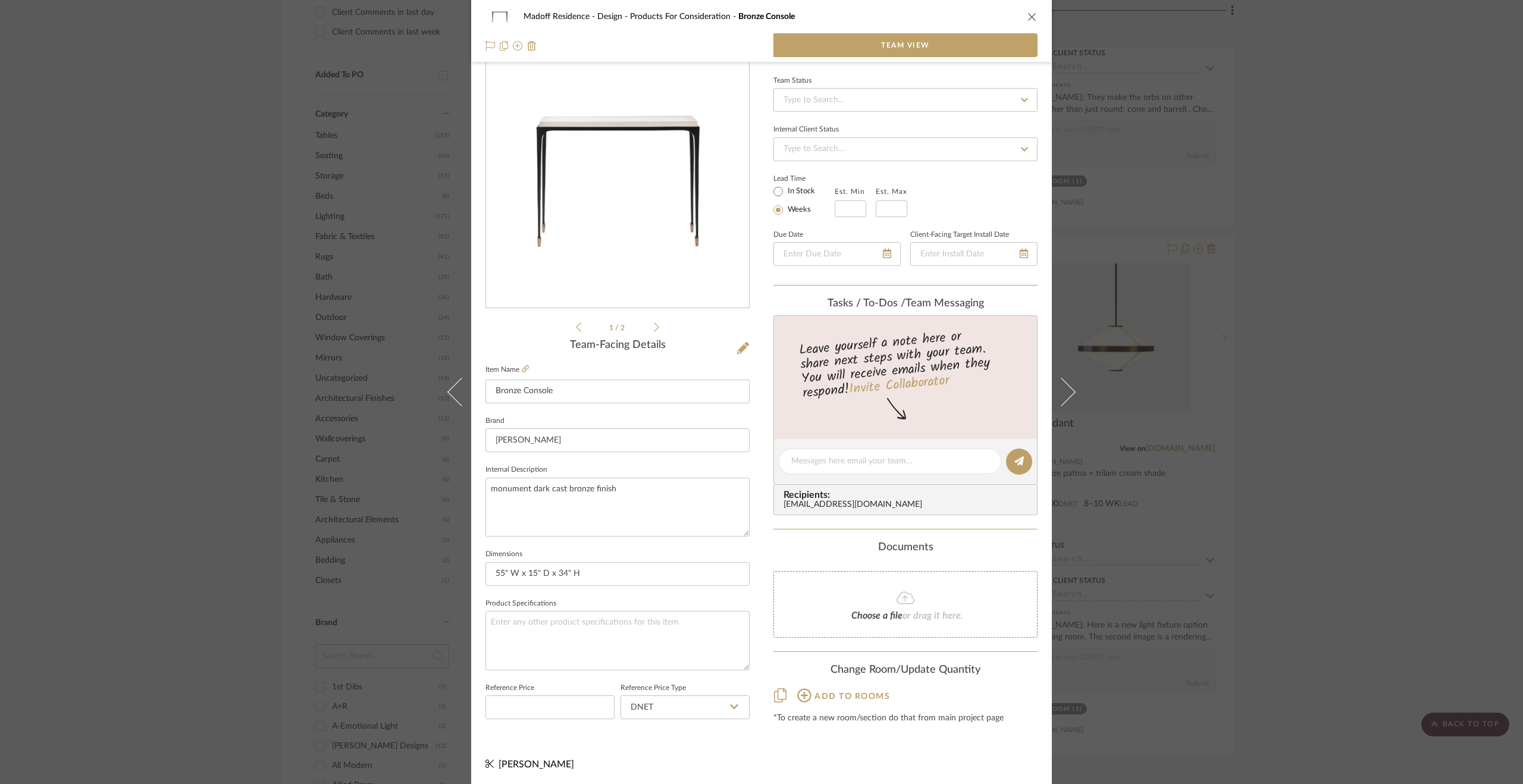
click at [964, 520] on div "Madoff Residence - Design Products For Consideration Bronze Console Team View 1…" at bounding box center [761, 392] width 1523 height 784
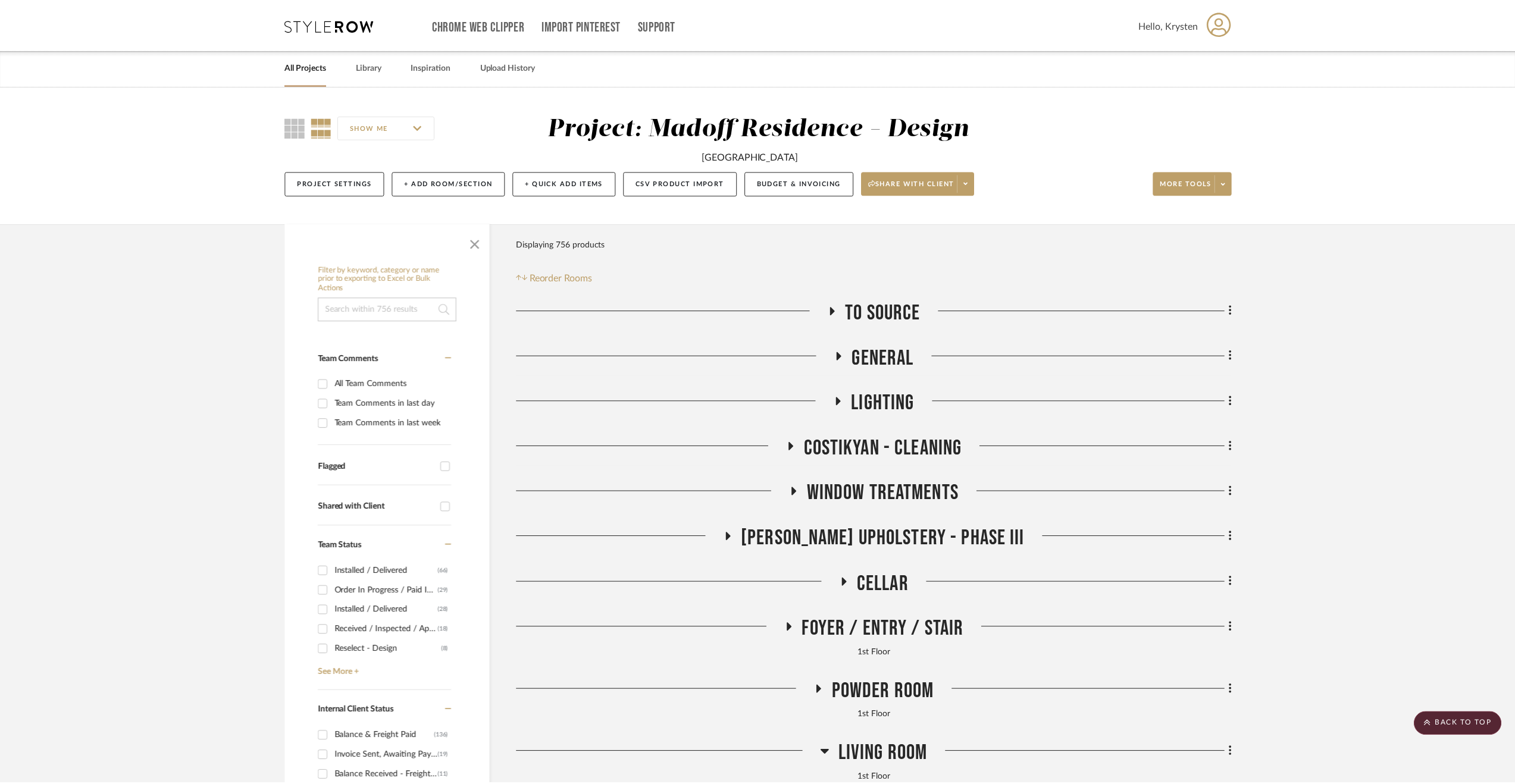
scroll to position [1097, 0]
